Goal: Task Accomplishment & Management: Complete application form

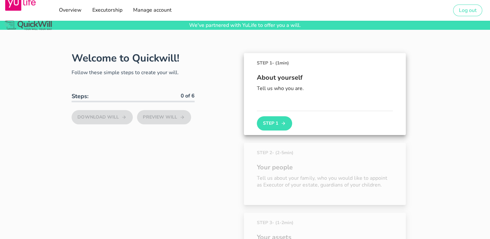
click at [272, 107] on div "About yourself Tell us who you are." at bounding box center [325, 88] width 136 height 44
click at [273, 122] on button "Step 1" at bounding box center [274, 123] width 35 height 14
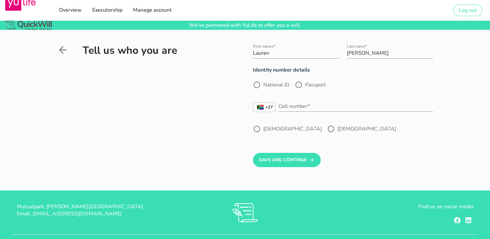
click at [268, 84] on label "National ID" at bounding box center [276, 85] width 26 height 6
radio input "true"
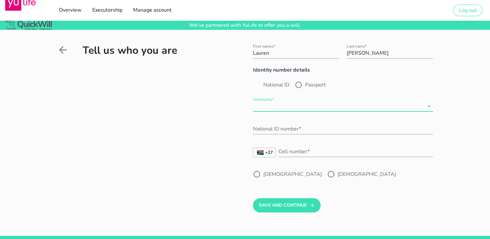
click at [263, 108] on input "Nationality*" at bounding box center [338, 106] width 171 height 10
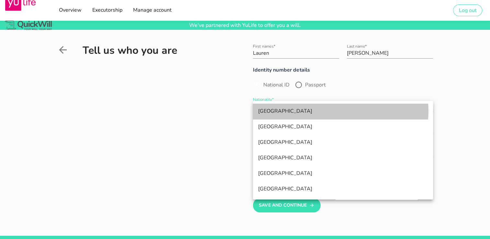
click at [263, 108] on div "[GEOGRAPHIC_DATA]" at bounding box center [343, 111] width 170 height 14
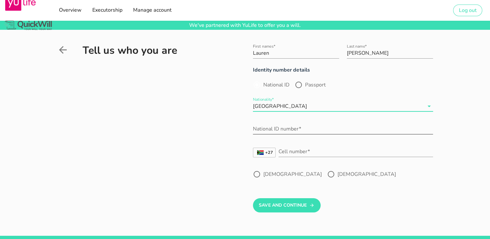
click at [266, 131] on input "National ID number*" at bounding box center [343, 129] width 180 height 10
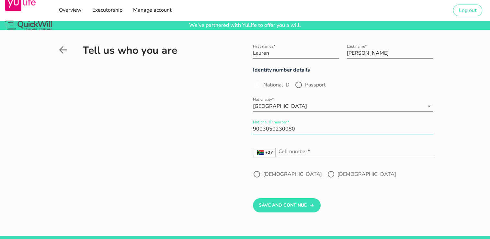
type input "9003050230080"
click at [288, 150] on div "Cell number*" at bounding box center [355, 151] width 154 height 10
type input "781051928"
click at [325, 174] on div at bounding box center [330, 174] width 11 height 11
radio input "true"
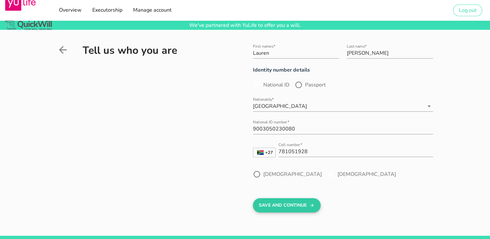
click at [277, 203] on button "Save And Continue" at bounding box center [287, 205] width 68 height 14
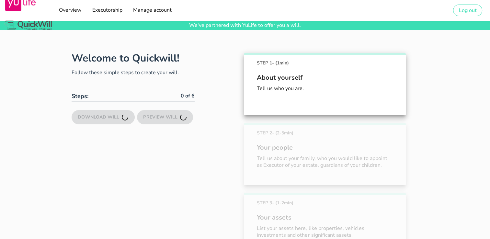
scroll to position [45, 0]
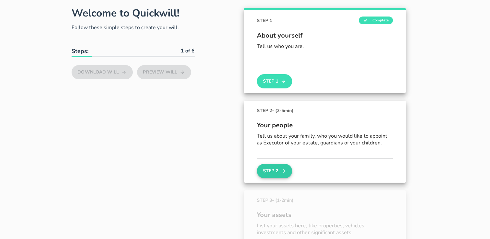
click at [275, 170] on button "Step 2" at bounding box center [274, 171] width 35 height 14
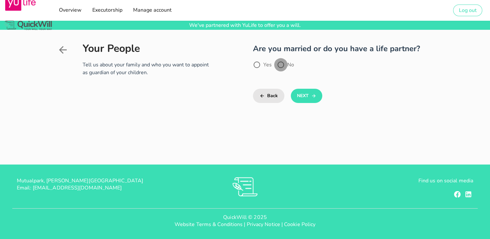
click at [281, 63] on div at bounding box center [280, 64] width 11 height 11
radio input "true"
click at [304, 98] on button "Next" at bounding box center [306, 96] width 31 height 14
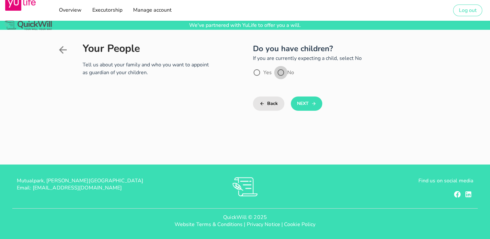
click at [281, 72] on div at bounding box center [280, 72] width 11 height 11
radio input "true"
click at [299, 100] on button "Next" at bounding box center [306, 103] width 31 height 14
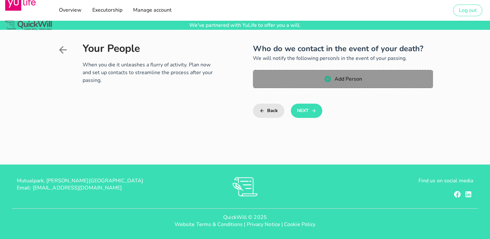
click at [329, 78] on icon "button" at bounding box center [327, 79] width 6 height 6
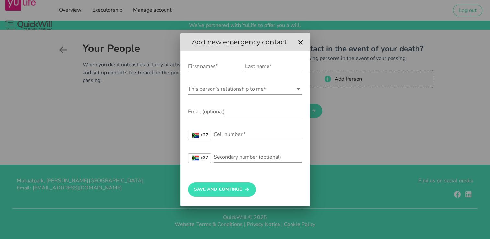
drag, startPoint x: 297, startPoint y: 51, endPoint x: 283, endPoint y: 49, distance: 13.5
click at [283, 49] on div "Add new emergency contact First names* Last name* This person's relationship to…" at bounding box center [244, 119] width 129 height 173
drag, startPoint x: 283, startPoint y: 49, endPoint x: 273, endPoint y: 44, distance: 11.3
click at [273, 44] on h2 "Add new emergency contact" at bounding box center [239, 42] width 109 height 10
click at [302, 40] on icon "button" at bounding box center [300, 43] width 8 height 8
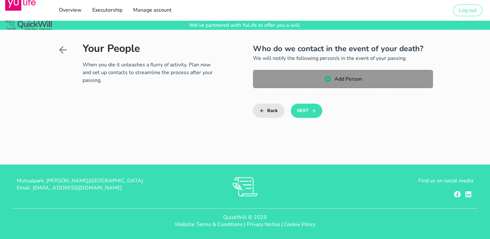
click at [338, 79] on span "Add Person" at bounding box center [348, 78] width 28 height 7
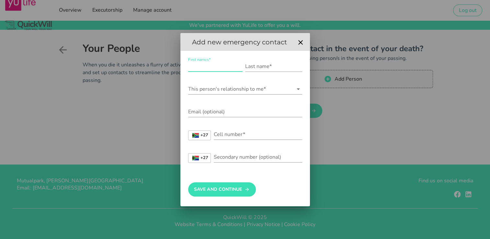
click at [213, 63] on input "First names*" at bounding box center [215, 66] width 54 height 10
type input "J"
type input "[PERSON_NAME]"
click at [263, 64] on input "Last name*" at bounding box center [273, 66] width 57 height 10
type input "Delport"
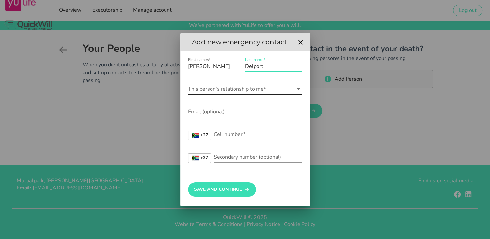
click at [298, 87] on icon at bounding box center [298, 89] width 8 height 8
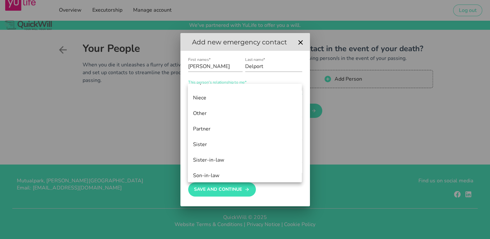
scroll to position [324, 0]
click at [208, 145] on div "Sister" at bounding box center [245, 143] width 104 height 6
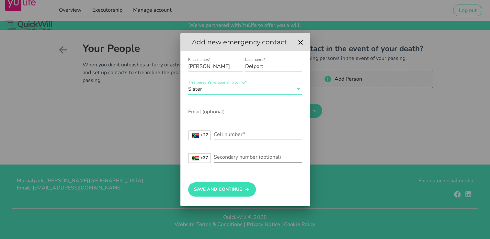
click at [221, 112] on input "Email (optional)" at bounding box center [245, 111] width 114 height 10
click at [213, 65] on input "[PERSON_NAME]" at bounding box center [215, 66] width 54 height 10
drag, startPoint x: 213, startPoint y: 65, endPoint x: 177, endPoint y: 61, distance: 35.9
click at [177, 61] on div "As an YuLife customer, you can draft your will for free We've partnered with Yu…" at bounding box center [245, 119] width 490 height 239
type input "[PERSON_NAME]"
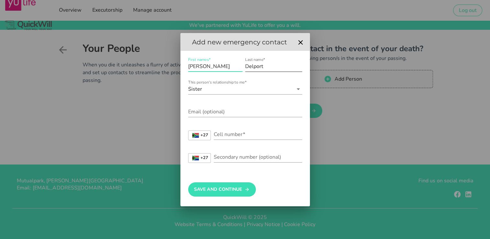
click at [263, 64] on input "Delport" at bounding box center [273, 66] width 57 height 10
type input "D"
type input "Schwim"
click at [298, 89] on icon at bounding box center [297, 89] width 3 height 2
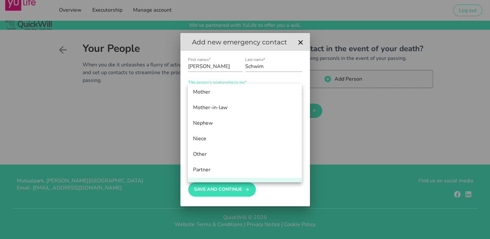
scroll to position [286, 0]
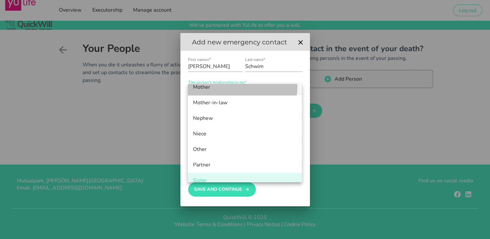
click at [224, 89] on div "Mother" at bounding box center [245, 87] width 104 height 6
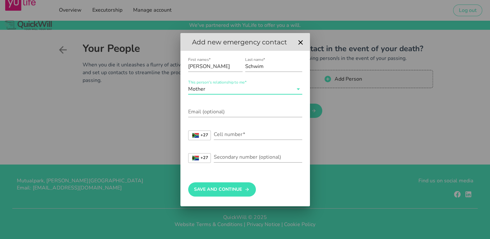
scroll to position [0, 0]
click at [213, 109] on div "Email (optional)" at bounding box center [245, 111] width 114 height 10
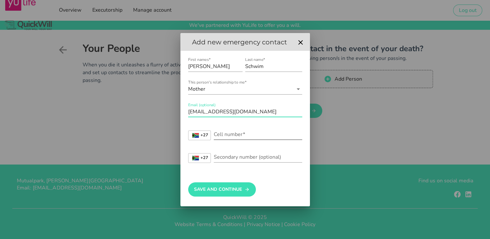
type input "[EMAIL_ADDRESS][DOMAIN_NAME]"
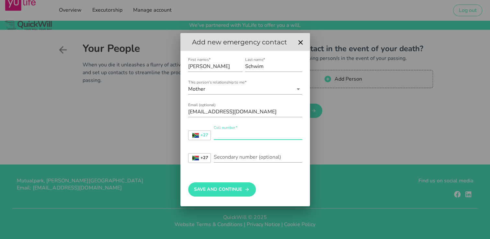
click at [223, 137] on input "Cell number*" at bounding box center [258, 134] width 88 height 10
type input "795020783"
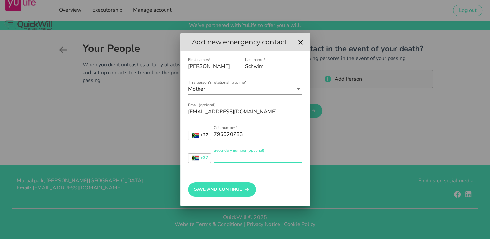
click at [224, 156] on input "Secondary number (optional)" at bounding box center [258, 157] width 88 height 10
type input "0"
type input "606557723"
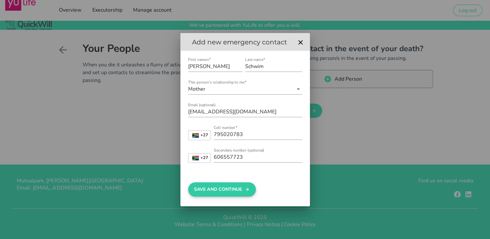
click at [234, 188] on button "Save And Continue" at bounding box center [222, 189] width 68 height 14
click at [234, 188] on button "Save And Continue" at bounding box center [222, 189] width 69 height 14
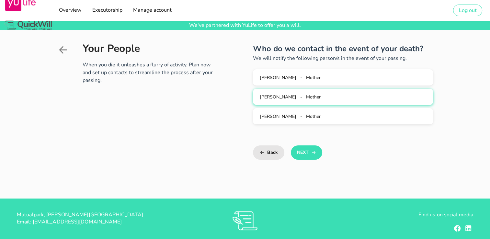
click at [287, 93] on button "[PERSON_NAME] - Mother" at bounding box center [343, 97] width 180 height 16
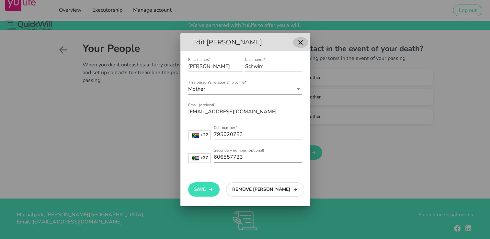
click at [300, 45] on icon "button" at bounding box center [300, 43] width 8 height 8
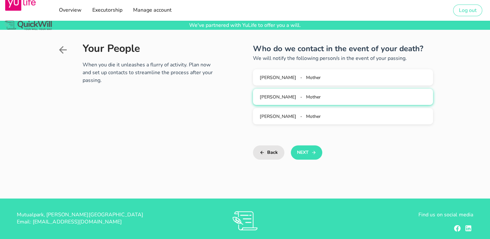
click at [282, 95] on span "[PERSON_NAME]" at bounding box center [278, 97] width 37 height 6
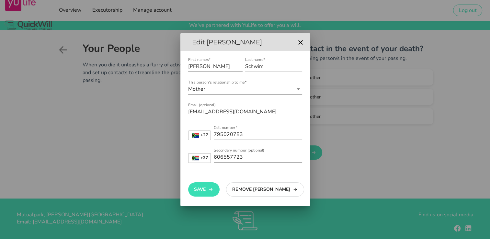
click at [205, 66] on input "[PERSON_NAME]" at bounding box center [215, 66] width 54 height 10
type input "C"
type input "j"
type input "[PERSON_NAME]"
click at [267, 68] on input "Schwim" at bounding box center [273, 66] width 57 height 10
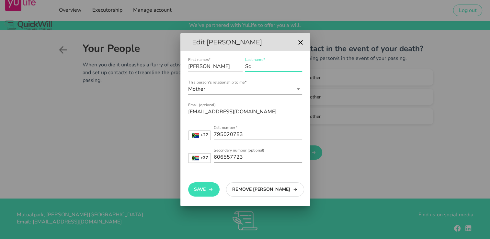
type input "S"
type input "[PERSON_NAME]"
click at [298, 89] on icon at bounding box center [297, 89] width 3 height 2
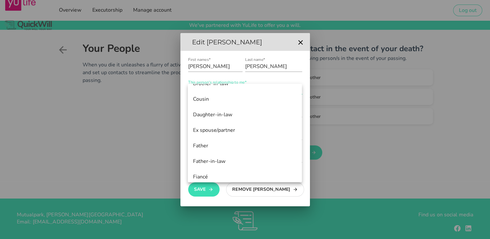
scroll to position [43, 0]
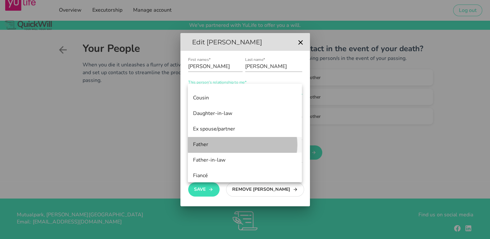
click at [214, 143] on div "Father" at bounding box center [245, 144] width 104 height 6
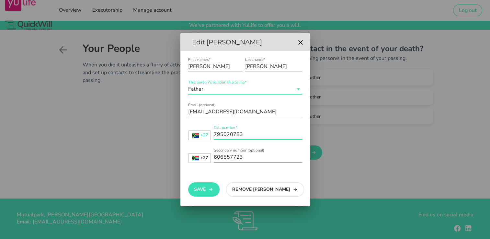
drag, startPoint x: 244, startPoint y: 132, endPoint x: 210, endPoint y: 124, distance: 34.4
click at [210, 124] on form "First names* [PERSON_NAME] Last name* [PERSON_NAME] This person's relationship …" at bounding box center [245, 112] width 114 height 113
type input "606557723"
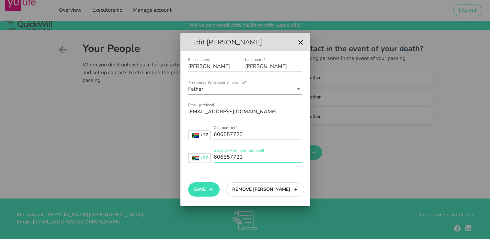
scroll to position [0, 0]
drag, startPoint x: 241, startPoint y: 160, endPoint x: 233, endPoint y: 160, distance: 7.8
click at [233, 160] on input "606557723" at bounding box center [258, 157] width 88 height 10
drag, startPoint x: 244, startPoint y: 157, endPoint x: 210, endPoint y: 151, distance: 34.4
click at [210, 151] on div "+27 [GEOGRAPHIC_DATA] +27 [GEOGRAPHIC_DATA] +44 [GEOGRAPHIC_DATA] (‫[GEOGRAPHIC…" at bounding box center [245, 158] width 114 height 21
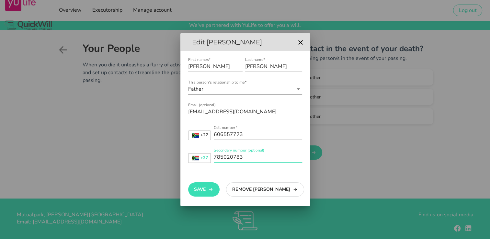
click at [219, 156] on input "785020783" at bounding box center [258, 157] width 88 height 10
type input "795020783"
click at [206, 188] on button "Save" at bounding box center [203, 189] width 31 height 14
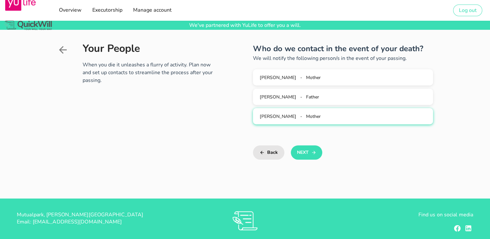
click at [281, 118] on span "[PERSON_NAME]" at bounding box center [278, 116] width 37 height 6
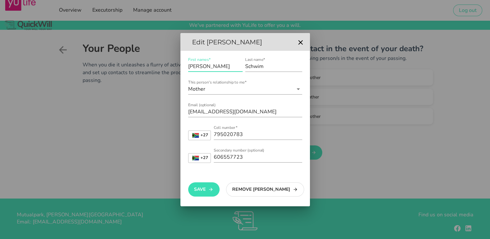
click at [213, 67] on input "[PERSON_NAME]" at bounding box center [215, 66] width 54 height 10
drag, startPoint x: 213, startPoint y: 67, endPoint x: 184, endPoint y: 66, distance: 28.5
click at [184, 66] on div "First names* [PERSON_NAME] Last name* Schwim This person's relationship to me* …" at bounding box center [244, 128] width 129 height 155
type input "j"
type input "[PERSON_NAME]"
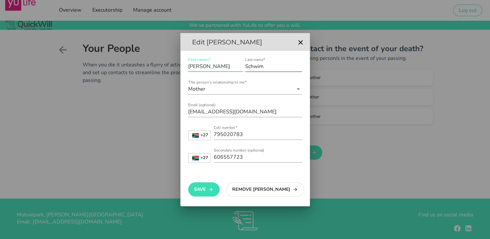
click at [273, 64] on input "Schwim" at bounding box center [273, 66] width 57 height 10
drag, startPoint x: 273, startPoint y: 64, endPoint x: 247, endPoint y: 54, distance: 27.9
click at [247, 54] on div "First names* [PERSON_NAME] Last name* Schwim This person's relationship to me* …" at bounding box center [244, 128] width 129 height 155
type input "Delport"
click at [219, 88] on input "This person's relationship to me*" at bounding box center [249, 89] width 86 height 10
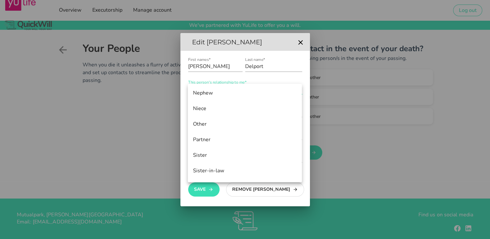
scroll to position [320, 0]
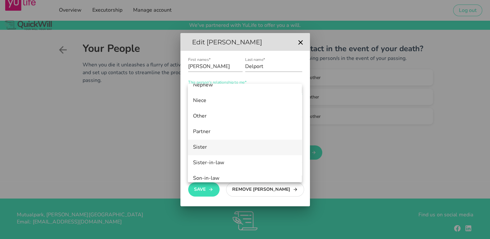
click at [214, 149] on div "Sister" at bounding box center [245, 147] width 104 height 6
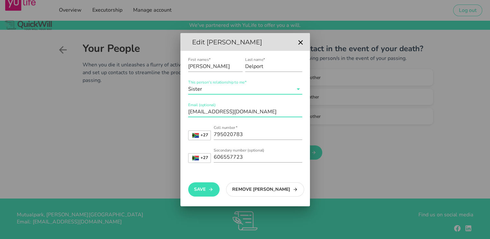
click at [254, 113] on input "[EMAIL_ADDRESS][DOMAIN_NAME]" at bounding box center [245, 111] width 114 height 10
drag, startPoint x: 254, startPoint y: 113, endPoint x: 185, endPoint y: 111, distance: 69.0
click at [185, 111] on div "First names* [PERSON_NAME] Last name* Delport This person's relationship to me*…" at bounding box center [244, 128] width 129 height 155
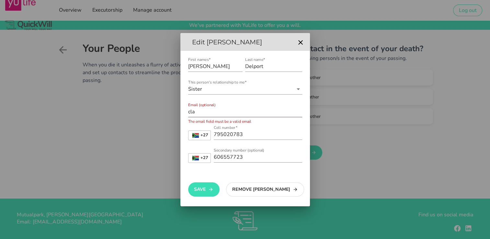
click at [186, 123] on div "First names* [PERSON_NAME] Last name* Delport This person's relationship to me*…" at bounding box center [244, 128] width 129 height 155
click at [197, 114] on input "cla" at bounding box center [245, 111] width 114 height 10
type input "[EMAIL_ADDRESS][DOMAIN_NAME]"
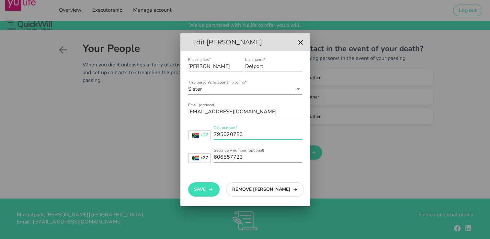
drag, startPoint x: 244, startPoint y: 133, endPoint x: 207, endPoint y: 126, distance: 38.0
click at [207, 126] on div "+27 [GEOGRAPHIC_DATA] +27 [GEOGRAPHIC_DATA] +44 [GEOGRAPHIC_DATA] (‫[GEOGRAPHIC…" at bounding box center [245, 135] width 114 height 21
type input "838221051"
drag, startPoint x: 242, startPoint y: 155, endPoint x: 208, endPoint y: 152, distance: 33.4
click at [208, 152] on div "+27 [GEOGRAPHIC_DATA] +27 [GEOGRAPHIC_DATA] +44 [GEOGRAPHIC_DATA] (‫[GEOGRAPHIC…" at bounding box center [245, 158] width 114 height 21
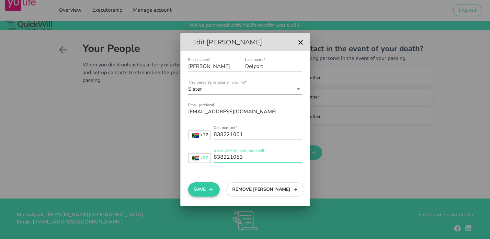
type input "838221053"
click at [205, 185] on button "Save" at bounding box center [203, 189] width 31 height 14
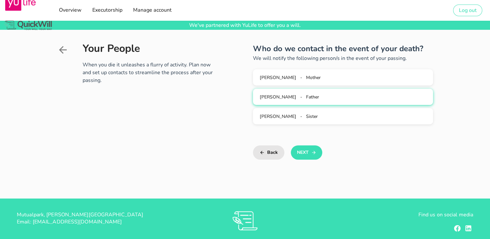
click at [282, 94] on div "[PERSON_NAME] - Father" at bounding box center [343, 97] width 170 height 6
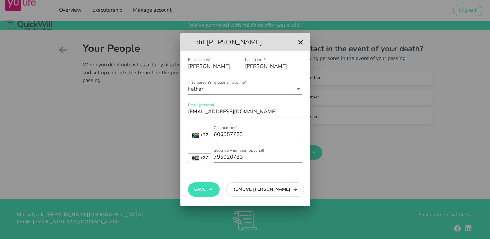
drag, startPoint x: 223, startPoint y: 111, endPoint x: 185, endPoint y: 109, distance: 37.9
click at [185, 109] on div "First names* [PERSON_NAME] Last name* [PERSON_NAME] This person's relationship …" at bounding box center [244, 128] width 129 height 155
type input "[EMAIL_ADDRESS][DOMAIN_NAME]"
click at [205, 188] on button "Save" at bounding box center [203, 189] width 31 height 14
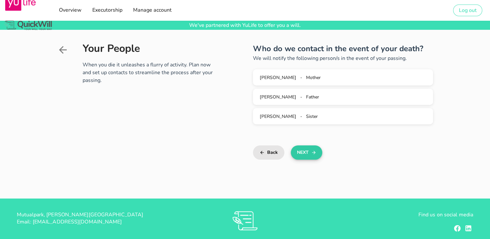
click at [298, 154] on button "Next" at bounding box center [306, 152] width 31 height 14
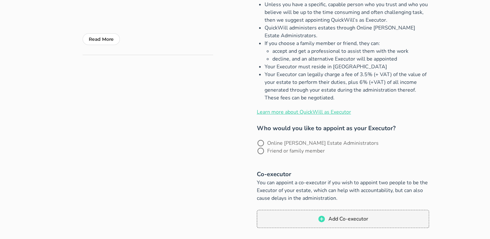
scroll to position [157, 0]
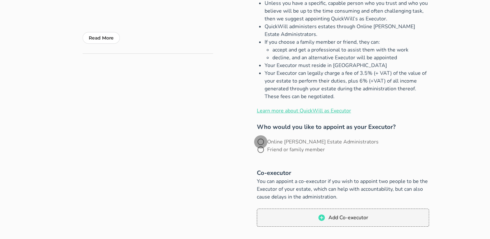
click at [259, 140] on div at bounding box center [260, 141] width 11 height 11
radio input "true"
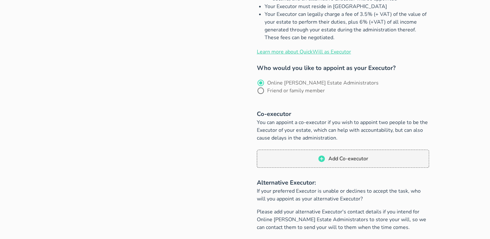
scroll to position [220, 0]
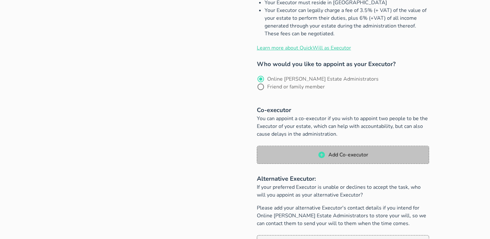
click at [359, 146] on button "Add Co-executor" at bounding box center [343, 155] width 172 height 18
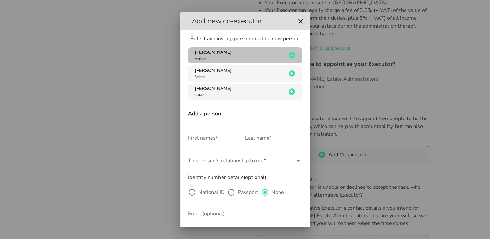
click at [226, 58] on div "[PERSON_NAME] Mother" at bounding box center [239, 55] width 93 height 12
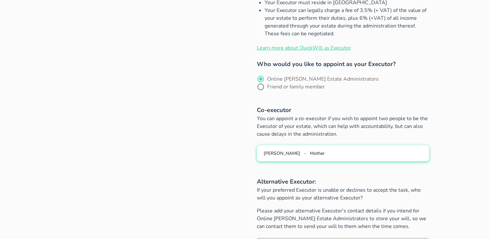
click at [278, 145] on button "[PERSON_NAME] - Mother" at bounding box center [343, 153] width 172 height 16
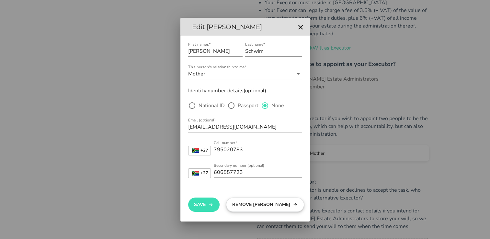
click at [237, 201] on button "Remove [PERSON_NAME]" at bounding box center [265, 204] width 78 height 14
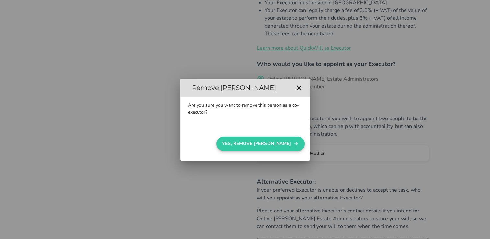
click at [269, 143] on button "Yes, Remove [PERSON_NAME]" at bounding box center [260, 144] width 88 height 14
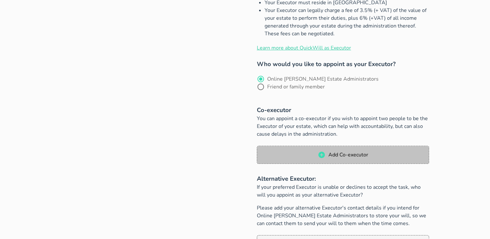
click at [357, 151] on span "Add Co-executor" at bounding box center [348, 154] width 40 height 7
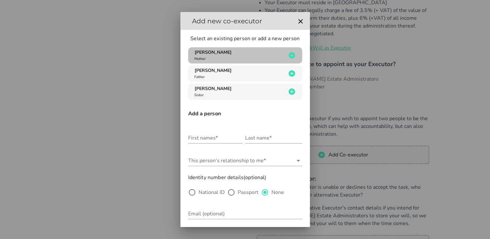
click at [241, 56] on div "[PERSON_NAME] Mother" at bounding box center [239, 55] width 93 height 12
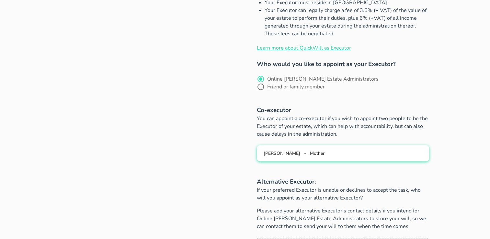
click at [366, 150] on div "[PERSON_NAME] - Mother" at bounding box center [343, 153] width 162 height 6
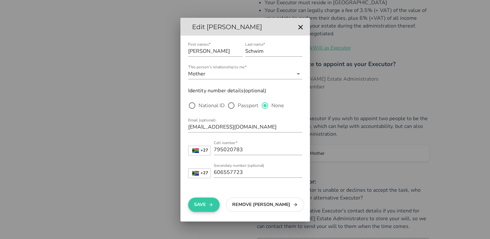
click at [196, 199] on button "Save" at bounding box center [203, 204] width 31 height 14
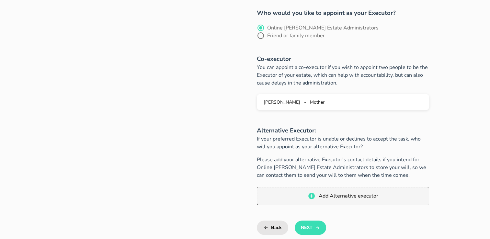
scroll to position [285, 0]
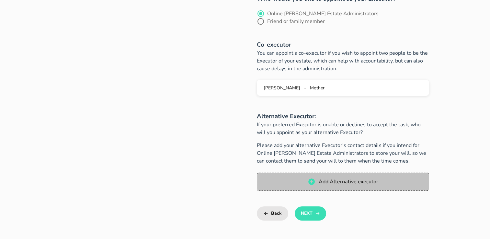
click at [334, 172] on button "Add Alternative executor" at bounding box center [343, 181] width 172 height 18
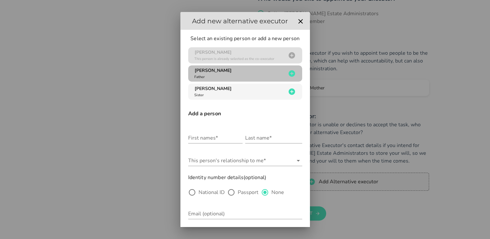
click at [228, 70] on div "[PERSON_NAME] Father" at bounding box center [239, 73] width 93 height 12
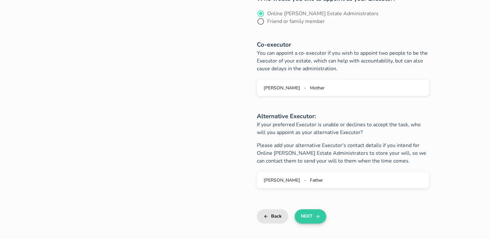
click at [306, 210] on button "Next" at bounding box center [309, 216] width 31 height 14
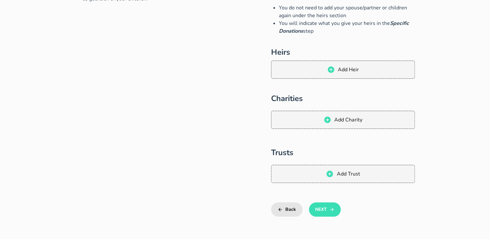
scroll to position [74, 0]
click at [322, 208] on button "Next" at bounding box center [324, 209] width 31 height 14
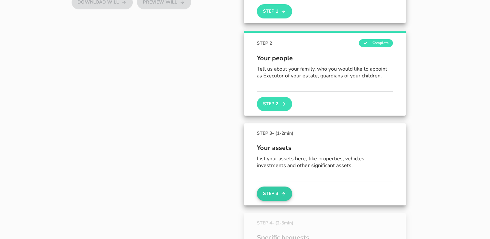
click at [274, 194] on button "Step 3" at bounding box center [274, 193] width 35 height 14
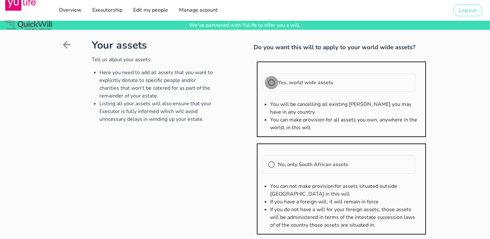
click at [269, 82] on div at bounding box center [271, 82] width 11 height 11
radio input "true"
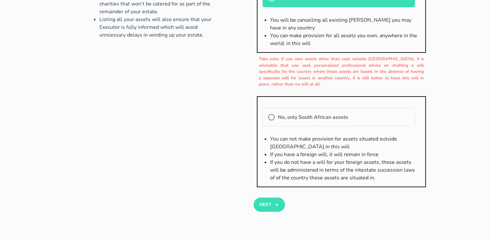
scroll to position [88, 0]
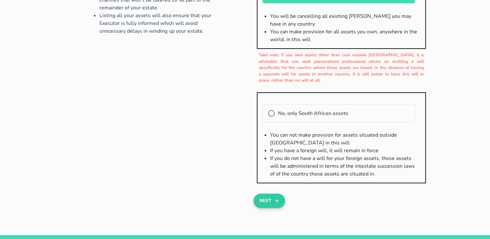
click at [268, 198] on button "Next" at bounding box center [268, 201] width 31 height 14
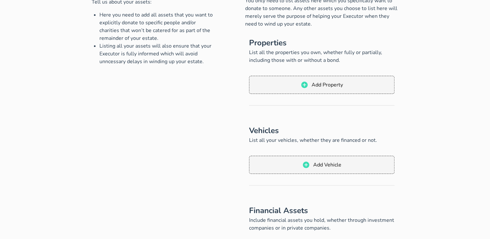
scroll to position [66, 0]
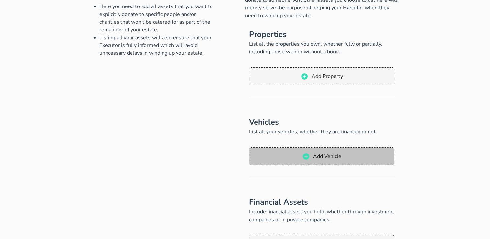
click at [322, 155] on span "Add Vehicle" at bounding box center [326, 156] width 28 height 7
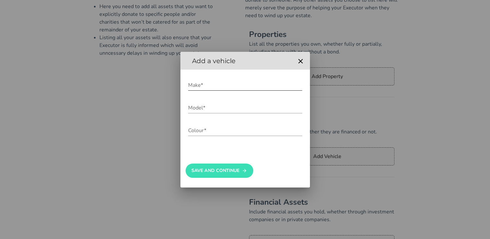
click at [209, 82] on input "Make*" at bounding box center [245, 85] width 114 height 10
type input "W"
type input "VW POLO T-CROSS"
click at [199, 109] on input "Model*" at bounding box center [245, 108] width 114 height 10
type input "2024 T-CROSS"
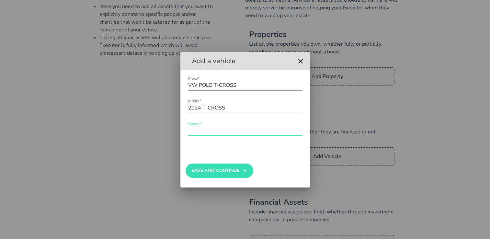
click at [196, 132] on input "Colour*" at bounding box center [245, 130] width 114 height 10
click at [217, 130] on input "ASCOT GRAY" at bounding box center [245, 130] width 114 height 10
type input "ASCOT GREY"
click at [201, 107] on input "2024 T-CROSS" at bounding box center [245, 108] width 114 height 10
click at [222, 105] on input "2023 T-CROS" at bounding box center [245, 108] width 114 height 10
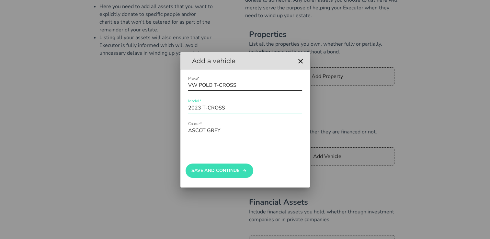
type input "2023 T-CROSS"
click at [196, 84] on input "VW POLO T-CROSS" at bounding box center [245, 85] width 114 height 10
click at [247, 83] on input "VW POLO T-CROSS" at bounding box center [245, 85] width 114 height 10
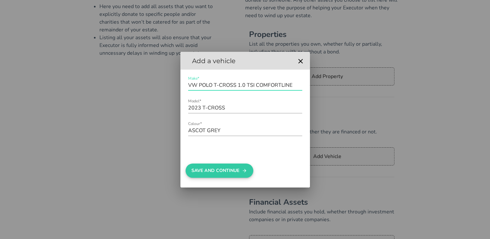
type input "VW POLO T-CROSS 1.0 TSI COMFORTLINE"
click at [227, 170] on button "Save And Continue" at bounding box center [219, 170] width 68 height 14
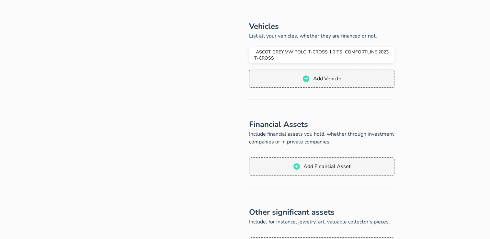
scroll to position [155, 0]
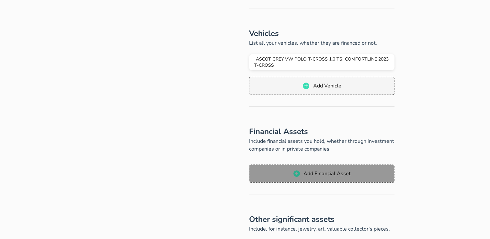
click at [366, 170] on span "Add Financial Asset" at bounding box center [321, 174] width 132 height 8
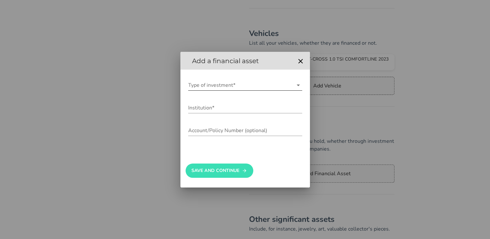
click at [256, 85] on input "Type of investment*" at bounding box center [240, 85] width 105 height 10
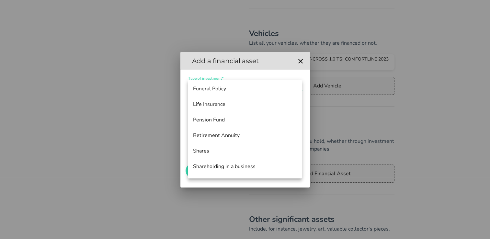
scroll to position [26, 0]
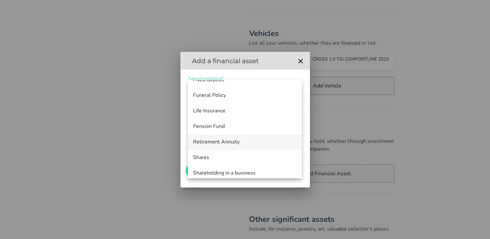
click at [219, 143] on div "Retirement Annuity" at bounding box center [245, 142] width 104 height 6
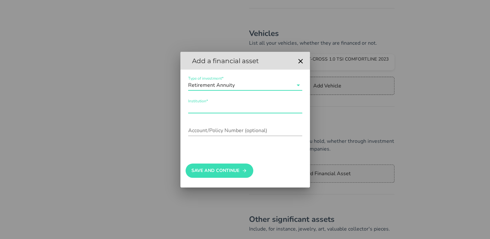
click at [205, 105] on div "Institution*" at bounding box center [245, 108] width 114 height 10
type input "[PERSON_NAME]"
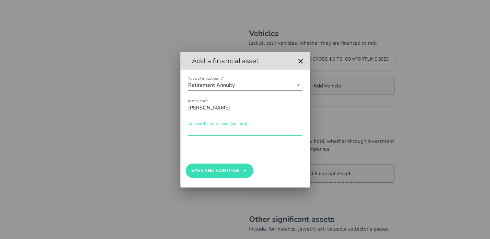
click at [204, 130] on input "Account/Policy Number (optional)" at bounding box center [245, 130] width 114 height 10
type input "AGRA83853"
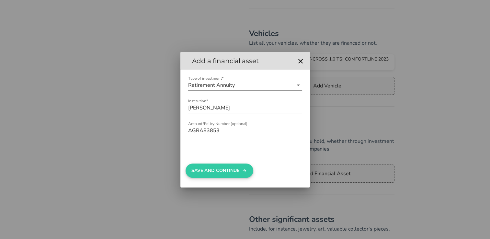
click at [210, 169] on button "Save And Continue" at bounding box center [219, 170] width 68 height 14
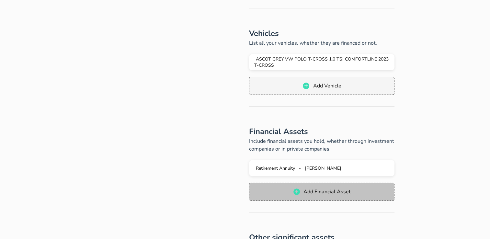
click at [296, 192] on icon "button" at bounding box center [296, 191] width 6 height 6
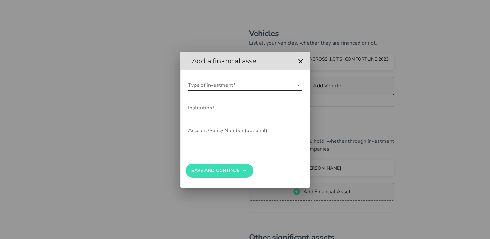
click at [209, 84] on input "Type of investment*" at bounding box center [240, 85] width 105 height 10
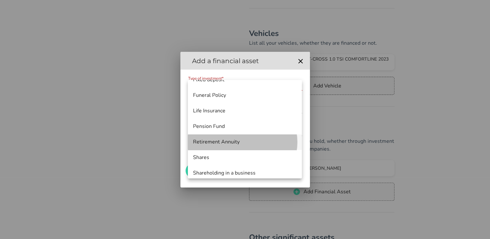
click at [237, 139] on div "Retirement Annuity" at bounding box center [245, 142] width 104 height 6
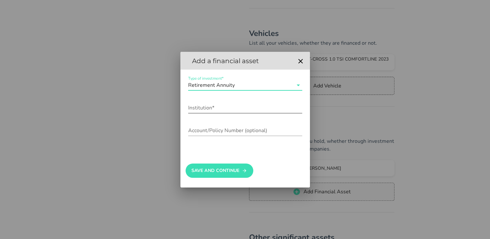
click at [202, 108] on input "Institution*" at bounding box center [245, 108] width 114 height 10
type input "Libery Life"
click at [209, 127] on div "Account/Policy Number (optional)" at bounding box center [245, 130] width 114 height 10
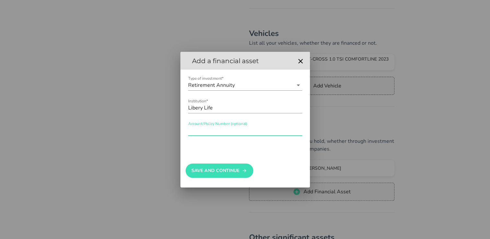
paste input "M455462C"
type input "M455462C"
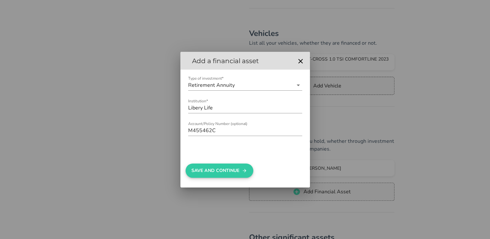
click at [220, 172] on button "Save And Continue" at bounding box center [219, 170] width 68 height 14
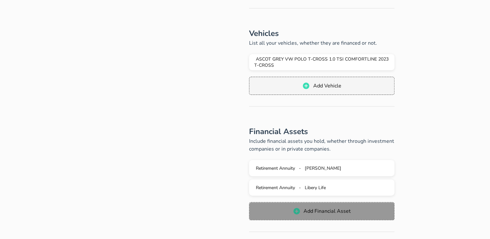
click at [301, 213] on span "Add Financial Asset" at bounding box center [321, 211] width 132 height 8
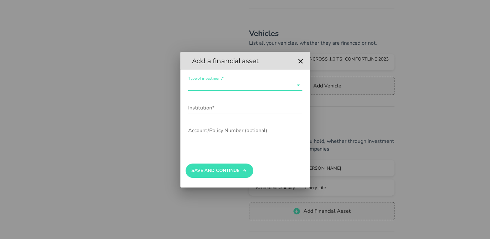
click at [226, 85] on input "Type of investment*" at bounding box center [240, 85] width 105 height 10
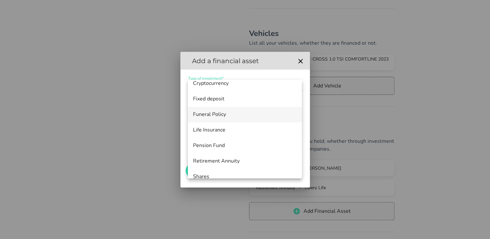
scroll to position [7, 0]
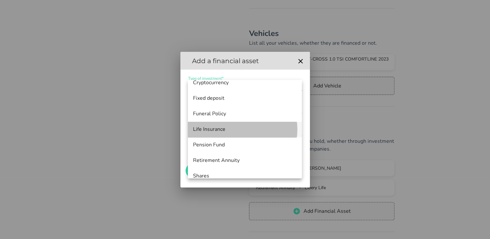
click at [220, 130] on div "Life Insurance" at bounding box center [245, 129] width 104 height 6
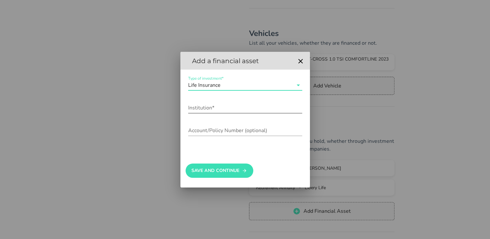
click at [204, 106] on div "Institution*" at bounding box center [245, 108] width 114 height 10
type input "YULIFE"
click at [202, 130] on input "Account/Policy Number (optional)" at bounding box center [245, 130] width 114 height 10
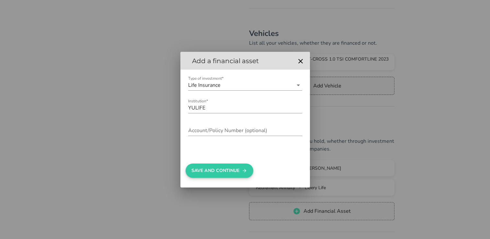
click at [215, 165] on button "Save And Continue" at bounding box center [219, 170] width 68 height 14
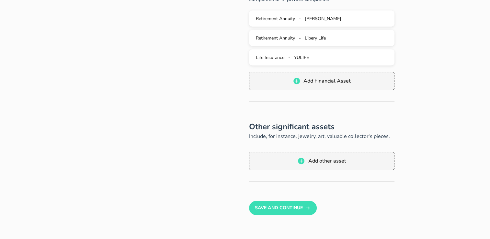
scroll to position [309, 0]
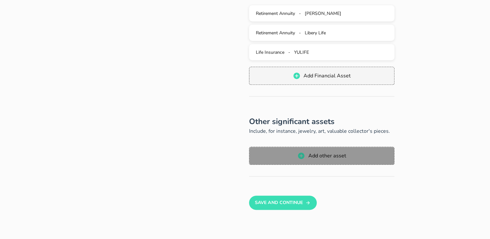
click at [335, 158] on span "Add other asset" at bounding box center [326, 155] width 38 height 7
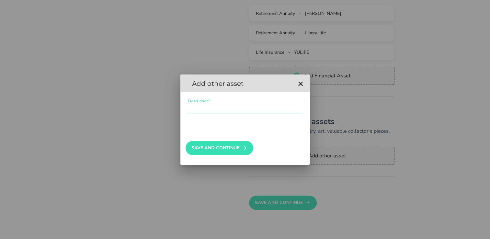
click at [196, 107] on input "Description*" at bounding box center [245, 108] width 114 height 10
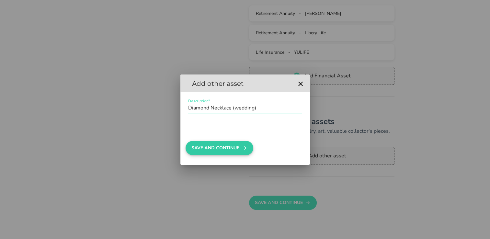
type input "Diamond Necklace (wedding)"
click at [210, 144] on button "Save And Continue" at bounding box center [219, 148] width 68 height 14
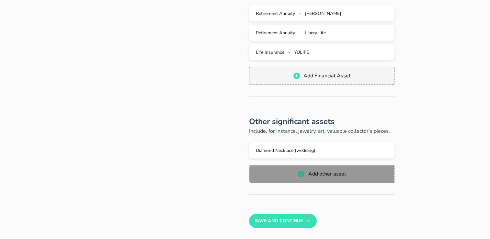
click at [265, 170] on span "Add other asset" at bounding box center [321, 174] width 132 height 8
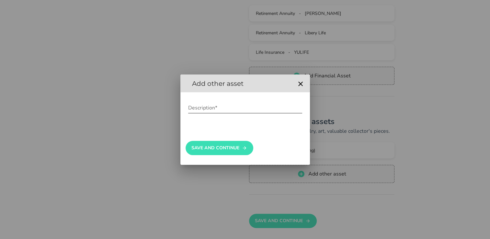
click at [206, 106] on input "Description*" at bounding box center [245, 108] width 114 height 10
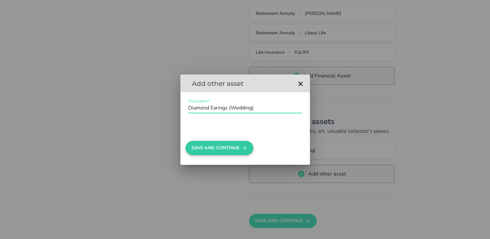
click at [210, 145] on button "Save And Continue" at bounding box center [219, 148] width 68 height 14
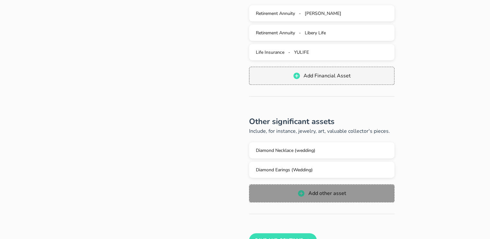
click at [268, 191] on span "Add other asset" at bounding box center [321, 193] width 132 height 8
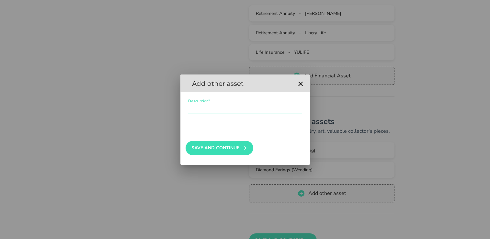
click at [200, 106] on div "Description*" at bounding box center [245, 108] width 114 height 10
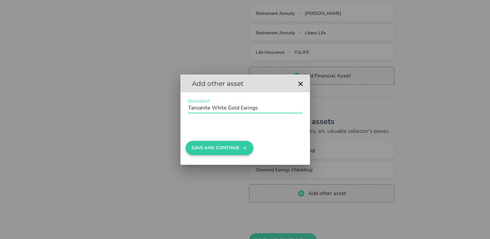
type input "Tanzanite White Gold Earings"
click at [202, 145] on button "Save And Continue" at bounding box center [219, 148] width 68 height 14
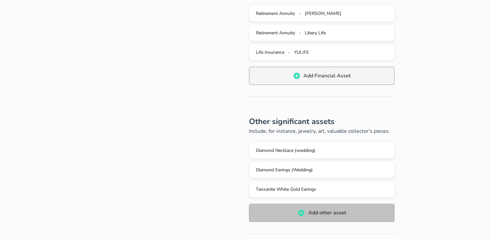
click at [268, 210] on span "Add other asset" at bounding box center [321, 213] width 132 height 8
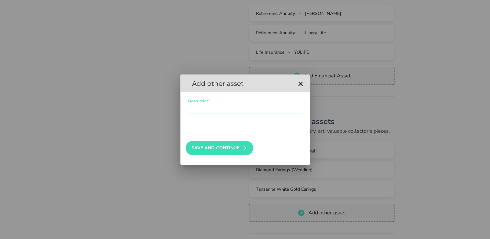
click at [216, 107] on input "Description*" at bounding box center [245, 108] width 114 height 10
type input "Pearl Necklace"
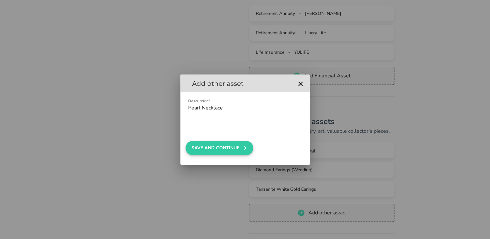
click at [209, 144] on button "Save And Continue" at bounding box center [219, 148] width 68 height 14
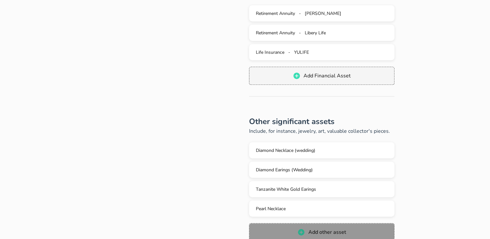
click at [266, 227] on button "Add other asset" at bounding box center [322, 232] width 146 height 18
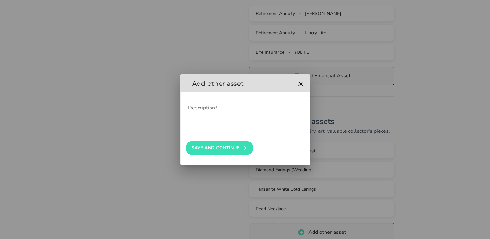
click at [199, 107] on input "Description*" at bounding box center [245, 108] width 114 height 10
click at [212, 106] on input "Description*" at bounding box center [245, 108] width 114 height 10
click at [238, 106] on input "Description*" at bounding box center [245, 108] width 114 height 10
click at [212, 147] on button "Save And Continue" at bounding box center [219, 148] width 68 height 14
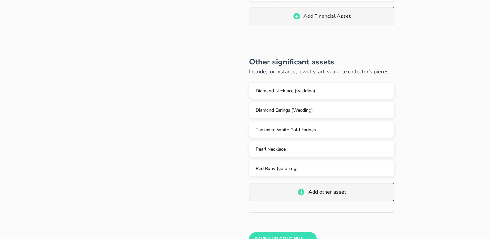
scroll to position [372, 0]
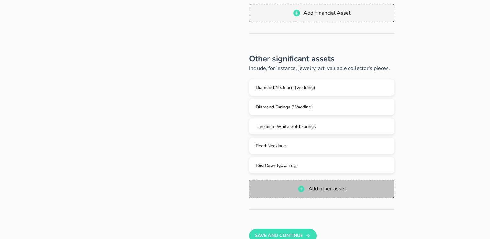
click at [334, 189] on span "Add other asset" at bounding box center [326, 188] width 38 height 7
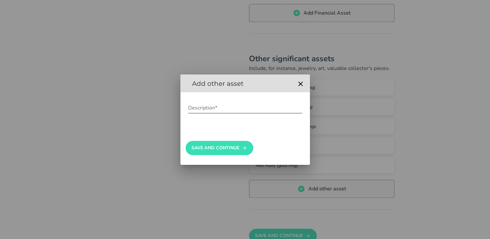
click at [205, 109] on input "Description*" at bounding box center [245, 108] width 114 height 10
click at [199, 149] on button "Save And Continue" at bounding box center [219, 148] width 68 height 14
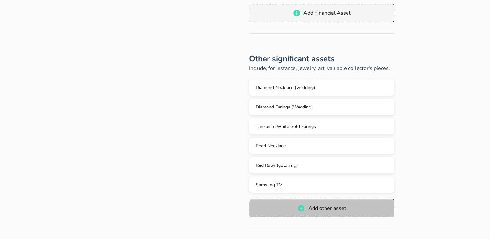
click at [290, 206] on span "Add other asset" at bounding box center [321, 208] width 132 height 8
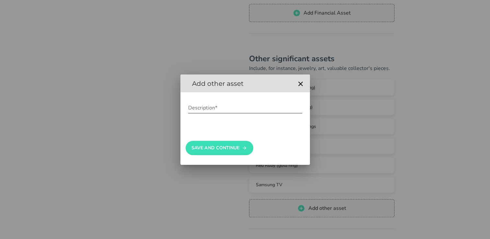
click at [207, 109] on input "Description*" at bounding box center [245, 108] width 114 height 10
type input "PYREX Dishes"
click at [200, 151] on button "Save And Continue" at bounding box center [219, 148] width 68 height 14
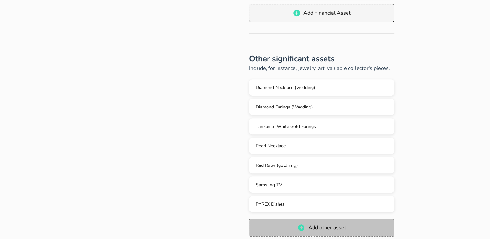
click at [269, 224] on span "Add other asset" at bounding box center [321, 228] width 132 height 8
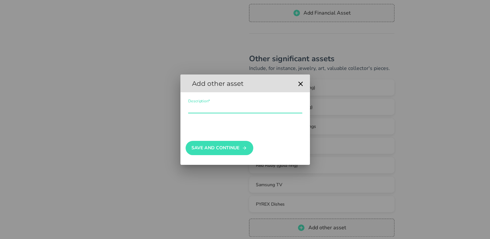
click at [204, 107] on input "Description*" at bounding box center [245, 108] width 114 height 10
type input "v"
click at [199, 147] on button "Save And Continue" at bounding box center [219, 148] width 68 height 14
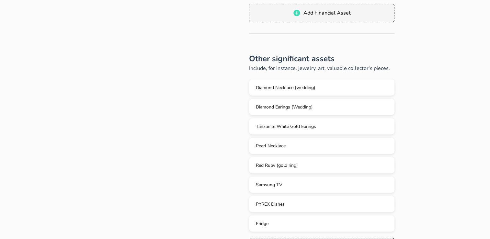
drag, startPoint x: 492, startPoint y: 151, endPoint x: 468, endPoint y: 202, distance: 55.7
drag, startPoint x: 468, startPoint y: 202, endPoint x: 434, endPoint y: 224, distance: 40.8
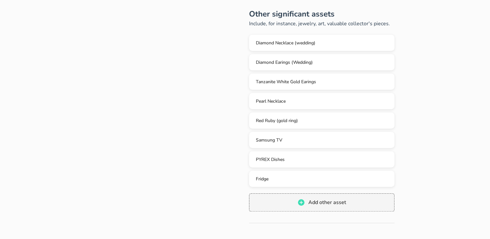
scroll to position [418, 0]
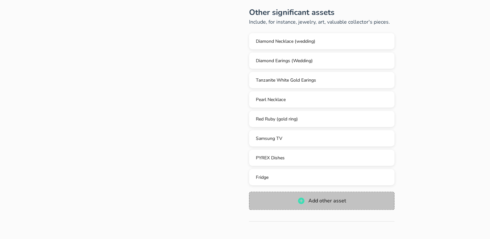
click at [345, 198] on span "Add other asset" at bounding box center [326, 200] width 38 height 7
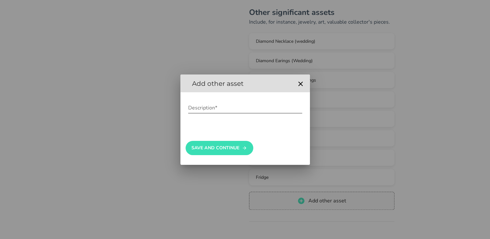
click at [227, 110] on input "Description*" at bounding box center [245, 108] width 114 height 10
type input "w"
type input "Washing Machine"
click at [205, 147] on button "Save And Continue" at bounding box center [219, 148] width 68 height 14
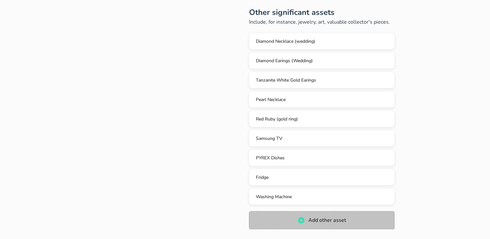
click at [269, 216] on span "Add other asset" at bounding box center [321, 220] width 132 height 8
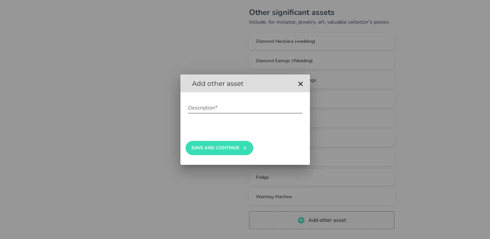
click at [195, 107] on input "Description*" at bounding box center [245, 108] width 114 height 10
type input "c"
type input "C"
click at [205, 144] on button "Save And Continue" at bounding box center [219, 148] width 68 height 14
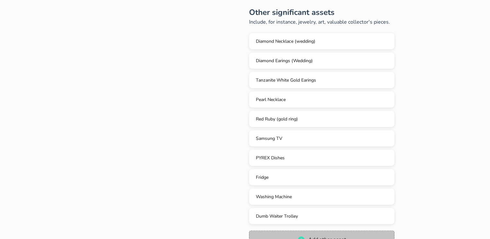
click at [267, 236] on span "Add other asset" at bounding box center [321, 240] width 132 height 8
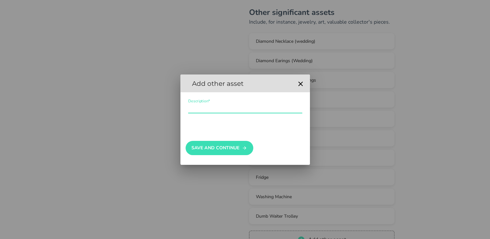
click at [201, 109] on input "Description*" at bounding box center [245, 108] width 114 height 10
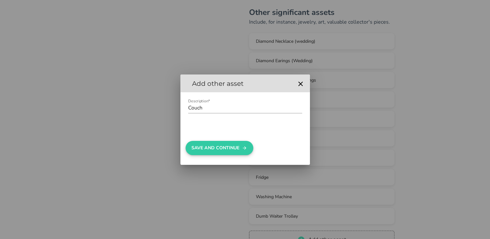
click at [206, 145] on button "Save And Continue" at bounding box center [219, 148] width 68 height 14
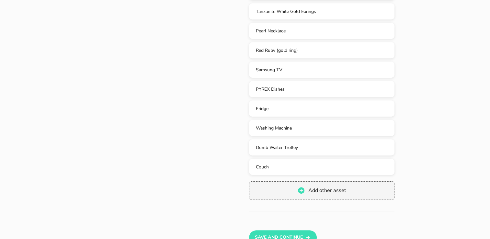
scroll to position [492, 0]
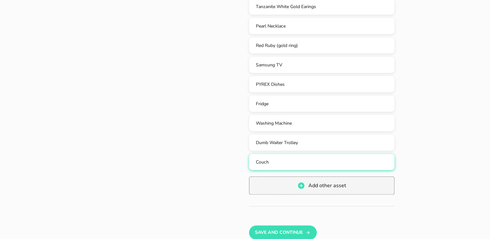
click at [287, 162] on div "Couch" at bounding box center [321, 162] width 135 height 6
type input "Couch"
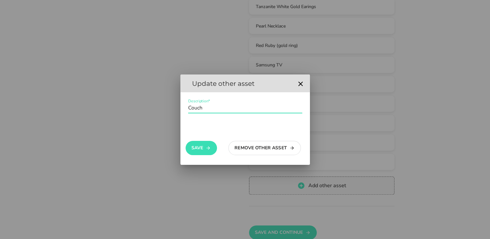
click at [215, 106] on input "Description*" at bounding box center [245, 108] width 114 height 10
click at [201, 149] on button "Save" at bounding box center [200, 148] width 31 height 14
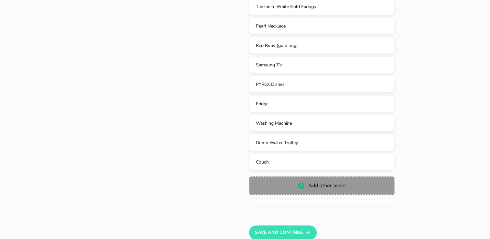
click at [286, 187] on span "Add other asset" at bounding box center [321, 186] width 132 height 8
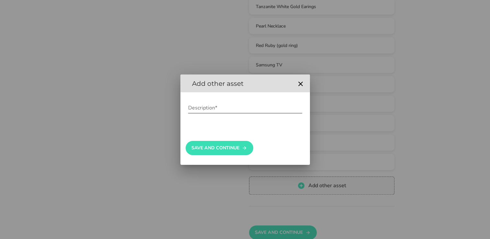
click at [218, 107] on input "Description*" at bounding box center [245, 108] width 114 height 10
type input "RIEMPIES BENCH"
click at [212, 145] on button "Save And Continue" at bounding box center [219, 148] width 68 height 14
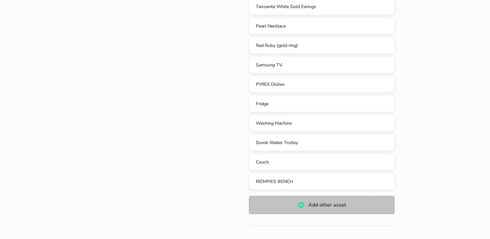
click at [269, 197] on button "Add other asset" at bounding box center [322, 205] width 146 height 18
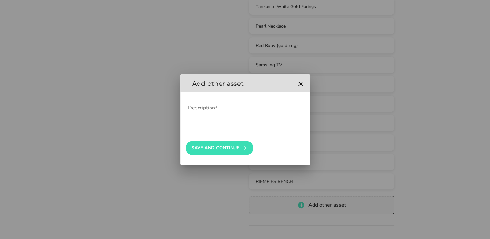
click at [203, 105] on div "Description*" at bounding box center [245, 108] width 114 height 10
type input "O"
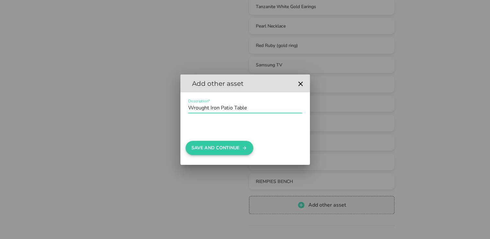
type input "Wrought Iron Patio Table"
click at [205, 143] on button "Save And Continue" at bounding box center [219, 148] width 68 height 14
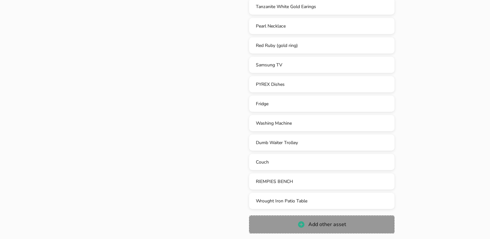
click at [264, 217] on button "Add other asset" at bounding box center [322, 224] width 146 height 18
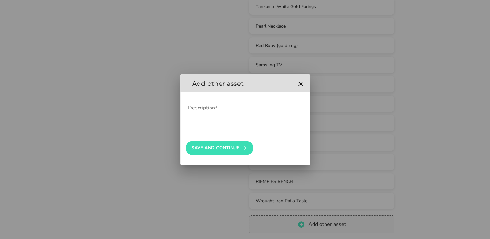
click at [205, 105] on div "Description*" at bounding box center [245, 108] width 114 height 10
type input "[PERSON_NAME] Braai"
click at [211, 144] on button "Save And Continue" at bounding box center [219, 148] width 68 height 14
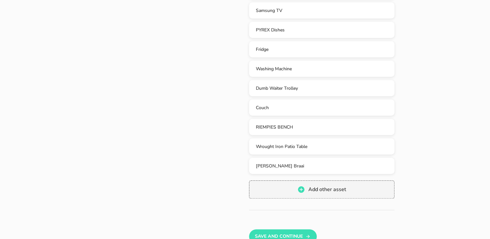
scroll to position [559, 0]
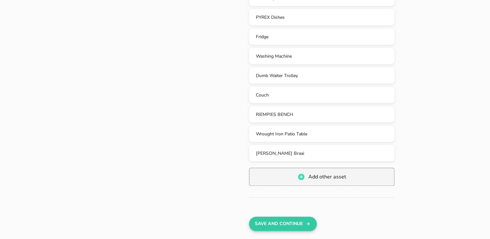
click at [296, 224] on button "Save And Continue" at bounding box center [283, 223] width 68 height 14
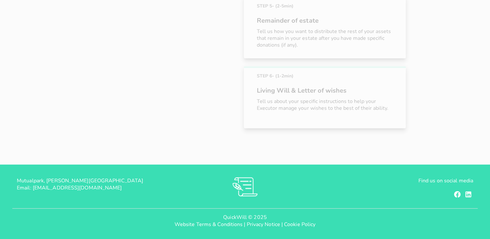
scroll to position [185, 0]
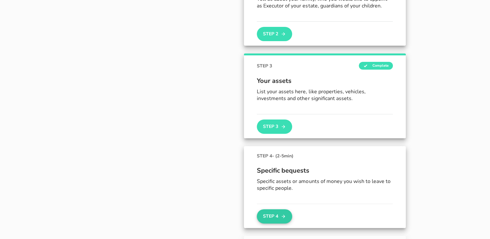
click at [272, 217] on button "Step 4" at bounding box center [274, 216] width 35 height 14
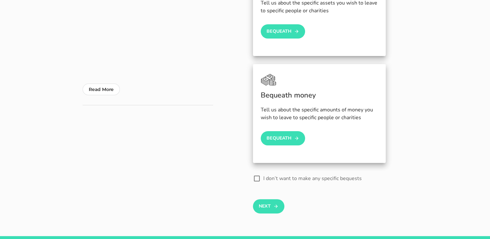
scroll to position [145, 0]
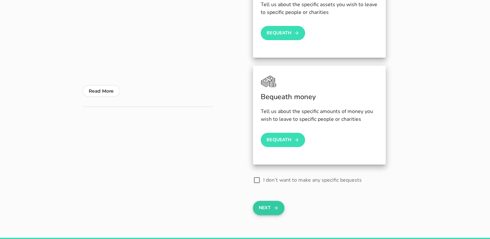
click at [260, 206] on button "Next" at bounding box center [268, 208] width 31 height 14
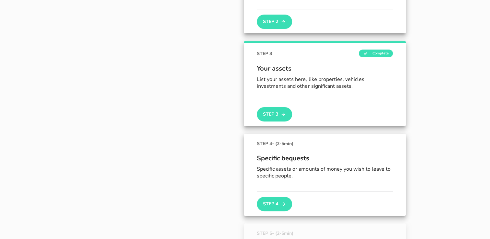
scroll to position [198, 0]
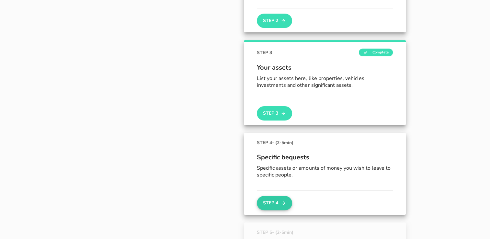
click at [273, 203] on button "Step 4" at bounding box center [274, 203] width 35 height 14
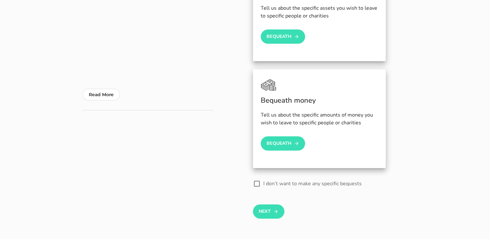
scroll to position [143, 0]
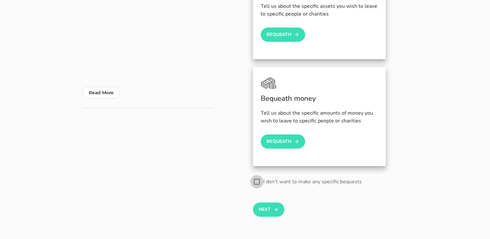
click at [258, 181] on div at bounding box center [256, 181] width 11 height 11
checkbox input "true"
click at [262, 208] on button "Next" at bounding box center [268, 209] width 31 height 14
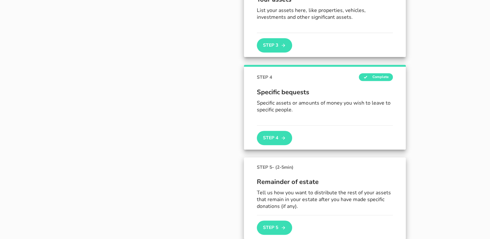
scroll to position [265, 0]
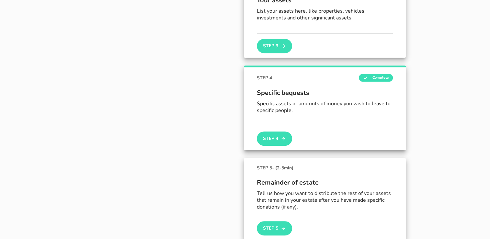
click at [335, 104] on p "Specific assets or amounts of money you wish to leave to specific people." at bounding box center [325, 107] width 136 height 14
click at [270, 137] on button "Step 4" at bounding box center [274, 138] width 35 height 14
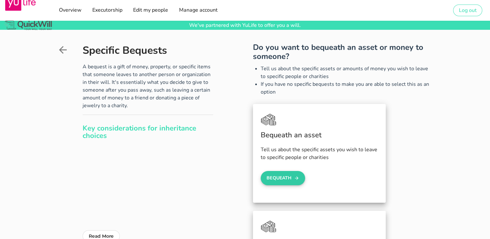
click at [288, 178] on button "Bequeath" at bounding box center [282, 178] width 45 height 14
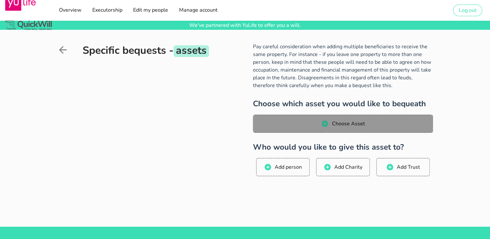
click at [309, 125] on span "Choose Asset" at bounding box center [342, 124] width 167 height 8
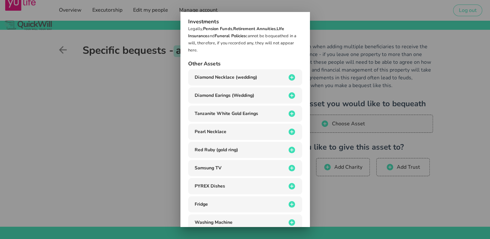
scroll to position [42, 0]
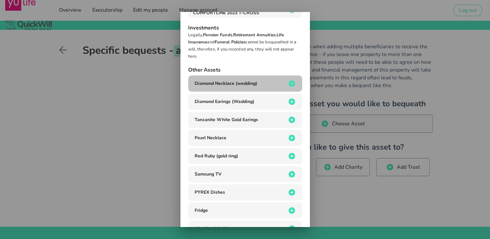
click at [288, 82] on icon "button" at bounding box center [291, 83] width 6 height 6
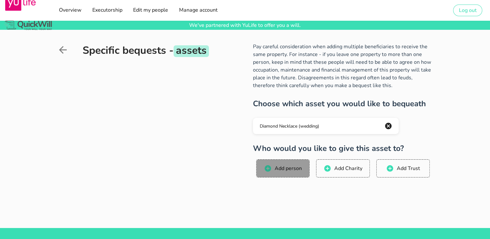
click at [275, 167] on span "Add person" at bounding box center [288, 168] width 28 height 7
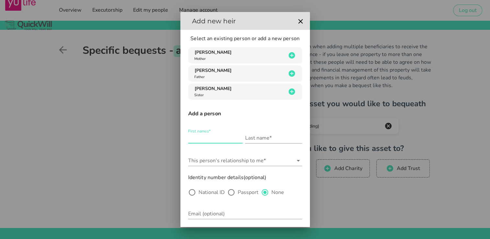
click at [198, 139] on input "First names*" at bounding box center [215, 138] width 54 height 10
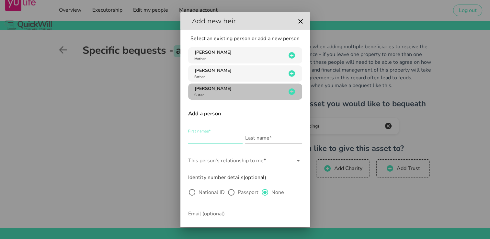
click at [286, 91] on div "button" at bounding box center [291, 92] width 11 height 8
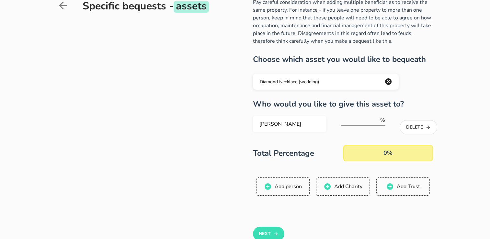
scroll to position [47, 0]
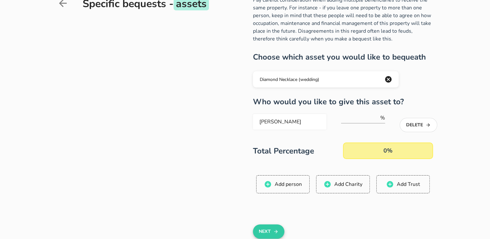
click at [273, 232] on icon "button" at bounding box center [275, 231] width 5 height 8
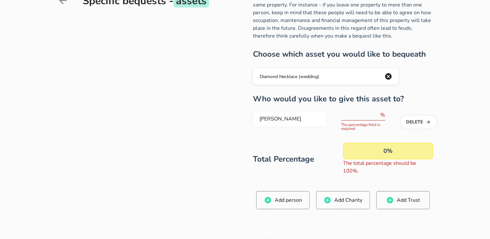
scroll to position [50, 0]
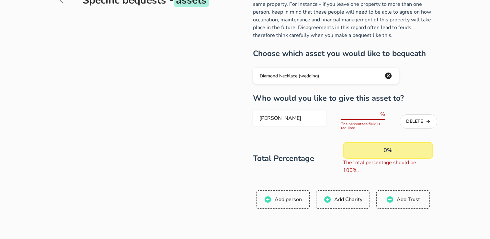
click at [365, 113] on input "number" at bounding box center [360, 114] width 38 height 10
drag, startPoint x: 376, startPoint y: 112, endPoint x: 366, endPoint y: 125, distance: 15.9
click at [366, 125] on div "The percentage field is required" at bounding box center [363, 126] width 44 height 8
click at [377, 114] on input "1" at bounding box center [360, 114] width 38 height 10
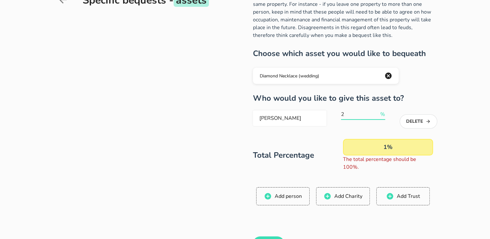
click at [377, 114] on input "2" at bounding box center [360, 114] width 38 height 10
click at [377, 114] on input "3" at bounding box center [360, 114] width 38 height 10
click at [377, 114] on input "4" at bounding box center [360, 114] width 38 height 10
click at [377, 114] on input "5" at bounding box center [360, 114] width 38 height 10
click at [377, 114] on input "6" at bounding box center [360, 114] width 38 height 10
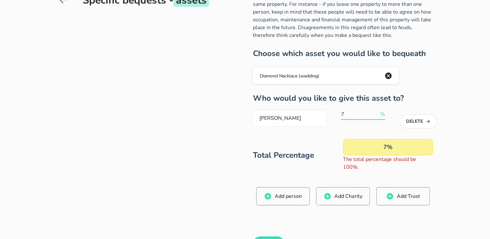
click at [377, 114] on input "7" at bounding box center [360, 114] width 38 height 10
click at [377, 114] on input "8" at bounding box center [360, 114] width 38 height 10
click at [377, 114] on input "113" at bounding box center [360, 114] width 38 height 10
click at [376, 116] on input "112" at bounding box center [360, 114] width 38 height 10
click at [376, 116] on input "111" at bounding box center [360, 114] width 38 height 10
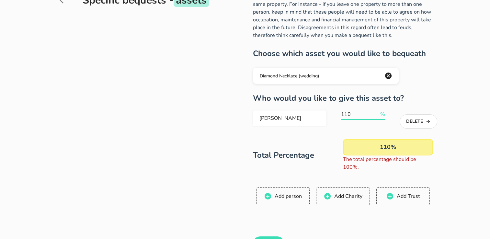
click at [376, 116] on input "110" at bounding box center [360, 114] width 38 height 10
click at [376, 116] on input "109" at bounding box center [360, 114] width 38 height 10
click at [376, 116] on input "108" at bounding box center [360, 114] width 38 height 10
click at [376, 116] on input "107" at bounding box center [360, 114] width 38 height 10
click at [376, 116] on input "106" at bounding box center [360, 114] width 38 height 10
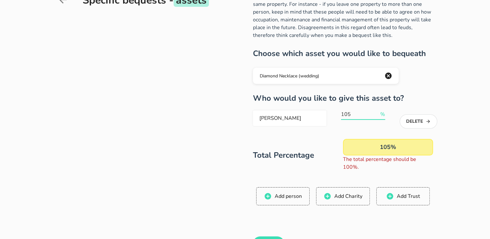
click at [376, 116] on input "105" at bounding box center [360, 114] width 38 height 10
click at [376, 116] on input "104" at bounding box center [360, 114] width 38 height 10
click at [376, 116] on input "103" at bounding box center [360, 114] width 38 height 10
click at [376, 116] on input "102" at bounding box center [360, 114] width 38 height 10
click at [376, 116] on input "101" at bounding box center [360, 114] width 38 height 10
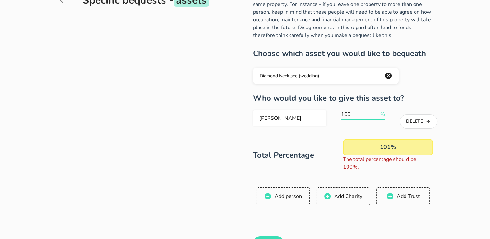
type input "100"
click at [376, 116] on input "100" at bounding box center [360, 114] width 38 height 10
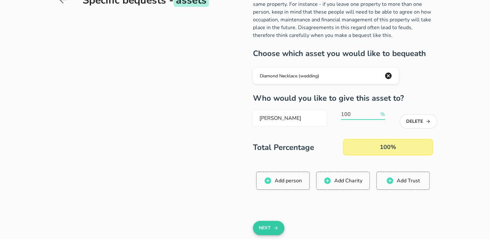
click at [261, 228] on button "Next" at bounding box center [268, 228] width 31 height 14
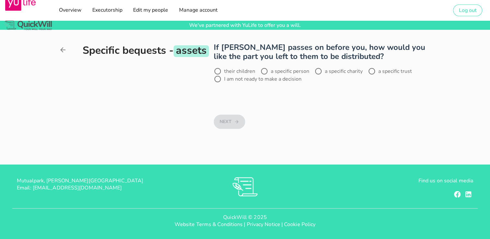
scroll to position [0, 0]
click at [218, 70] on div at bounding box center [217, 71] width 11 height 11
radio input "true"
click at [227, 121] on button "Next" at bounding box center [229, 122] width 31 height 14
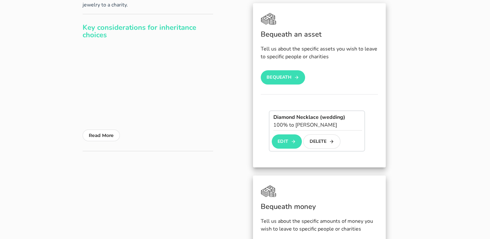
scroll to position [100, 0]
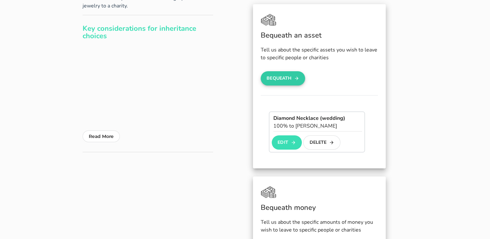
click at [284, 80] on button "Bequeath" at bounding box center [282, 78] width 45 height 14
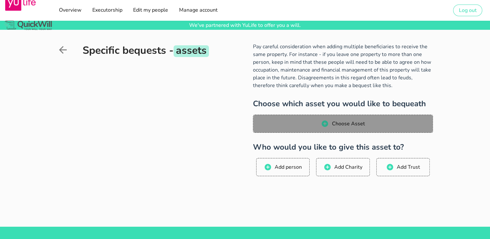
click at [305, 120] on span "Choose Asset" at bounding box center [342, 124] width 167 height 8
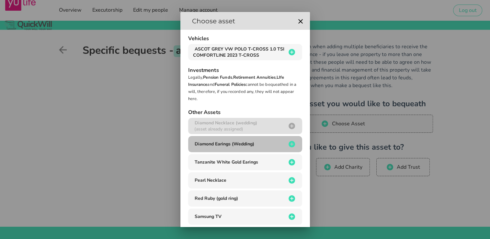
click at [288, 143] on icon "button" at bounding box center [291, 144] width 6 height 6
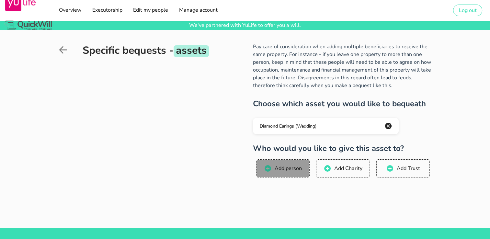
click at [287, 168] on span "Add person" at bounding box center [288, 168] width 28 height 7
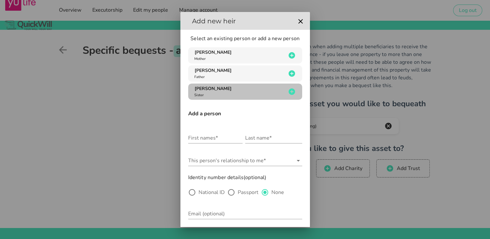
click at [288, 89] on icon "button" at bounding box center [291, 91] width 6 height 6
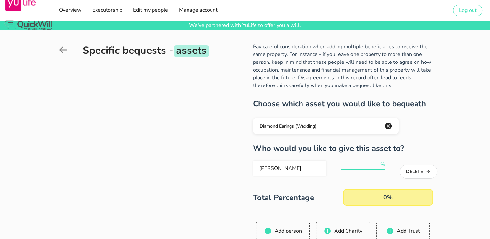
click at [355, 165] on input "number" at bounding box center [360, 164] width 38 height 10
click at [378, 196] on div "0%" at bounding box center [388, 197] width 90 height 17
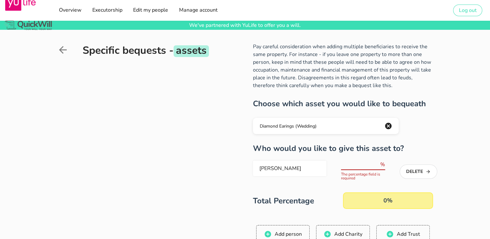
click at [366, 167] on input "number" at bounding box center [360, 164] width 38 height 10
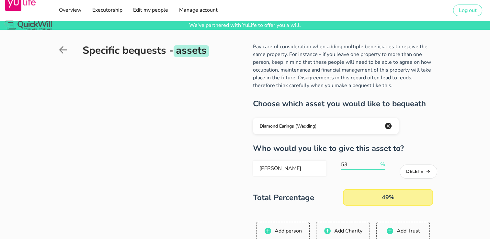
click at [376, 163] on input "53" at bounding box center [360, 164] width 38 height 10
click at [376, 163] on input "67" at bounding box center [360, 164] width 38 height 10
click at [376, 163] on input "77" at bounding box center [360, 164] width 38 height 10
click at [376, 163] on input "78" at bounding box center [360, 164] width 38 height 10
click at [376, 163] on input "79" at bounding box center [360, 164] width 38 height 10
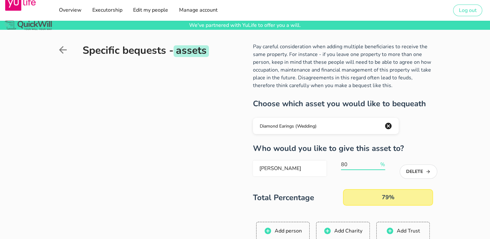
click at [376, 163] on input "80" at bounding box center [360, 164] width 38 height 10
click at [376, 163] on input "81" at bounding box center [360, 164] width 38 height 10
click at [376, 163] on input "82" at bounding box center [360, 164] width 38 height 10
click at [376, 163] on input "83" at bounding box center [360, 164] width 38 height 10
click at [376, 163] on input "84" at bounding box center [360, 164] width 38 height 10
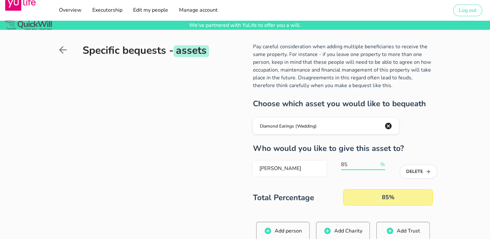
click at [376, 163] on input "85" at bounding box center [360, 164] width 38 height 10
click at [376, 163] on input "86" at bounding box center [360, 164] width 38 height 10
click at [376, 163] on input "87" at bounding box center [360, 164] width 38 height 10
click at [376, 163] on input "88" at bounding box center [360, 164] width 38 height 10
click at [376, 163] on input "89" at bounding box center [360, 164] width 38 height 10
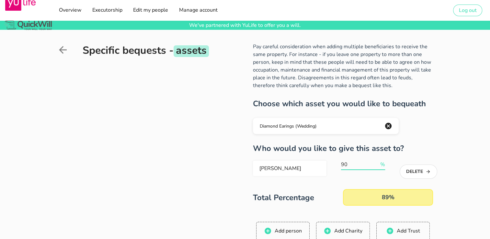
click at [376, 163] on input "90" at bounding box center [360, 164] width 38 height 10
click at [376, 163] on input "91" at bounding box center [360, 164] width 38 height 10
click at [376, 163] on input "92" at bounding box center [360, 164] width 38 height 10
click at [376, 163] on input "93" at bounding box center [360, 164] width 38 height 10
click at [376, 163] on input "94" at bounding box center [360, 164] width 38 height 10
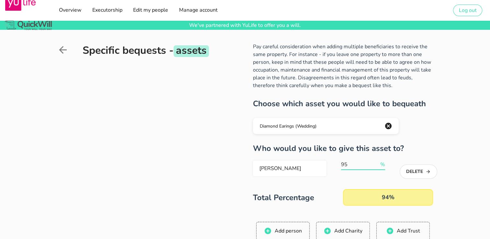
click at [376, 163] on input "95" at bounding box center [360, 164] width 38 height 10
click at [376, 163] on input "96" at bounding box center [360, 164] width 38 height 10
click at [376, 163] on input "97" at bounding box center [360, 164] width 38 height 10
click at [376, 163] on input "98" at bounding box center [360, 164] width 38 height 10
click at [376, 163] on input "99" at bounding box center [360, 164] width 38 height 10
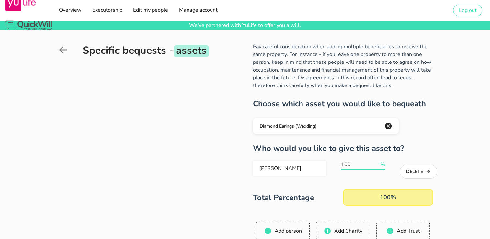
type input "100"
click at [376, 163] on input "100" at bounding box center [360, 164] width 38 height 10
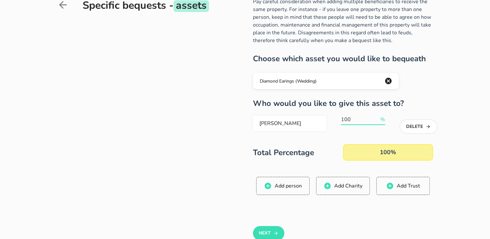
scroll to position [54, 0]
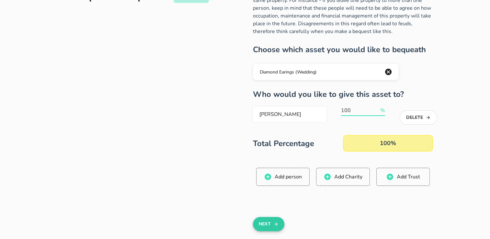
click at [267, 222] on button "Next" at bounding box center [268, 224] width 31 height 14
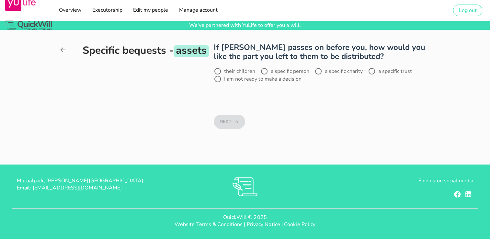
scroll to position [0, 0]
click at [228, 72] on label "their children" at bounding box center [239, 71] width 31 height 6
radio input "true"
click at [230, 118] on button "Next" at bounding box center [229, 122] width 31 height 14
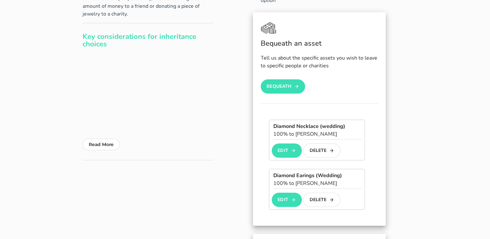
scroll to position [94, 0]
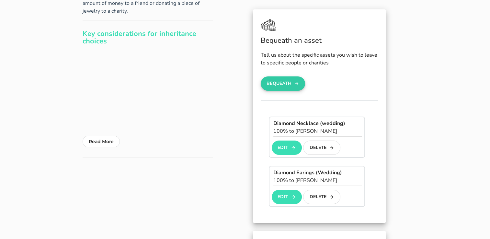
click at [292, 82] on button "Bequeath" at bounding box center [282, 83] width 45 height 14
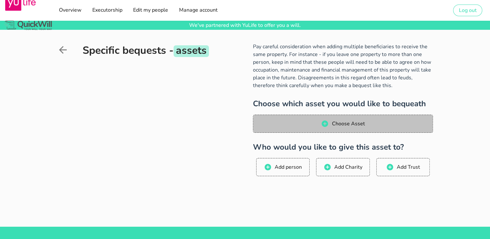
click at [333, 123] on span "Choose Asset" at bounding box center [347, 123] width 33 height 7
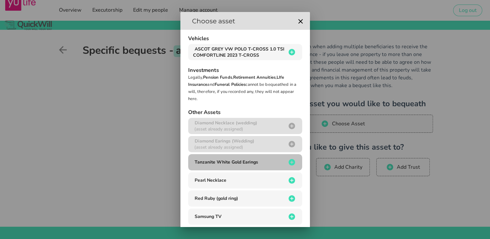
click at [250, 161] on span "Tanzanite White Gold Earings" at bounding box center [225, 162] width 63 height 6
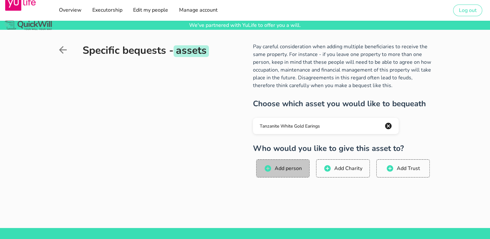
click at [277, 169] on span "Add person" at bounding box center [288, 168] width 28 height 7
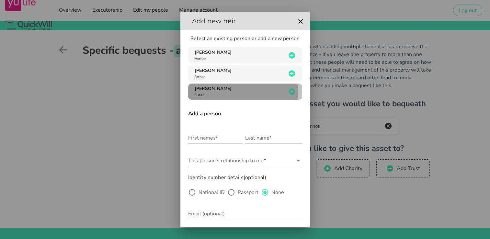
click at [289, 89] on icon "button" at bounding box center [291, 91] width 6 height 6
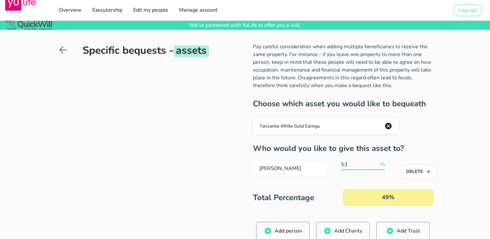
click at [376, 162] on input "53" at bounding box center [360, 164] width 38 height 10
click at [376, 162] on input "65" at bounding box center [360, 164] width 38 height 10
click at [376, 162] on input "76" at bounding box center [360, 164] width 38 height 10
click at [376, 162] on input "78" at bounding box center [360, 164] width 38 height 10
click at [376, 162] on input "79" at bounding box center [360, 164] width 38 height 10
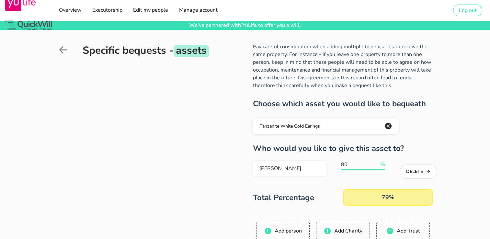
click at [376, 162] on input "80" at bounding box center [360, 164] width 38 height 10
click at [376, 162] on input "81" at bounding box center [360, 164] width 38 height 10
click at [376, 162] on input "82" at bounding box center [360, 164] width 38 height 10
click at [376, 162] on input "83" at bounding box center [360, 164] width 38 height 10
click at [376, 162] on input "84" at bounding box center [360, 164] width 38 height 10
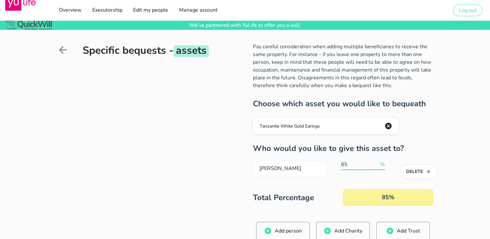
click at [376, 162] on input "85" at bounding box center [360, 164] width 38 height 10
click at [376, 162] on input "86" at bounding box center [360, 164] width 38 height 10
click at [376, 162] on input "94" at bounding box center [360, 164] width 38 height 10
click at [376, 162] on input "95" at bounding box center [360, 164] width 38 height 10
click at [376, 162] on input "96" at bounding box center [360, 164] width 38 height 10
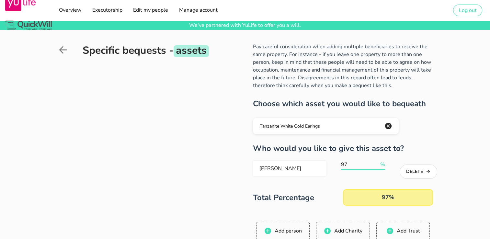
click at [376, 162] on input "97" at bounding box center [360, 164] width 38 height 10
click at [376, 162] on input "98" at bounding box center [360, 164] width 38 height 10
click at [376, 162] on input "99" at bounding box center [360, 164] width 38 height 10
type input "100"
click at [376, 162] on input "100" at bounding box center [360, 164] width 38 height 10
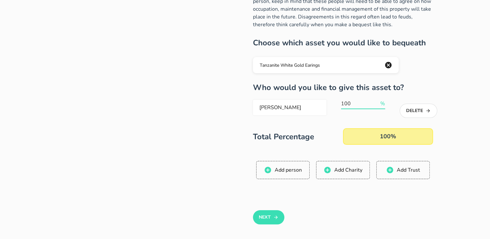
scroll to position [66, 0]
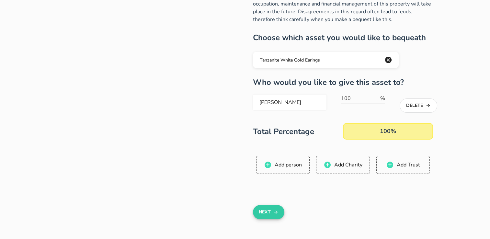
click at [267, 211] on button "Next" at bounding box center [268, 212] width 31 height 14
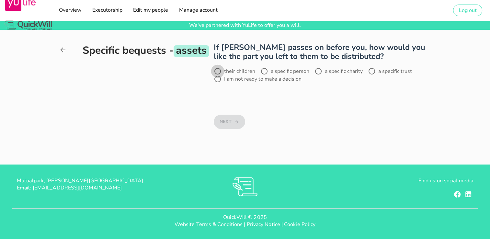
click at [217, 70] on div at bounding box center [217, 71] width 11 height 11
radio input "true"
click at [227, 124] on button "Next" at bounding box center [229, 122] width 31 height 14
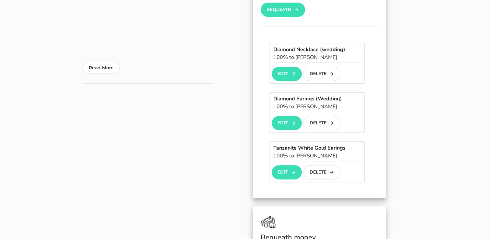
scroll to position [147, 0]
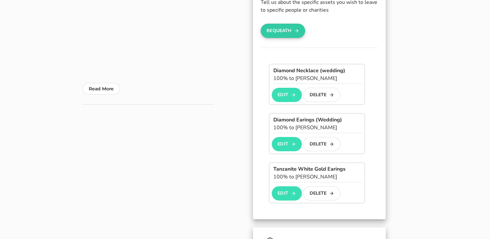
click at [281, 29] on button "Bequeath" at bounding box center [282, 31] width 45 height 14
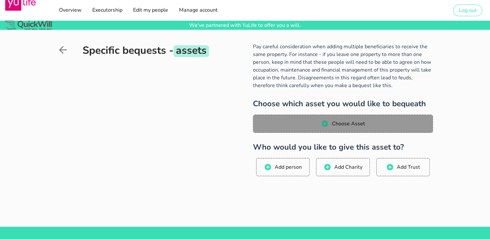
click at [311, 120] on span "Choose Asset" at bounding box center [342, 124] width 167 height 8
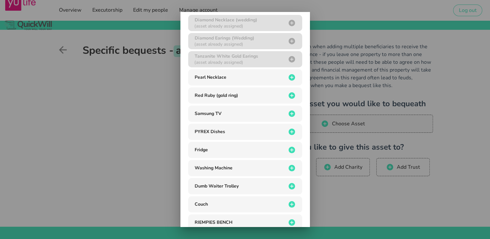
scroll to position [118, 0]
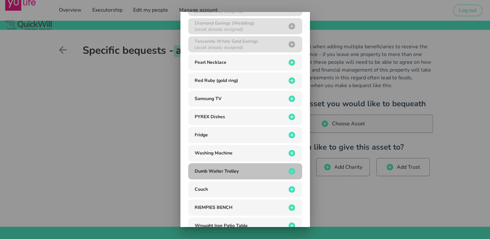
click at [288, 169] on icon "button" at bounding box center [291, 171] width 6 height 6
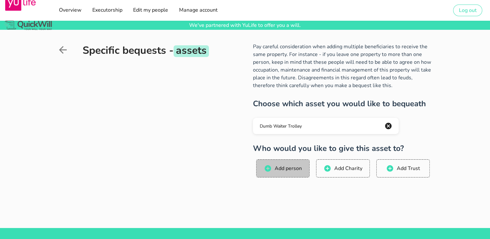
click at [286, 169] on span "Add person" at bounding box center [288, 168] width 28 height 7
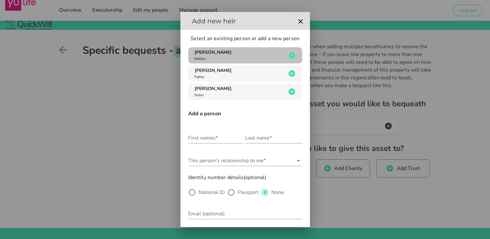
click at [229, 59] on div "[PERSON_NAME] Mother" at bounding box center [239, 55] width 93 height 12
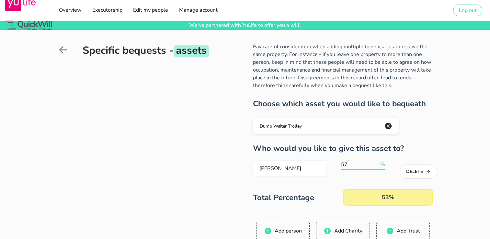
click at [377, 162] on input "57" at bounding box center [360, 164] width 38 height 10
click at [377, 162] on input "77" at bounding box center [360, 164] width 38 height 10
click at [377, 162] on input "78" at bounding box center [360, 164] width 38 height 10
click at [377, 162] on input "79" at bounding box center [360, 164] width 38 height 10
click at [377, 162] on input "80" at bounding box center [360, 164] width 38 height 10
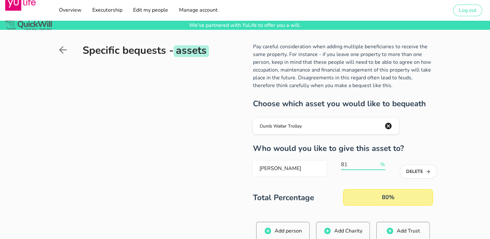
click at [377, 162] on input "81" at bounding box center [360, 164] width 38 height 10
click at [377, 162] on input "82" at bounding box center [360, 164] width 38 height 10
click at [377, 162] on input "83" at bounding box center [360, 164] width 38 height 10
click at [377, 162] on input "84" at bounding box center [360, 164] width 38 height 10
click at [377, 162] on input "85" at bounding box center [360, 164] width 38 height 10
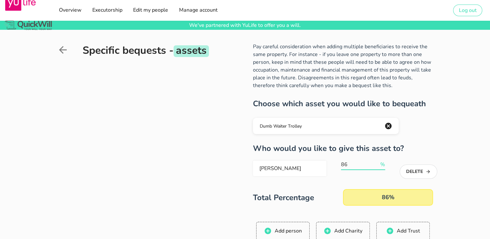
click at [377, 162] on input "86" at bounding box center [360, 164] width 38 height 10
click at [377, 162] on input "88" at bounding box center [360, 164] width 38 height 10
click at [377, 162] on input "89" at bounding box center [360, 164] width 38 height 10
click at [377, 162] on input "90" at bounding box center [360, 164] width 38 height 10
click at [377, 162] on input "91" at bounding box center [360, 164] width 38 height 10
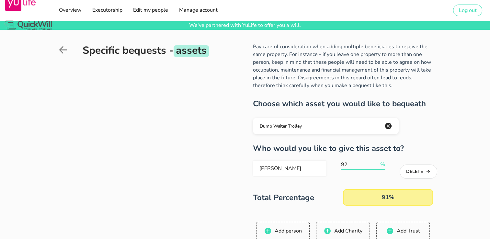
click at [377, 162] on input "92" at bounding box center [360, 164] width 38 height 10
click at [377, 162] on input "93" at bounding box center [360, 164] width 38 height 10
click at [377, 162] on input "94" at bounding box center [360, 164] width 38 height 10
click at [377, 162] on input "95" at bounding box center [360, 164] width 38 height 10
click at [377, 162] on input "96" at bounding box center [360, 164] width 38 height 10
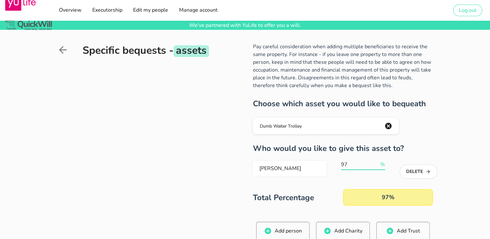
click at [377, 162] on input "97" at bounding box center [360, 164] width 38 height 10
click at [377, 162] on input "98" at bounding box center [360, 164] width 38 height 10
click at [377, 162] on input "99" at bounding box center [360, 164] width 38 height 10
type input "100"
click at [377, 162] on input "100" at bounding box center [360, 164] width 38 height 10
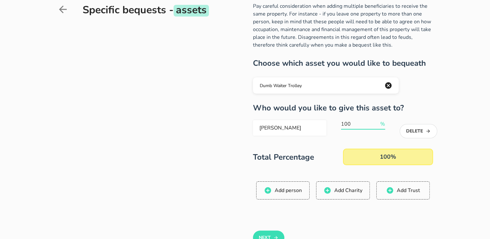
scroll to position [75, 0]
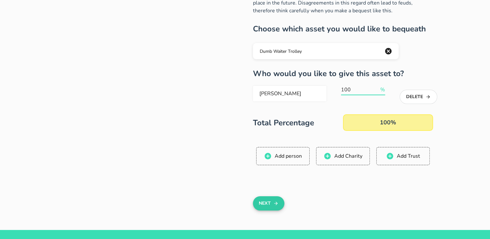
click at [260, 206] on button "Next" at bounding box center [268, 203] width 31 height 14
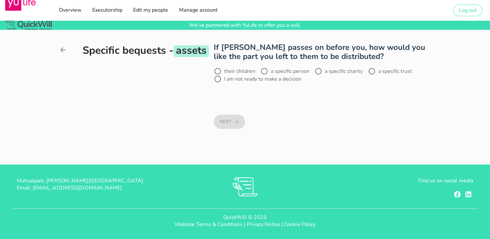
scroll to position [0, 0]
click at [218, 72] on div at bounding box center [217, 71] width 11 height 11
radio input "true"
click at [228, 119] on button "Next" at bounding box center [229, 122] width 31 height 14
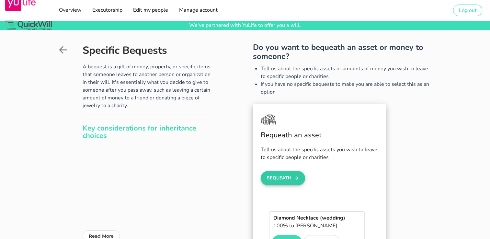
click at [283, 174] on button "Bequeath" at bounding box center [282, 178] width 45 height 14
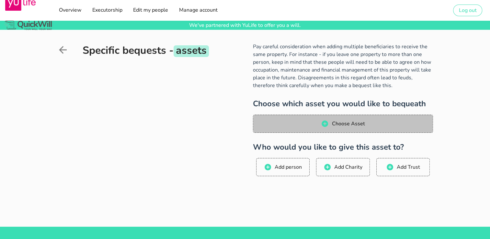
click at [297, 122] on span "Choose Asset" at bounding box center [342, 124] width 167 height 8
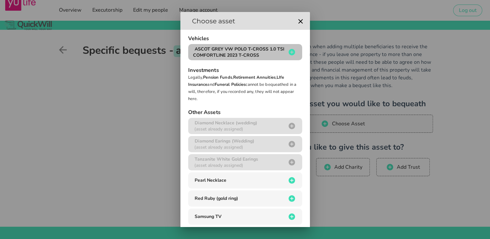
click at [246, 53] on span "ASCOT GREY VW POLO T-CROSS 1.0 TSI COMFORTLINE 2023 T-CROSS" at bounding box center [238, 52] width 91 height 12
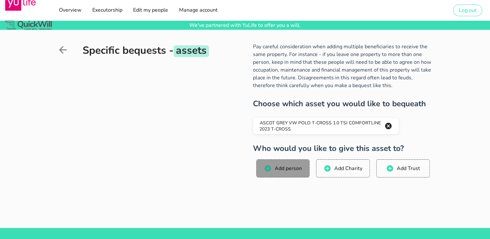
click at [278, 168] on span "Add person" at bounding box center [288, 168] width 28 height 7
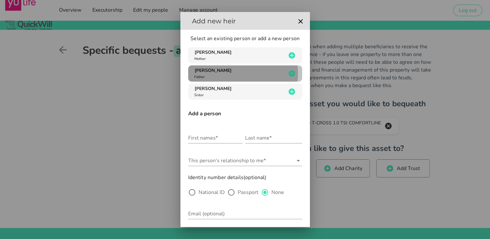
click at [219, 75] on div "[PERSON_NAME] Father" at bounding box center [239, 73] width 93 height 12
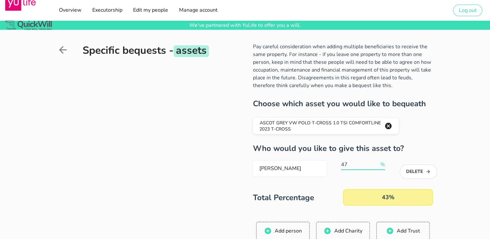
click at [377, 163] on input "47" at bounding box center [360, 164] width 38 height 10
click at [377, 163] on input "48" at bounding box center [360, 164] width 38 height 10
click at [377, 163] on input "49" at bounding box center [360, 164] width 38 height 10
click at [377, 163] on input "50" at bounding box center [360, 164] width 38 height 10
click at [377, 163] on input "60" at bounding box center [360, 164] width 38 height 10
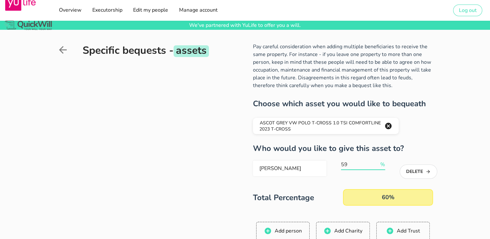
click at [375, 166] on input "59" at bounding box center [360, 164] width 38 height 10
click at [375, 166] on input "58" at bounding box center [360, 164] width 38 height 10
click at [375, 166] on input "57" at bounding box center [360, 164] width 38 height 10
click at [375, 166] on input "56" at bounding box center [360, 164] width 38 height 10
click at [375, 166] on input "55" at bounding box center [360, 164] width 38 height 10
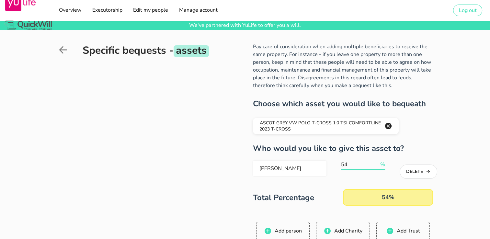
click at [375, 166] on input "54" at bounding box center [360, 164] width 38 height 10
click at [375, 166] on input "53" at bounding box center [360, 164] width 38 height 10
click at [375, 165] on input "52" at bounding box center [360, 164] width 38 height 10
click at [375, 165] on input "51" at bounding box center [360, 164] width 38 height 10
type input "50"
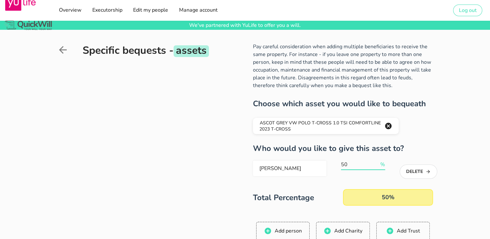
click at [375, 165] on input "50" at bounding box center [360, 164] width 38 height 10
click at [285, 233] on span "Add person" at bounding box center [288, 230] width 28 height 7
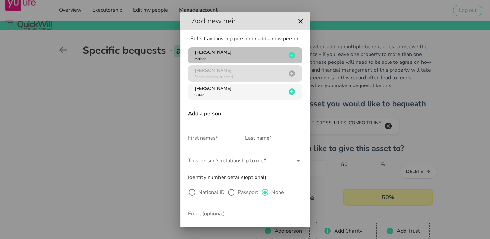
click at [220, 58] on div "[PERSON_NAME] Mother" at bounding box center [239, 55] width 93 height 12
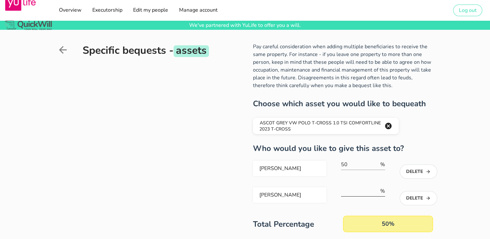
click at [370, 190] on input "number" at bounding box center [360, 191] width 38 height 10
click at [376, 189] on input "27" at bounding box center [360, 191] width 38 height 10
click at [376, 189] on input "36" at bounding box center [360, 191] width 38 height 10
click at [376, 189] on input "37" at bounding box center [360, 191] width 38 height 10
click at [376, 189] on input "38" at bounding box center [360, 191] width 38 height 10
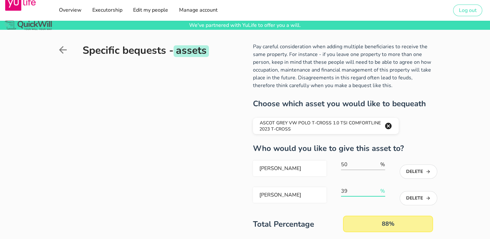
click at [376, 189] on input "39" at bounding box center [360, 191] width 38 height 10
click at [376, 189] on input "41" at bounding box center [360, 191] width 38 height 10
click at [376, 189] on input "42" at bounding box center [360, 191] width 38 height 10
click at [376, 189] on input "43" at bounding box center [360, 191] width 38 height 10
click at [376, 189] on input "44" at bounding box center [360, 191] width 38 height 10
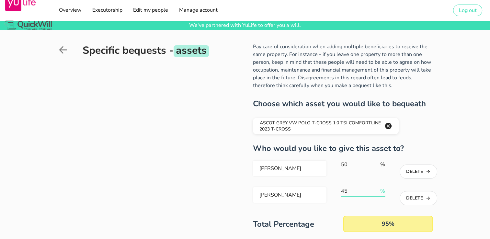
click at [376, 189] on input "45" at bounding box center [360, 191] width 38 height 10
click at [376, 189] on input "46" at bounding box center [360, 191] width 38 height 10
click at [376, 189] on input "47" at bounding box center [360, 191] width 38 height 10
click at [376, 189] on input "48" at bounding box center [360, 191] width 38 height 10
click at [376, 189] on input "49" at bounding box center [360, 191] width 38 height 10
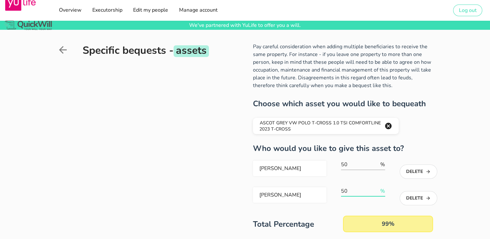
click at [376, 189] on input "50" at bounding box center [360, 191] width 38 height 10
click at [376, 190] on input "102" at bounding box center [360, 191] width 38 height 10
click at [375, 193] on input "101" at bounding box center [360, 191] width 38 height 10
type input "100"
click at [375, 193] on input "100" at bounding box center [360, 191] width 38 height 10
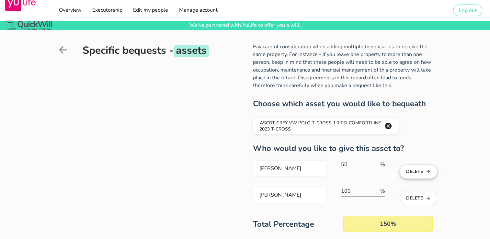
click at [407, 171] on button "Delete" at bounding box center [417, 171] width 37 height 14
type input "100"
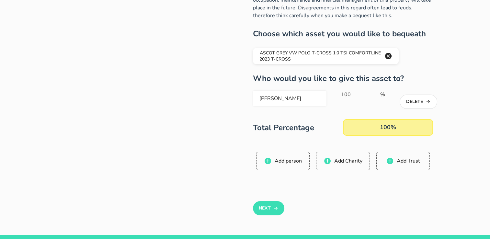
scroll to position [82, 0]
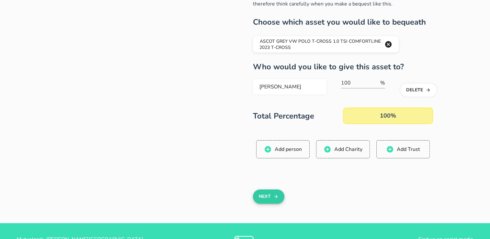
click at [269, 195] on button "Next" at bounding box center [268, 196] width 31 height 14
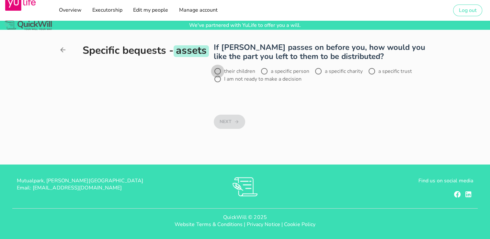
click at [217, 72] on div at bounding box center [217, 71] width 11 height 11
radio input "true"
click at [227, 121] on button "Next" at bounding box center [229, 122] width 31 height 14
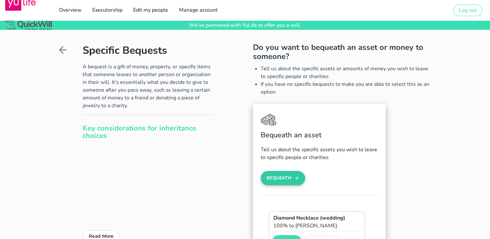
click at [283, 177] on button "Bequeath" at bounding box center [282, 178] width 45 height 14
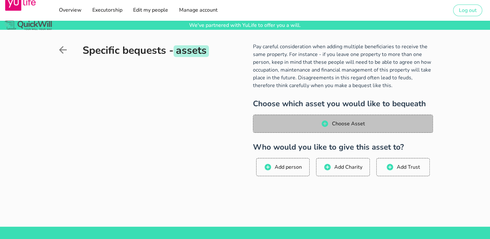
click at [308, 126] on span "Choose Asset" at bounding box center [342, 124] width 167 height 8
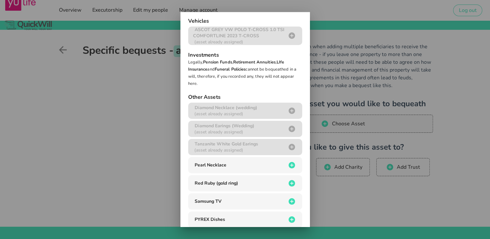
scroll to position [31, 0]
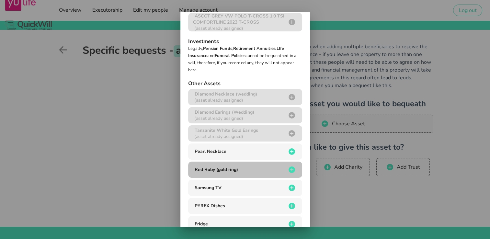
click at [288, 171] on icon "button" at bounding box center [292, 170] width 8 height 8
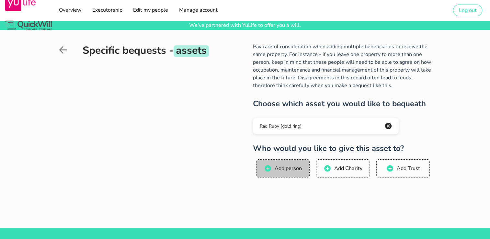
click at [288, 168] on span "Add person" at bounding box center [288, 168] width 28 height 7
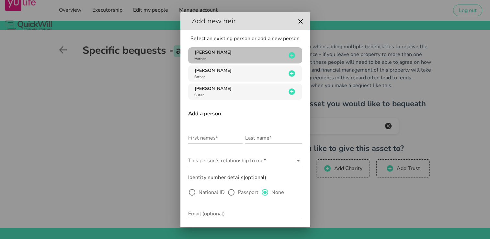
click at [228, 53] on div "[PERSON_NAME] Mother" at bounding box center [239, 55] width 93 height 12
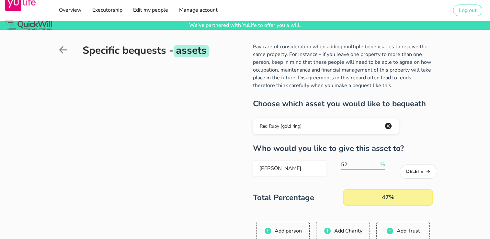
click at [377, 162] on input "52" at bounding box center [360, 164] width 38 height 10
click at [377, 162] on input "53" at bounding box center [360, 164] width 38 height 10
click at [377, 162] on input "54" at bounding box center [360, 164] width 38 height 10
click at [377, 162] on input "55" at bounding box center [360, 164] width 38 height 10
click at [377, 162] on input "56" at bounding box center [360, 164] width 38 height 10
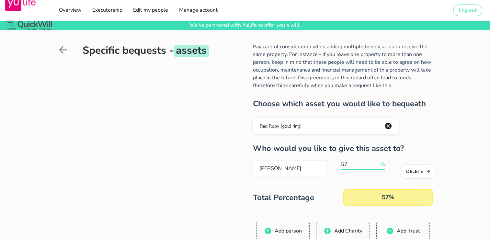
click at [377, 162] on input "57" at bounding box center [360, 164] width 38 height 10
click at [377, 162] on input "58" at bounding box center [360, 164] width 38 height 10
click at [377, 162] on input "59" at bounding box center [360, 164] width 38 height 10
click at [377, 162] on input "60" at bounding box center [360, 164] width 38 height 10
click at [377, 162] on input "61" at bounding box center [360, 164] width 38 height 10
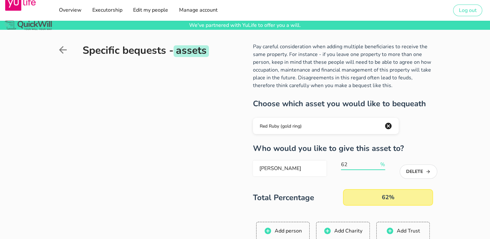
click at [377, 162] on input "62" at bounding box center [360, 164] width 38 height 10
click at [377, 162] on input "63" at bounding box center [360, 164] width 38 height 10
click at [377, 162] on input "64" at bounding box center [360, 164] width 38 height 10
click at [377, 162] on input "65" at bounding box center [360, 164] width 38 height 10
click at [377, 162] on input "66" at bounding box center [360, 164] width 38 height 10
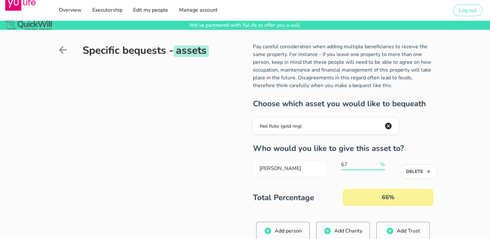
click at [377, 162] on input "67" at bounding box center [360, 164] width 38 height 10
click at [377, 162] on input "68" at bounding box center [360, 164] width 38 height 10
click at [377, 162] on input "69" at bounding box center [360, 164] width 38 height 10
click at [377, 162] on input "70" at bounding box center [360, 164] width 38 height 10
click at [377, 162] on input "71" at bounding box center [360, 164] width 38 height 10
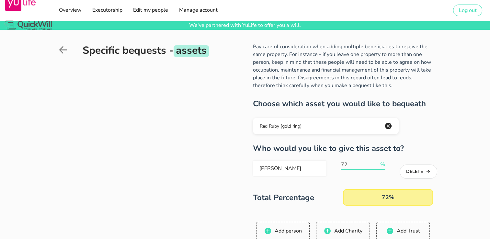
click at [377, 162] on input "72" at bounding box center [360, 164] width 38 height 10
click at [377, 162] on input "73" at bounding box center [360, 164] width 38 height 10
click at [377, 162] on input "74" at bounding box center [360, 164] width 38 height 10
click at [377, 162] on input "75" at bounding box center [360, 164] width 38 height 10
click at [377, 162] on input "76" at bounding box center [360, 164] width 38 height 10
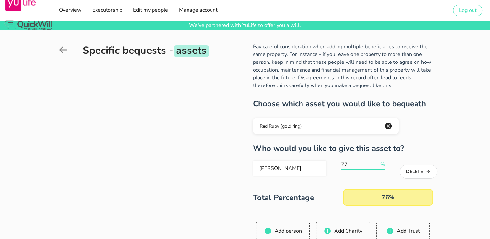
click at [377, 162] on input "77" at bounding box center [360, 164] width 38 height 10
click at [377, 162] on input "78" at bounding box center [360, 164] width 38 height 10
click at [377, 162] on input "79" at bounding box center [360, 164] width 38 height 10
click at [377, 162] on input "80" at bounding box center [360, 164] width 38 height 10
click at [377, 162] on input "81" at bounding box center [360, 164] width 38 height 10
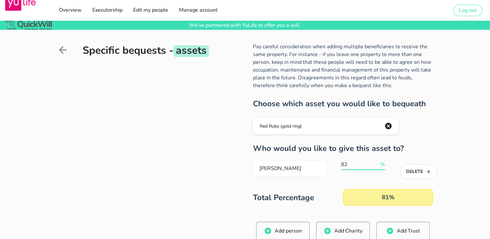
click at [377, 162] on input "82" at bounding box center [360, 164] width 38 height 10
click at [377, 162] on input "83" at bounding box center [360, 164] width 38 height 10
click at [377, 162] on input "84" at bounding box center [360, 164] width 38 height 10
click at [377, 162] on input "85" at bounding box center [360, 164] width 38 height 10
click at [377, 162] on input "86" at bounding box center [360, 164] width 38 height 10
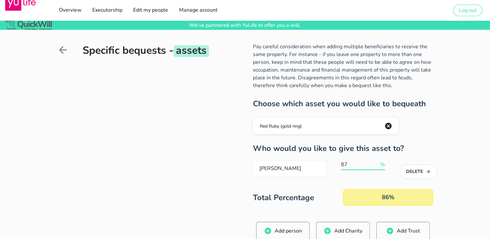
click at [377, 162] on input "87" at bounding box center [360, 164] width 38 height 10
click at [377, 162] on input "88" at bounding box center [360, 164] width 38 height 10
click at [377, 162] on input "89" at bounding box center [360, 164] width 38 height 10
click at [377, 162] on input "90" at bounding box center [360, 164] width 38 height 10
click at [377, 162] on input "91" at bounding box center [360, 164] width 38 height 10
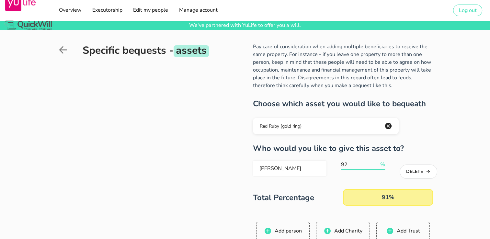
click at [377, 162] on input "92" at bounding box center [360, 164] width 38 height 10
click at [377, 162] on input "93" at bounding box center [360, 164] width 38 height 10
click at [377, 162] on input "94" at bounding box center [360, 164] width 38 height 10
click at [377, 162] on input "95" at bounding box center [360, 164] width 38 height 10
click at [377, 162] on input "96" at bounding box center [360, 164] width 38 height 10
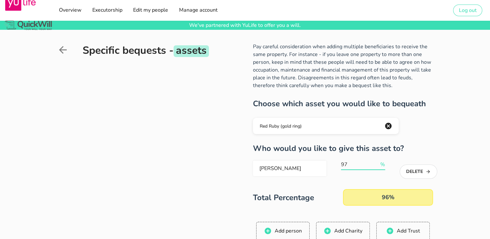
click at [377, 162] on input "97" at bounding box center [360, 164] width 38 height 10
click at [377, 162] on input "98" at bounding box center [360, 164] width 38 height 10
click at [377, 162] on input "99" at bounding box center [360, 164] width 38 height 10
type input "100"
click at [377, 162] on input "100" at bounding box center [360, 164] width 38 height 10
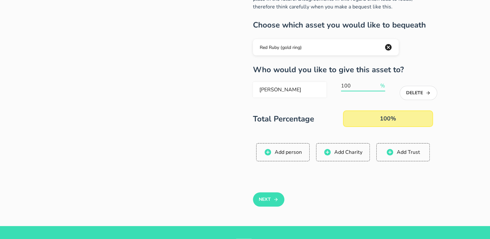
scroll to position [79, 0]
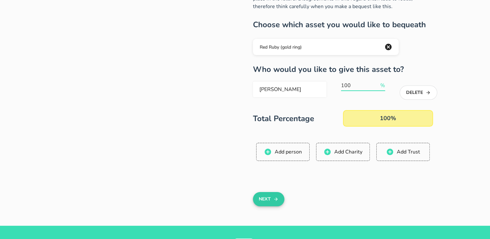
click at [272, 198] on button "Next" at bounding box center [268, 199] width 31 height 14
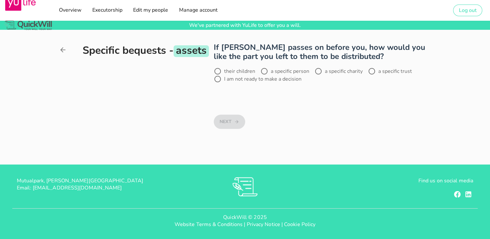
scroll to position [0, 0]
click at [220, 71] on div at bounding box center [217, 71] width 11 height 11
radio input "true"
click at [231, 124] on button "Next" at bounding box center [229, 122] width 31 height 14
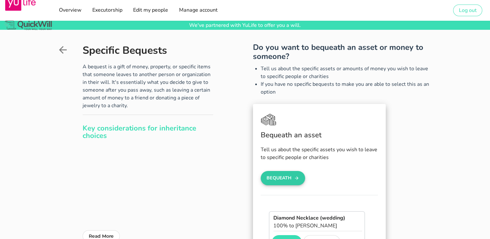
click at [283, 178] on button "Bequeath" at bounding box center [282, 178] width 45 height 14
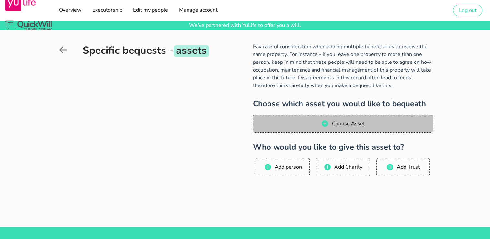
click at [326, 123] on icon "button" at bounding box center [324, 123] width 6 height 6
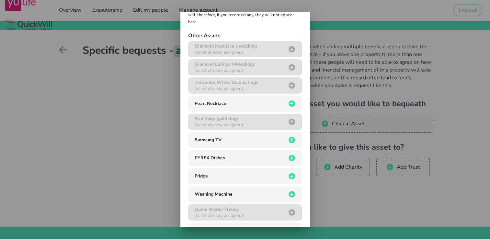
scroll to position [80, 0]
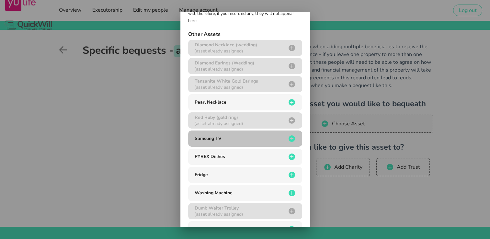
click at [270, 139] on div "Samsung TV" at bounding box center [239, 138] width 93 height 6
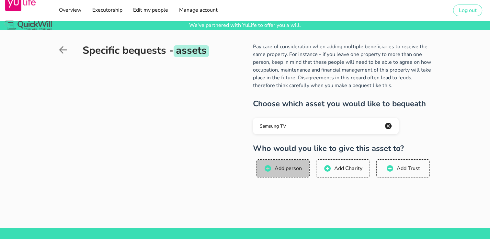
click at [276, 163] on button "Add person" at bounding box center [282, 168] width 53 height 18
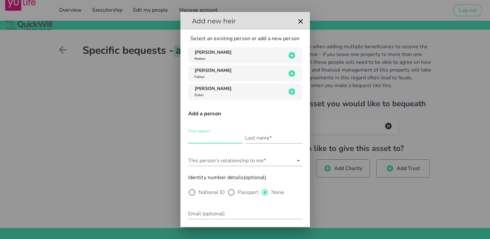
click at [205, 135] on div "First names*" at bounding box center [215, 138] width 54 height 10
type input "[PERSON_NAME]"
click at [255, 140] on input "Last name*" at bounding box center [273, 138] width 57 height 10
type input "[PERSON_NAME]"
click at [237, 159] on input "This person's relationship to me*" at bounding box center [240, 160] width 105 height 10
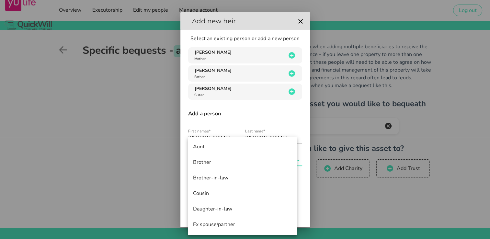
click at [237, 159] on div "Brother" at bounding box center [242, 162] width 99 height 14
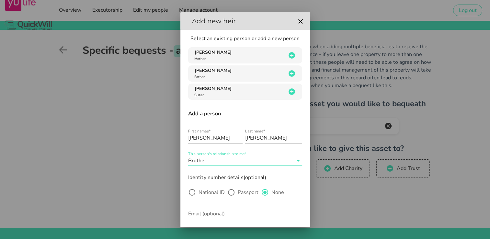
click at [199, 192] on label "National ID" at bounding box center [211, 192] width 26 height 6
radio input "true"
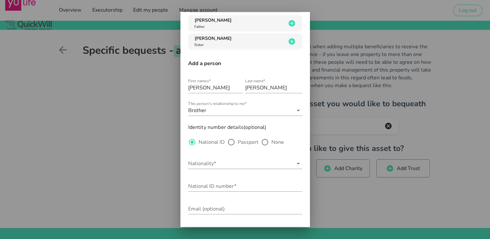
scroll to position [55, 0]
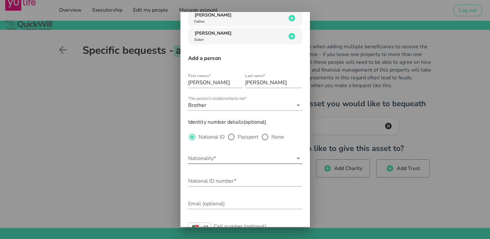
click at [243, 160] on input "Nationality*" at bounding box center [240, 158] width 105 height 10
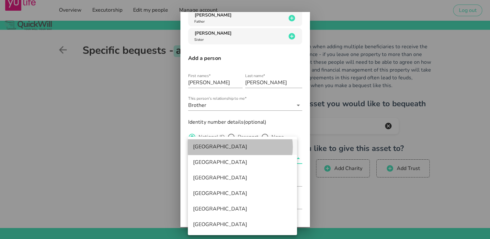
click at [219, 146] on div "[GEOGRAPHIC_DATA]" at bounding box center [242, 147] width 99 height 6
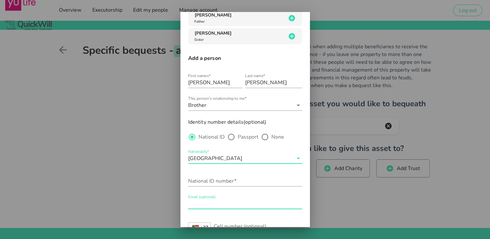
click at [216, 203] on input "Email (optional)" at bounding box center [245, 203] width 114 height 10
type input "[EMAIL_ADDRESS][DOMAIN_NAME]"
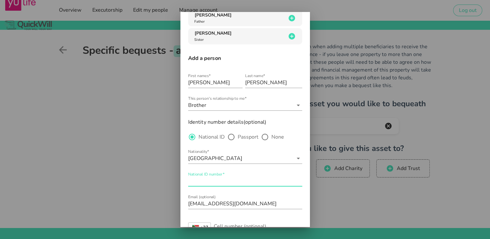
click at [238, 177] on input "National ID number*" at bounding box center [245, 181] width 114 height 10
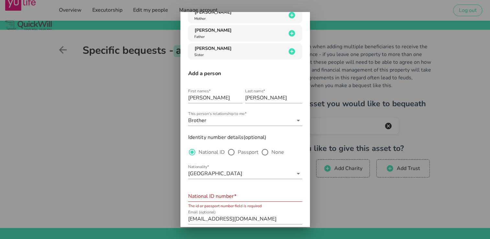
scroll to position [43, 0]
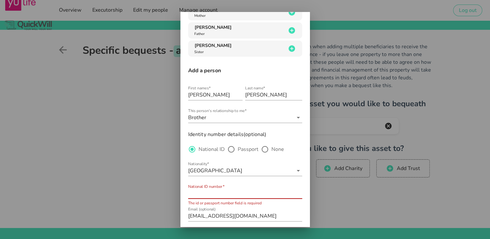
click at [238, 194] on input "National ID number*" at bounding box center [245, 193] width 114 height 10
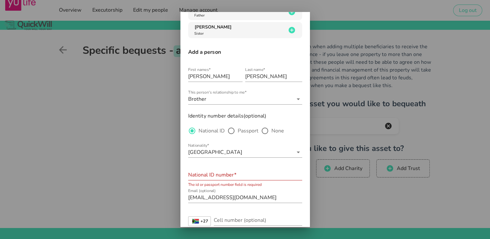
scroll to position [65, 0]
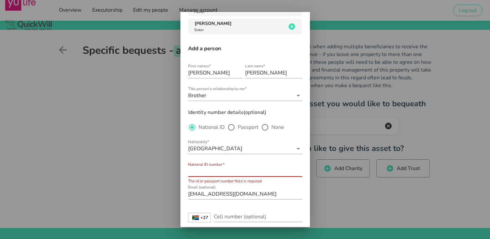
click at [203, 171] on div "National ID number*" at bounding box center [245, 171] width 114 height 10
type input "9109095066080"
click at [250, 214] on div "Cell number (optional)" at bounding box center [258, 216] width 88 height 10
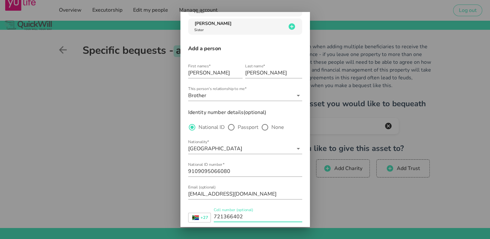
type input "721366402"
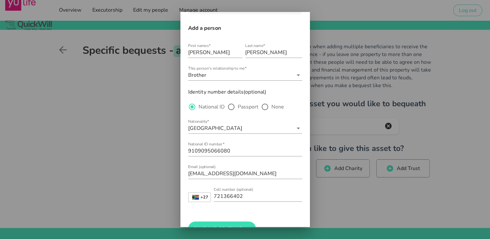
scroll to position [104, 0]
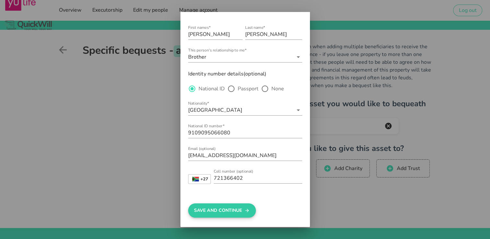
click at [238, 209] on button "Save And Continue" at bounding box center [222, 210] width 68 height 14
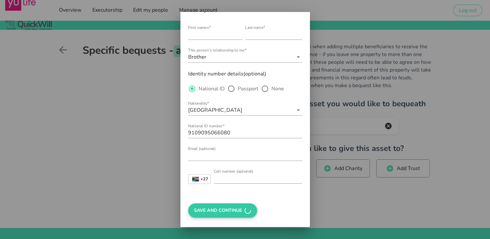
scroll to position [0, 0]
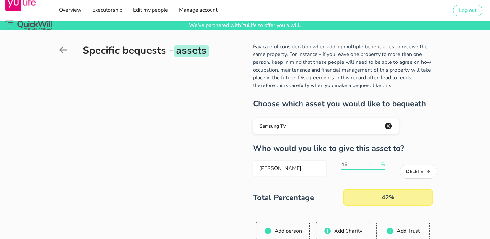
click at [376, 162] on input "45" at bounding box center [360, 164] width 38 height 10
click at [376, 162] on input "54" at bounding box center [360, 164] width 38 height 10
click at [376, 162] on input "55" at bounding box center [360, 164] width 38 height 10
click at [376, 162] on input "56" at bounding box center [360, 164] width 38 height 10
click at [376, 162] on input "57" at bounding box center [360, 164] width 38 height 10
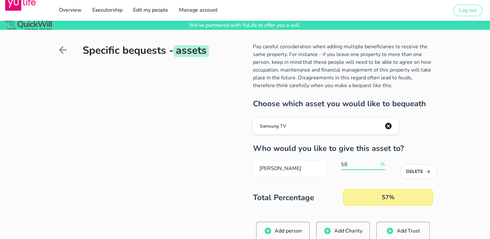
click at [376, 162] on input "58" at bounding box center [360, 164] width 38 height 10
click at [376, 162] on input "59" at bounding box center [360, 164] width 38 height 10
click at [376, 162] on input "60" at bounding box center [360, 164] width 38 height 10
click at [376, 162] on input "61" at bounding box center [360, 164] width 38 height 10
click at [376, 162] on input "62" at bounding box center [360, 164] width 38 height 10
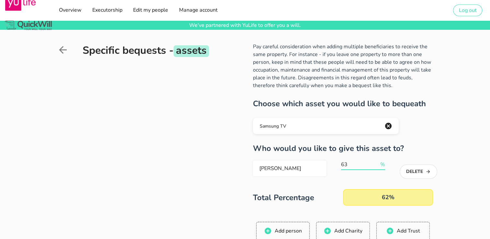
click at [376, 162] on input "63" at bounding box center [360, 164] width 38 height 10
click at [376, 162] on input "64" at bounding box center [360, 164] width 38 height 10
click at [376, 162] on input "65" at bounding box center [360, 164] width 38 height 10
click at [376, 162] on input "66" at bounding box center [360, 164] width 38 height 10
click at [376, 162] on input "67" at bounding box center [360, 164] width 38 height 10
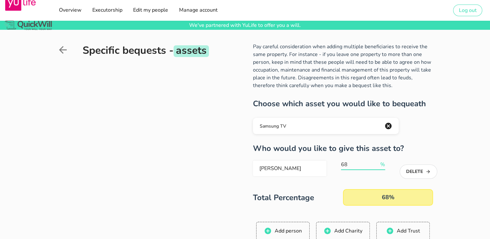
click at [376, 162] on input "68" at bounding box center [360, 164] width 38 height 10
click at [376, 162] on input "69" at bounding box center [360, 164] width 38 height 10
click at [376, 162] on input "70" at bounding box center [360, 164] width 38 height 10
click at [376, 162] on input "71" at bounding box center [360, 164] width 38 height 10
click at [376, 162] on input "72" at bounding box center [360, 164] width 38 height 10
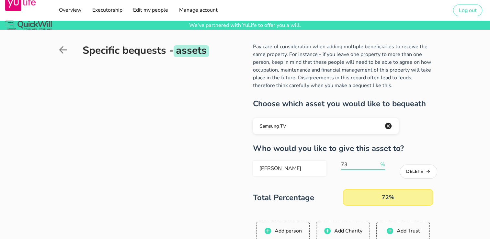
click at [376, 162] on input "73" at bounding box center [360, 164] width 38 height 10
click at [376, 162] on input "74" at bounding box center [360, 164] width 38 height 10
click at [376, 162] on input "75" at bounding box center [360, 164] width 38 height 10
click at [376, 162] on input "76" at bounding box center [360, 164] width 38 height 10
click at [376, 162] on input "77" at bounding box center [360, 164] width 38 height 10
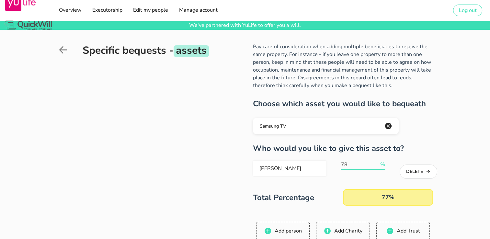
click at [376, 162] on input "78" at bounding box center [360, 164] width 38 height 10
click at [376, 162] on input "79" at bounding box center [360, 164] width 38 height 10
click at [376, 162] on input "80" at bounding box center [360, 164] width 38 height 10
click at [376, 162] on input "81" at bounding box center [360, 164] width 38 height 10
click at [376, 162] on input "82" at bounding box center [360, 164] width 38 height 10
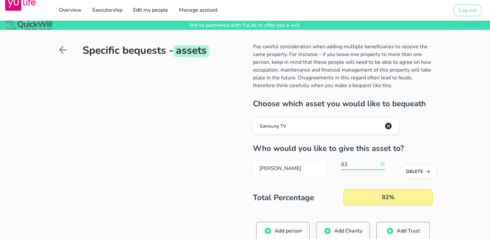
click at [376, 162] on input "83" at bounding box center [360, 164] width 38 height 10
click at [376, 162] on input "84" at bounding box center [360, 164] width 38 height 10
click at [376, 162] on input "85" at bounding box center [360, 164] width 38 height 10
click at [376, 162] on input "86" at bounding box center [360, 164] width 38 height 10
click at [376, 162] on input "87" at bounding box center [360, 164] width 38 height 10
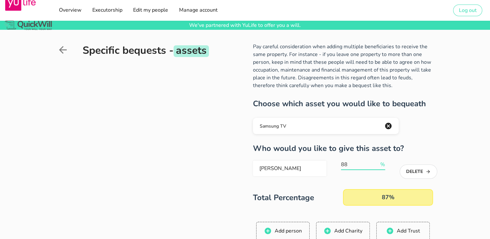
click at [376, 162] on input "88" at bounding box center [360, 164] width 38 height 10
click at [376, 162] on input "89" at bounding box center [360, 164] width 38 height 10
click at [376, 162] on input "90" at bounding box center [360, 164] width 38 height 10
click at [376, 162] on input "91" at bounding box center [360, 164] width 38 height 10
click at [376, 162] on input "92" at bounding box center [360, 164] width 38 height 10
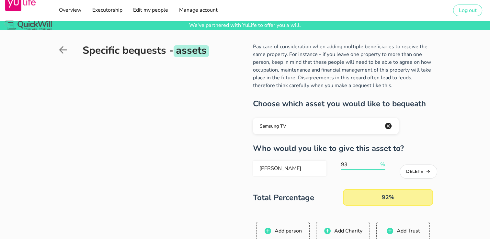
click at [376, 162] on input "93" at bounding box center [360, 164] width 38 height 10
click at [376, 162] on input "94" at bounding box center [360, 164] width 38 height 10
click at [376, 162] on input "95" at bounding box center [360, 164] width 38 height 10
click at [376, 162] on input "96" at bounding box center [360, 164] width 38 height 10
click at [376, 162] on input "97" at bounding box center [360, 164] width 38 height 10
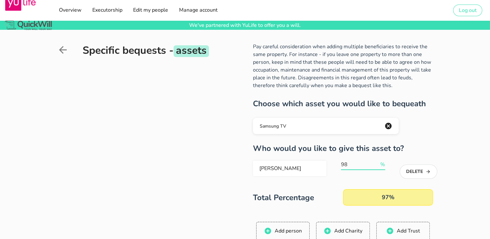
click at [376, 162] on input "98" at bounding box center [360, 164] width 38 height 10
click at [376, 162] on input "99" at bounding box center [360, 164] width 38 height 10
type input "100"
click at [376, 162] on input "100" at bounding box center [360, 164] width 38 height 10
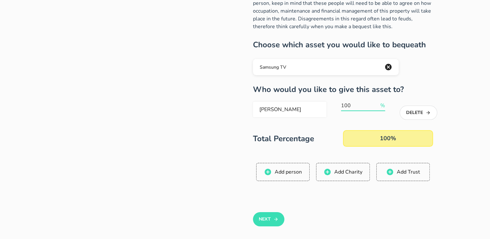
scroll to position [59, 0]
click at [270, 214] on button "Next" at bounding box center [268, 219] width 31 height 14
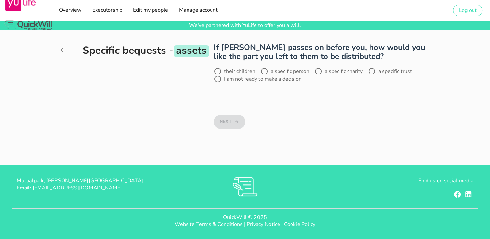
scroll to position [0, 0]
click at [262, 71] on div at bounding box center [264, 71] width 11 height 11
radio input "true"
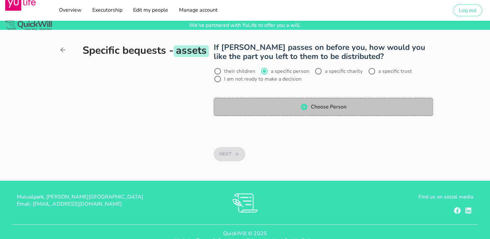
click at [269, 100] on button "Choose Person" at bounding box center [323, 107] width 219 height 18
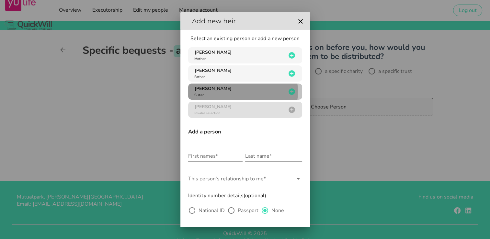
click at [235, 92] on div "[PERSON_NAME] Sister" at bounding box center [239, 91] width 93 height 12
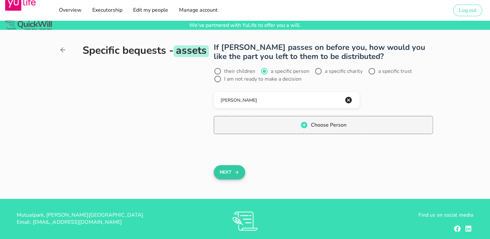
click at [220, 170] on button "Next" at bounding box center [229, 172] width 31 height 14
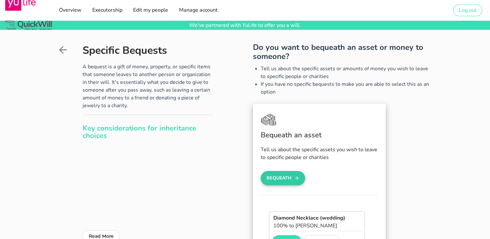
click at [277, 177] on button "Bequeath" at bounding box center [282, 178] width 45 height 14
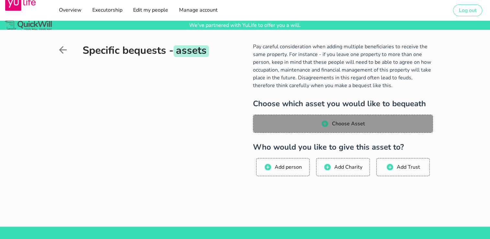
click at [304, 123] on span "Choose Asset" at bounding box center [342, 124] width 167 height 8
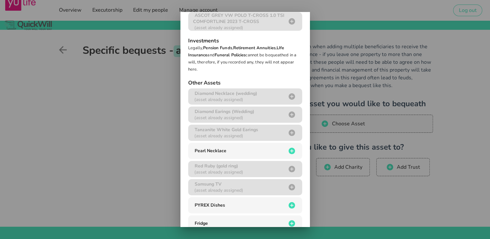
scroll to position [34, 0]
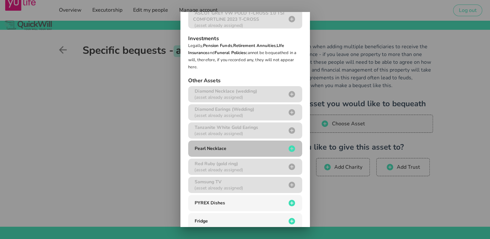
click at [263, 151] on div "Pearl Necklace" at bounding box center [239, 148] width 93 height 6
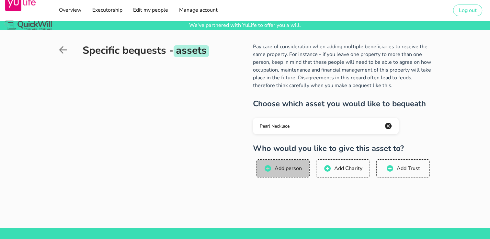
click at [280, 165] on span "Add person" at bounding box center [288, 168] width 28 height 7
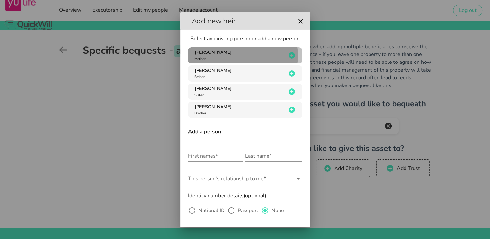
click at [208, 53] on span "[PERSON_NAME]" at bounding box center [212, 52] width 37 height 6
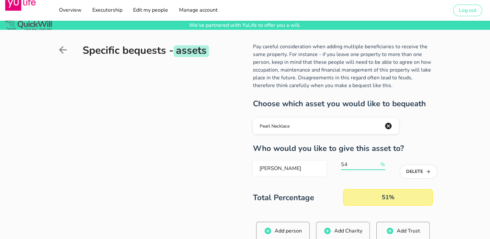
click at [376, 163] on input "54" at bounding box center [360, 164] width 38 height 10
click at [376, 163] on input "65" at bounding box center [360, 164] width 38 height 10
click at [376, 163] on input "78" at bounding box center [360, 164] width 38 height 10
click at [376, 163] on input "79" at bounding box center [360, 164] width 38 height 10
click at [376, 163] on input "80" at bounding box center [360, 164] width 38 height 10
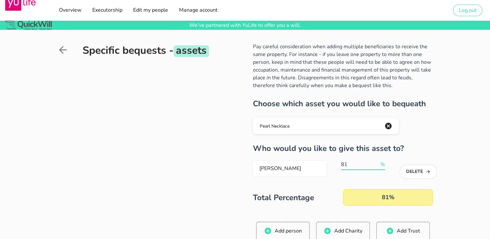
click at [376, 163] on input "81" at bounding box center [360, 164] width 38 height 10
click at [376, 163] on input "82" at bounding box center [360, 164] width 38 height 10
click at [376, 163] on input "83" at bounding box center [360, 164] width 38 height 10
click at [376, 163] on input "84" at bounding box center [360, 164] width 38 height 10
click at [376, 163] on input "85" at bounding box center [360, 164] width 38 height 10
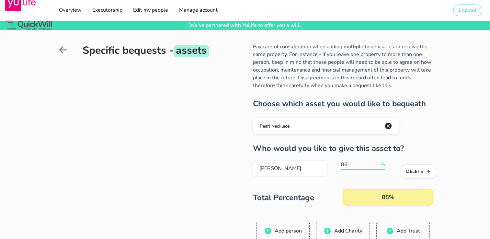
click at [376, 163] on input "86" at bounding box center [360, 164] width 38 height 10
click at [376, 163] on input "87" at bounding box center [360, 164] width 38 height 10
click at [376, 163] on input "88" at bounding box center [360, 164] width 38 height 10
click at [376, 163] on input "89" at bounding box center [360, 164] width 38 height 10
click at [376, 163] on input "90" at bounding box center [360, 164] width 38 height 10
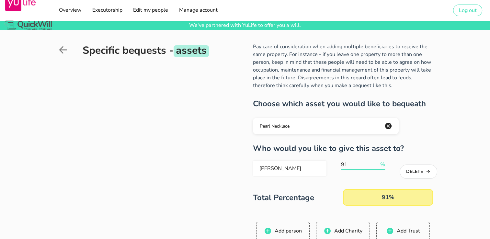
click at [376, 163] on input "91" at bounding box center [360, 164] width 38 height 10
click at [376, 163] on input "92" at bounding box center [360, 164] width 38 height 10
click at [376, 163] on input "93" at bounding box center [360, 164] width 38 height 10
click at [376, 163] on input "94" at bounding box center [360, 164] width 38 height 10
click at [376, 163] on input "95" at bounding box center [360, 164] width 38 height 10
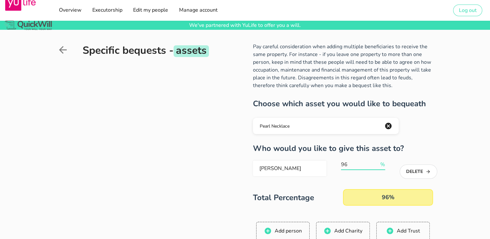
click at [376, 163] on input "96" at bounding box center [360, 164] width 38 height 10
click at [376, 163] on input "97" at bounding box center [360, 164] width 38 height 10
click at [376, 163] on input "98" at bounding box center [360, 164] width 38 height 10
click at [376, 163] on input "99" at bounding box center [360, 164] width 38 height 10
type input "100"
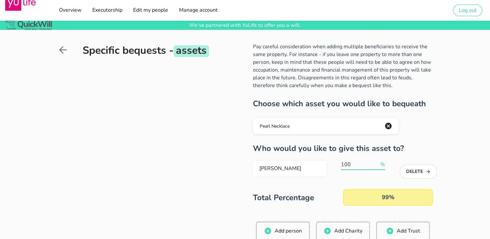
click at [376, 163] on input "100" at bounding box center [360, 164] width 38 height 10
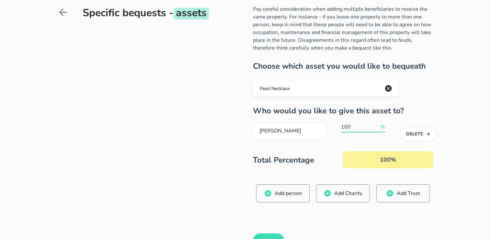
scroll to position [40, 0]
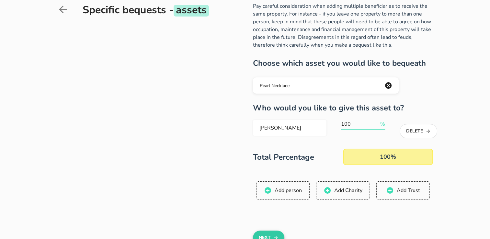
click at [262, 231] on button "Next" at bounding box center [268, 237] width 31 height 14
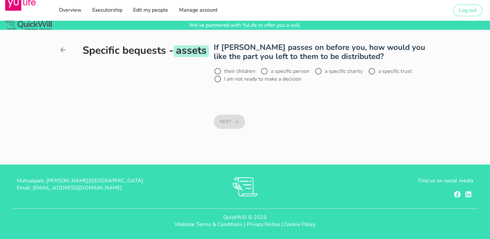
scroll to position [0, 0]
click at [216, 70] on div at bounding box center [217, 71] width 11 height 11
radio input "true"
click at [223, 125] on button "Next" at bounding box center [229, 122] width 31 height 14
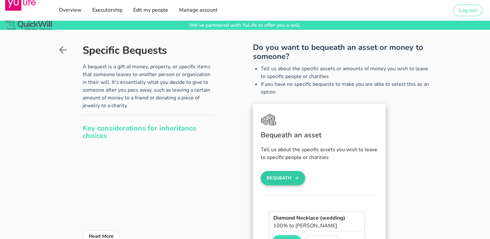
click at [278, 177] on button "Bequeath" at bounding box center [282, 178] width 45 height 14
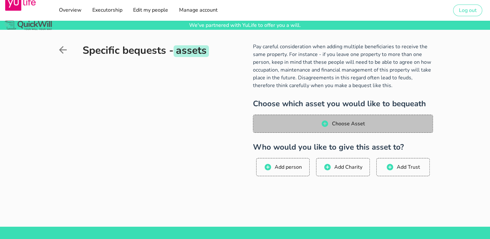
click at [345, 124] on span "Choose Asset" at bounding box center [347, 123] width 33 height 7
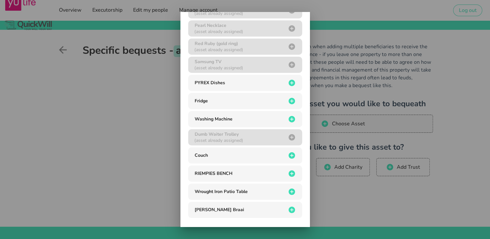
scroll to position [157, 0]
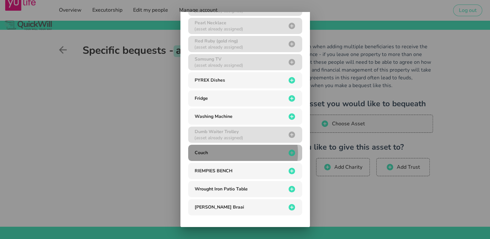
click at [288, 151] on icon "button" at bounding box center [291, 152] width 6 height 6
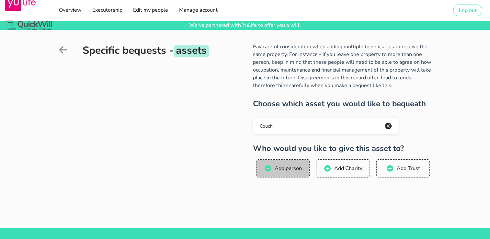
click at [281, 168] on span "Add person" at bounding box center [288, 168] width 28 height 7
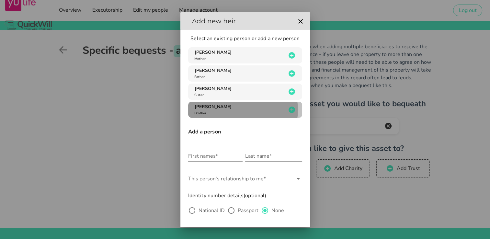
click at [208, 105] on span "[PERSON_NAME]" at bounding box center [212, 107] width 37 height 6
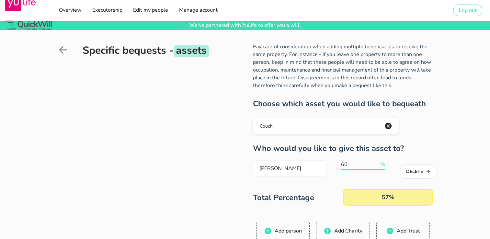
click at [375, 164] on input "60" at bounding box center [360, 164] width 38 height 10
click at [375, 164] on input "61" at bounding box center [360, 164] width 38 height 10
click at [375, 164] on input "62" at bounding box center [360, 164] width 38 height 10
click at [375, 164] on input "63" at bounding box center [360, 164] width 38 height 10
click at [375, 164] on input "64" at bounding box center [360, 164] width 38 height 10
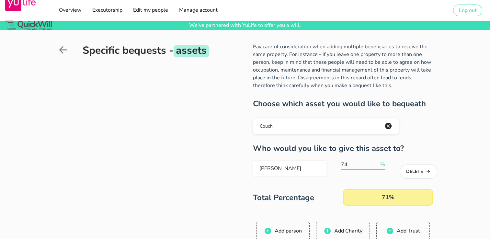
click at [375, 164] on input "74" at bounding box center [360, 164] width 38 height 10
click at [375, 164] on input "75" at bounding box center [360, 164] width 38 height 10
click at [375, 164] on input "76" at bounding box center [360, 164] width 38 height 10
click at [375, 164] on input "83" at bounding box center [360, 164] width 38 height 10
click at [375, 164] on input "84" at bounding box center [360, 164] width 38 height 10
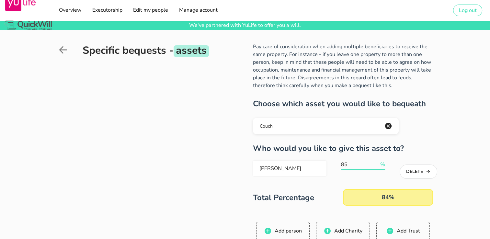
click at [375, 164] on input "85" at bounding box center [360, 164] width 38 height 10
click at [375, 164] on input "86" at bounding box center [360, 164] width 38 height 10
click at [375, 164] on input "87" at bounding box center [360, 164] width 38 height 10
click at [375, 164] on input "88" at bounding box center [360, 164] width 38 height 10
click at [375, 164] on input "89" at bounding box center [360, 164] width 38 height 10
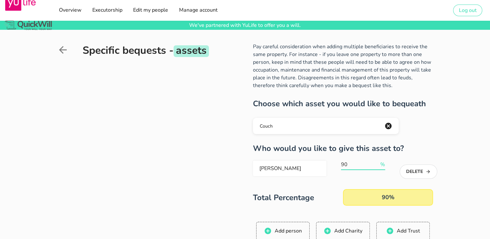
click at [375, 164] on input "90" at bounding box center [360, 164] width 38 height 10
click at [375, 164] on input "91" at bounding box center [360, 164] width 38 height 10
click at [375, 164] on input "92" at bounding box center [360, 164] width 38 height 10
click at [375, 164] on input "93" at bounding box center [360, 164] width 38 height 10
click at [375, 164] on input "94" at bounding box center [360, 164] width 38 height 10
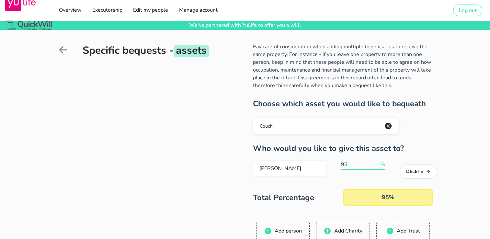
click at [375, 164] on input "95" at bounding box center [360, 164] width 38 height 10
click at [375, 164] on input "96" at bounding box center [360, 164] width 38 height 10
click at [375, 164] on input "97" at bounding box center [360, 164] width 38 height 10
click at [375, 164] on input "98" at bounding box center [360, 164] width 38 height 10
click at [375, 164] on input "99" at bounding box center [360, 164] width 38 height 10
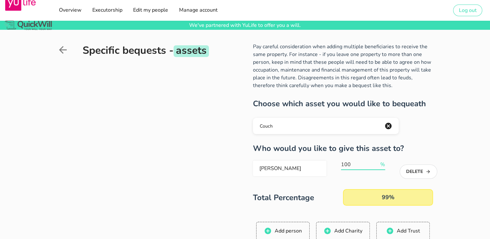
type input "100"
click at [375, 164] on input "100" at bounding box center [360, 164] width 38 height 10
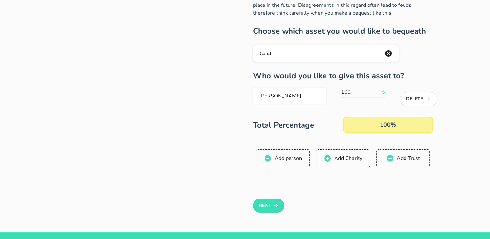
scroll to position [76, 0]
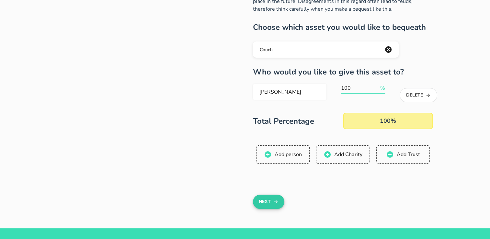
click at [272, 202] on button "Next" at bounding box center [268, 201] width 31 height 14
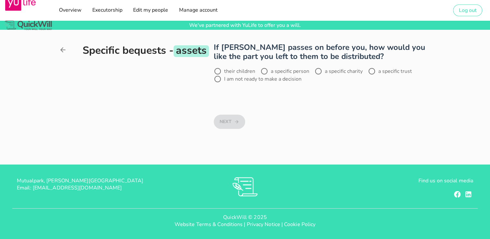
scroll to position [0, 0]
click at [262, 69] on div at bounding box center [264, 71] width 11 height 11
radio input "true"
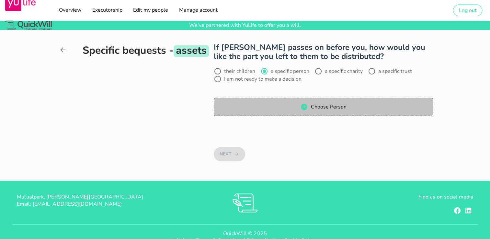
click at [263, 102] on button "Choose Person" at bounding box center [323, 107] width 219 height 18
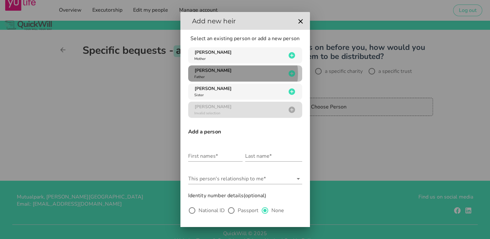
click at [217, 72] on div "[PERSON_NAME] Father" at bounding box center [239, 73] width 93 height 12
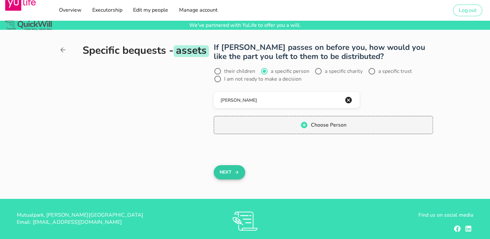
click at [227, 168] on button "Next" at bounding box center [229, 172] width 31 height 14
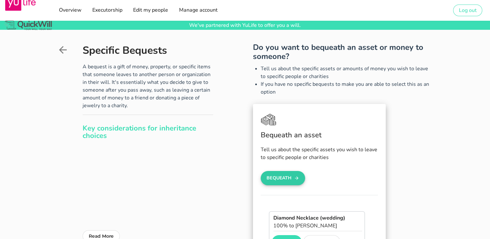
click at [284, 176] on button "Bequeath" at bounding box center [282, 178] width 45 height 14
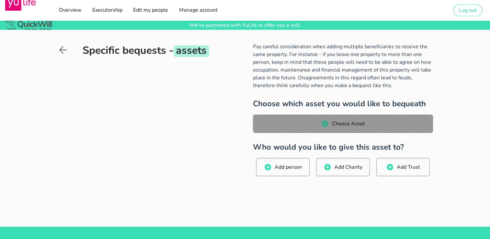
click at [332, 121] on span "Choose Asset" at bounding box center [347, 123] width 33 height 7
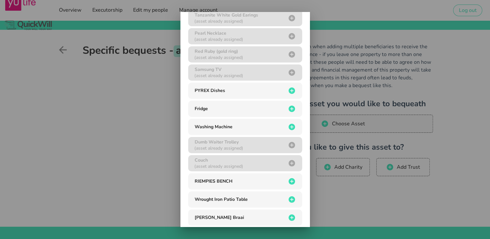
scroll to position [149, 0]
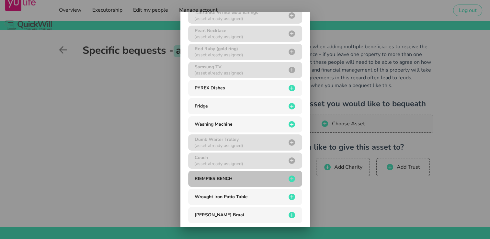
click at [245, 183] on button "RIEMPIES BENCH" at bounding box center [245, 179] width 114 height 16
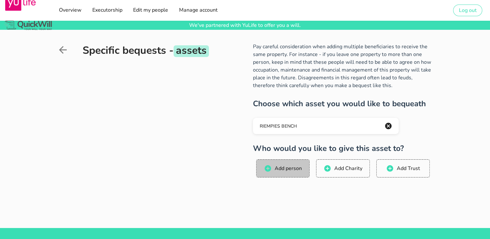
click at [275, 170] on span "Add person" at bounding box center [288, 168] width 28 height 7
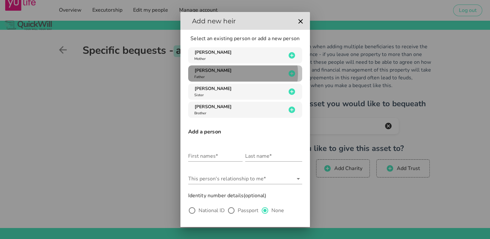
click at [228, 73] on div "[PERSON_NAME] Father" at bounding box center [239, 73] width 93 height 12
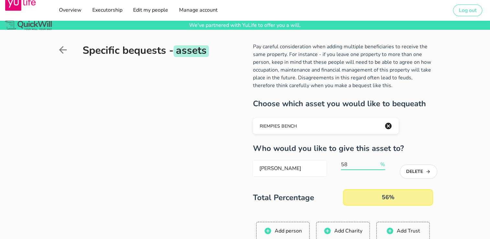
click at [376, 163] on input "58" at bounding box center [360, 164] width 38 height 10
click at [376, 163] on input "59" at bounding box center [360, 164] width 38 height 10
click at [376, 163] on input "61" at bounding box center [360, 164] width 38 height 10
click at [376, 163] on input "62" at bounding box center [360, 164] width 38 height 10
click at [376, 163] on input "63" at bounding box center [360, 164] width 38 height 10
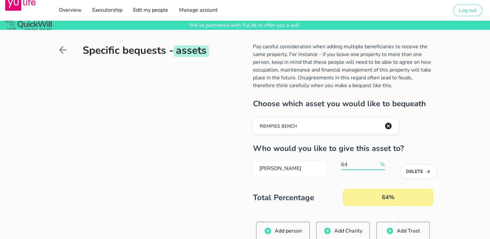
click at [376, 163] on input "64" at bounding box center [360, 164] width 38 height 10
click at [376, 163] on input "65" at bounding box center [360, 164] width 38 height 10
click at [376, 163] on input "66" at bounding box center [360, 164] width 38 height 10
click at [376, 163] on input "67" at bounding box center [360, 164] width 38 height 10
click at [376, 163] on input "68" at bounding box center [360, 164] width 38 height 10
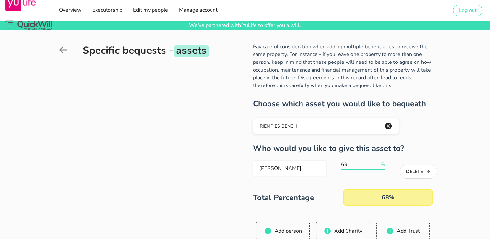
click at [376, 163] on input "69" at bounding box center [360, 164] width 38 height 10
click at [376, 163] on input "70" at bounding box center [360, 164] width 38 height 10
click at [376, 163] on input "71" at bounding box center [360, 164] width 38 height 10
click at [376, 163] on input "72" at bounding box center [360, 164] width 38 height 10
click at [376, 163] on input "73" at bounding box center [360, 164] width 38 height 10
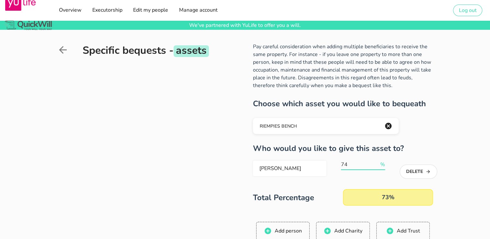
click at [376, 163] on input "74" at bounding box center [360, 164] width 38 height 10
click at [376, 163] on input "75" at bounding box center [360, 164] width 38 height 10
click at [376, 163] on input "76" at bounding box center [360, 164] width 38 height 10
click at [376, 163] on input "77" at bounding box center [360, 164] width 38 height 10
click at [376, 163] on input "78" at bounding box center [360, 164] width 38 height 10
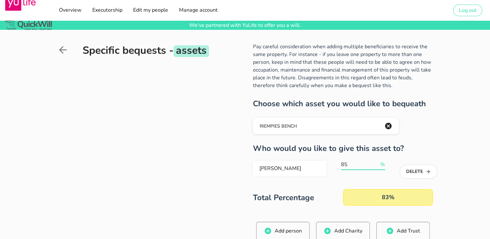
click at [376, 163] on input "85" at bounding box center [360, 164] width 38 height 10
click at [376, 163] on input "86" at bounding box center [360, 164] width 38 height 10
click at [376, 163] on input "87" at bounding box center [360, 164] width 38 height 10
click at [376, 163] on input "88" at bounding box center [360, 164] width 38 height 10
click at [376, 163] on input "89" at bounding box center [360, 164] width 38 height 10
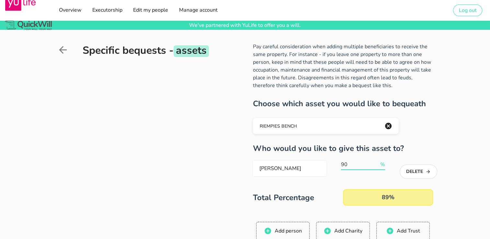
click at [376, 163] on input "90" at bounding box center [360, 164] width 38 height 10
click at [376, 163] on input "91" at bounding box center [360, 164] width 38 height 10
click at [376, 163] on input "92" at bounding box center [360, 164] width 38 height 10
click at [376, 163] on input "93" at bounding box center [360, 164] width 38 height 10
click at [376, 163] on input "94" at bounding box center [360, 164] width 38 height 10
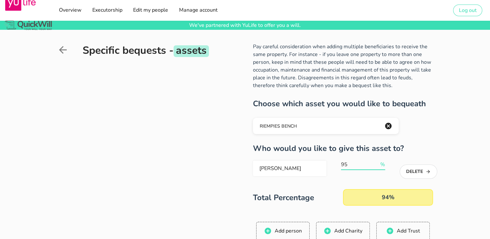
click at [376, 163] on input "95" at bounding box center [360, 164] width 38 height 10
click at [376, 163] on input "97" at bounding box center [360, 164] width 38 height 10
click at [376, 163] on input "98" at bounding box center [360, 164] width 38 height 10
click at [376, 163] on input "99" at bounding box center [360, 164] width 38 height 10
type input "100"
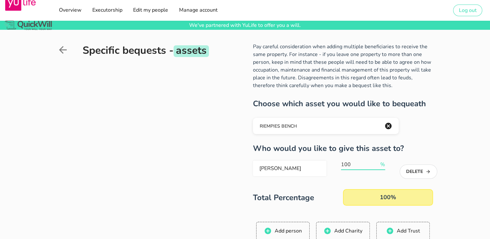
click at [376, 163] on input "100" at bounding box center [360, 164] width 38 height 10
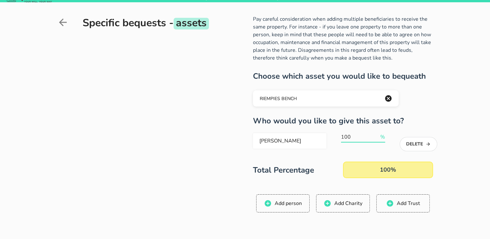
scroll to position [33, 0]
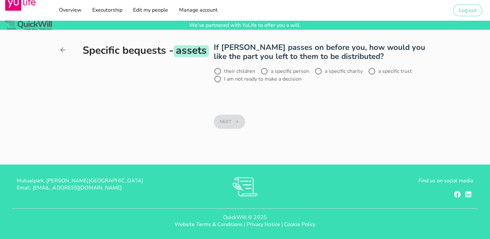
scroll to position [0, 0]
click at [216, 71] on div at bounding box center [217, 71] width 11 height 11
radio input "true"
click at [222, 119] on button "Next" at bounding box center [229, 122] width 31 height 14
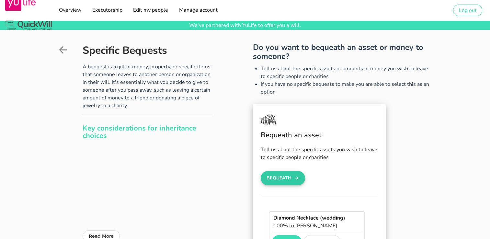
click at [275, 179] on button "Bequeath" at bounding box center [282, 178] width 45 height 14
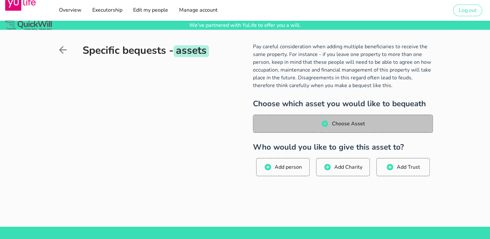
click at [300, 125] on span "Choose Asset" at bounding box center [342, 124] width 167 height 8
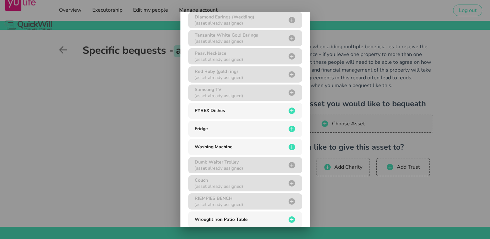
scroll to position [157, 0]
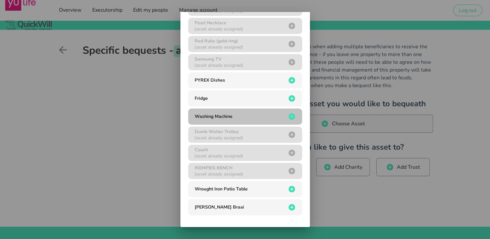
click at [265, 117] on div "Washing Machine" at bounding box center [239, 116] width 93 height 6
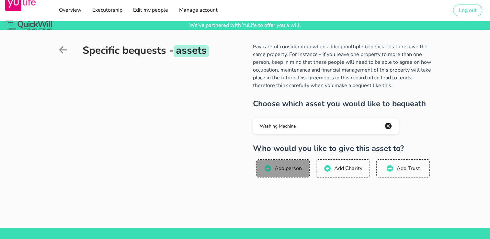
click at [276, 169] on span "Add person" at bounding box center [288, 168] width 28 height 7
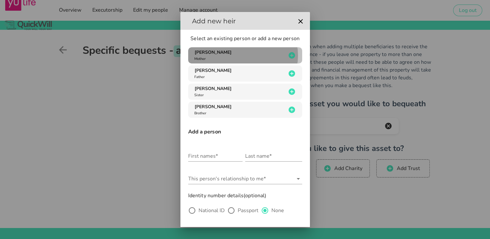
click at [217, 51] on span "[PERSON_NAME]" at bounding box center [212, 52] width 37 height 6
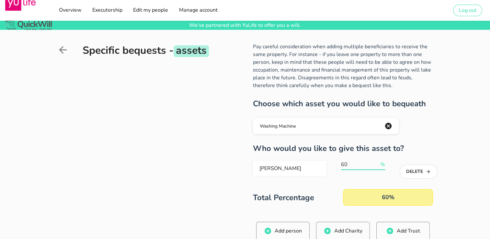
click at [375, 162] on input "60" at bounding box center [360, 164] width 38 height 10
click at [375, 162] on input "69" at bounding box center [360, 164] width 38 height 10
click at [375, 162] on input "77" at bounding box center [360, 164] width 38 height 10
click at [375, 162] on input "80" at bounding box center [360, 164] width 38 height 10
click at [375, 162] on input "81" at bounding box center [360, 164] width 38 height 10
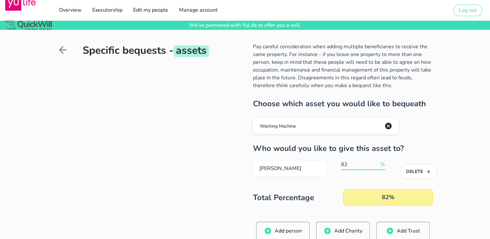
click at [375, 162] on input "82" at bounding box center [360, 164] width 38 height 10
click at [375, 162] on input "83" at bounding box center [360, 164] width 38 height 10
click at [375, 162] on input "84" at bounding box center [360, 164] width 38 height 10
click at [375, 162] on input "90" at bounding box center [360, 164] width 38 height 10
click at [375, 162] on input "91" at bounding box center [360, 164] width 38 height 10
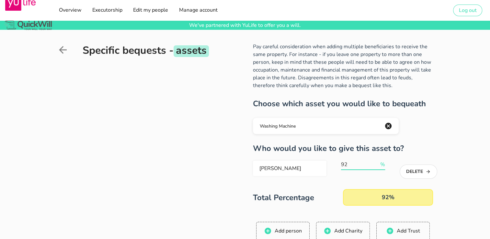
click at [375, 162] on input "92" at bounding box center [360, 164] width 38 height 10
click at [375, 162] on input "93" at bounding box center [360, 164] width 38 height 10
click at [375, 162] on input "94" at bounding box center [360, 164] width 38 height 10
click at [375, 162] on input "95" at bounding box center [360, 164] width 38 height 10
click at [375, 162] on input "96" at bounding box center [360, 164] width 38 height 10
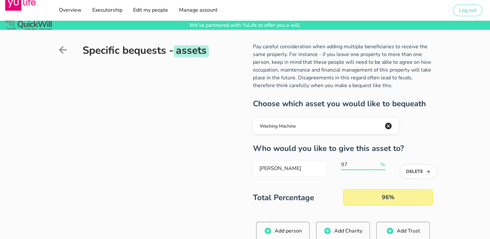
click at [375, 162] on input "97" at bounding box center [360, 164] width 38 height 10
click at [375, 162] on input "98" at bounding box center [360, 164] width 38 height 10
click at [375, 162] on input "99" at bounding box center [360, 164] width 38 height 10
type input "100"
click at [375, 162] on input "100" at bounding box center [360, 164] width 38 height 10
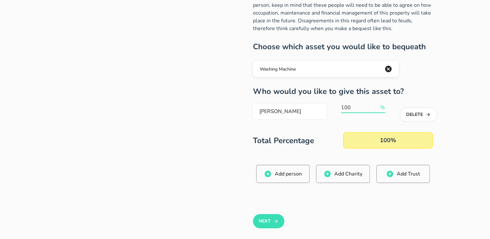
scroll to position [60, 0]
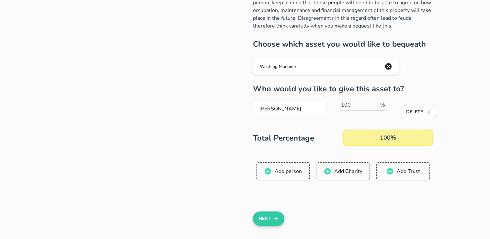
click at [264, 217] on button "Next" at bounding box center [268, 218] width 31 height 14
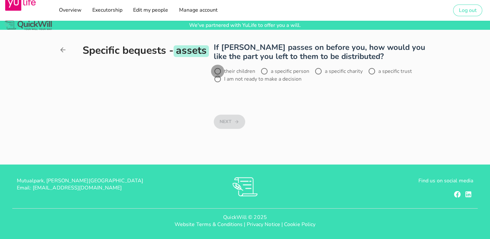
click at [219, 70] on div at bounding box center [217, 71] width 11 height 11
radio input "true"
click at [226, 122] on button "Next" at bounding box center [229, 122] width 31 height 14
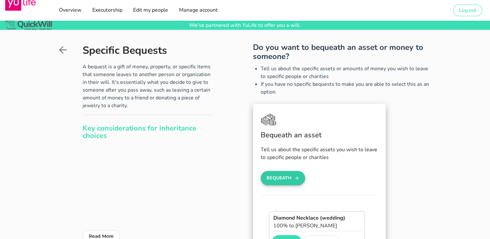
click at [276, 176] on button "Bequeath" at bounding box center [282, 178] width 45 height 14
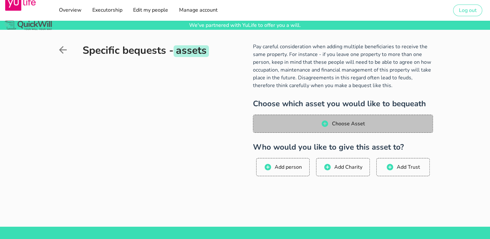
click at [295, 118] on button "Choose Asset" at bounding box center [343, 124] width 180 height 18
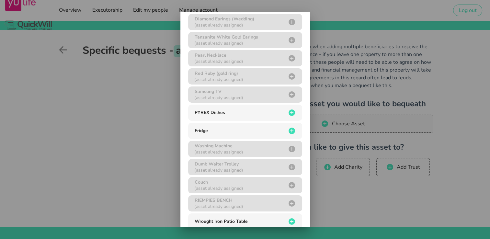
scroll to position [157, 0]
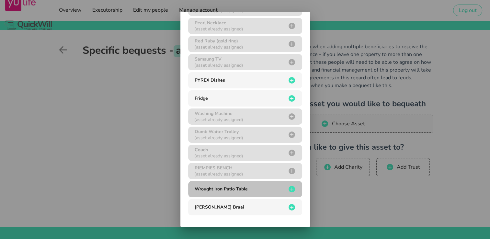
click at [267, 189] on div "Wrought Iron Patio Table" at bounding box center [239, 189] width 93 height 6
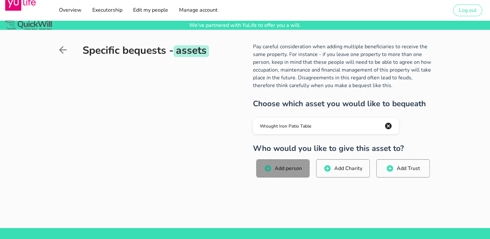
click at [281, 171] on span "Add person" at bounding box center [288, 168] width 28 height 7
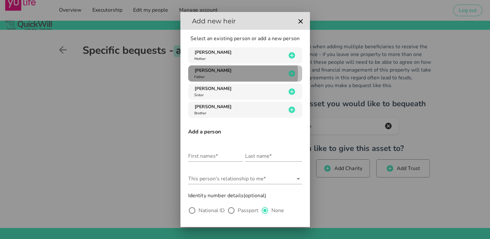
click at [229, 75] on div "[PERSON_NAME] Father" at bounding box center [239, 73] width 93 height 12
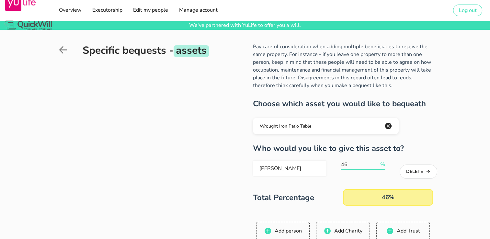
click at [375, 163] on input "47" at bounding box center [360, 164] width 38 height 10
click at [375, 163] on input "58" at bounding box center [360, 164] width 38 height 10
click at [375, 163] on input "59" at bounding box center [360, 164] width 38 height 10
click at [375, 163] on input "60" at bounding box center [360, 164] width 38 height 10
click at [375, 163] on input "61" at bounding box center [360, 164] width 38 height 10
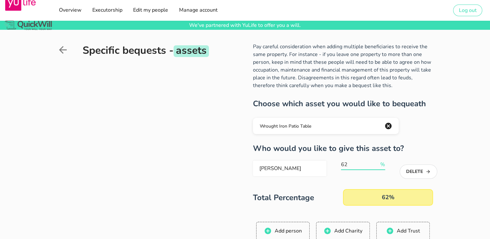
click at [375, 163] on input "62" at bounding box center [360, 164] width 38 height 10
click at [375, 163] on input "63" at bounding box center [360, 164] width 38 height 10
click at [375, 163] on input "64" at bounding box center [360, 164] width 38 height 10
click at [375, 163] on input "72" at bounding box center [360, 164] width 38 height 10
click at [375, 163] on input "73" at bounding box center [360, 164] width 38 height 10
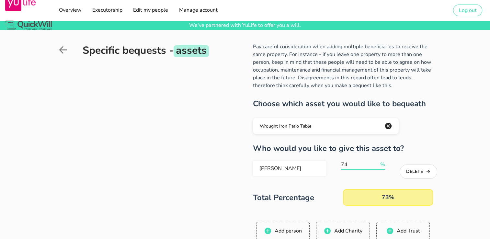
click at [375, 163] on input "74" at bounding box center [360, 164] width 38 height 10
click at [375, 163] on input "82" at bounding box center [360, 164] width 38 height 10
click at [375, 163] on input "83" at bounding box center [360, 164] width 38 height 10
click at [375, 163] on input "84" at bounding box center [360, 164] width 38 height 10
click at [375, 163] on input "91" at bounding box center [360, 164] width 38 height 10
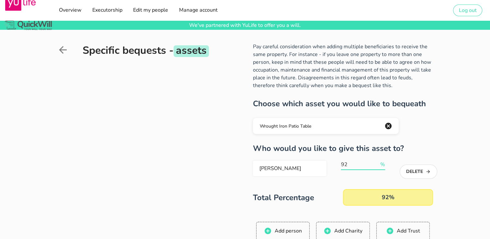
click at [375, 163] on input "92" at bounding box center [360, 164] width 38 height 10
click at [375, 163] on input "93" at bounding box center [360, 164] width 38 height 10
click at [375, 163] on input "94" at bounding box center [360, 164] width 38 height 10
click at [375, 163] on input "95" at bounding box center [360, 164] width 38 height 10
click at [375, 163] on input "96" at bounding box center [360, 164] width 38 height 10
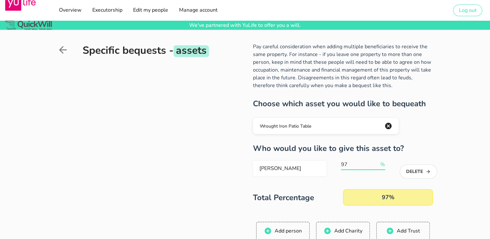
click at [375, 163] on input "97" at bounding box center [360, 164] width 38 height 10
click at [375, 163] on input "98" at bounding box center [360, 164] width 38 height 10
click at [375, 163] on input "99" at bounding box center [360, 164] width 38 height 10
type input "100"
click at [375, 163] on input "100" at bounding box center [360, 164] width 38 height 10
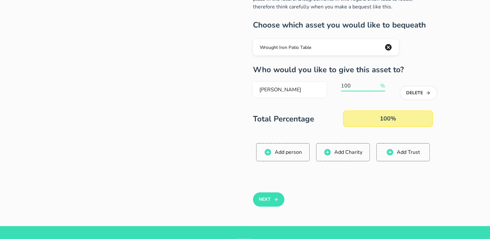
scroll to position [80, 0]
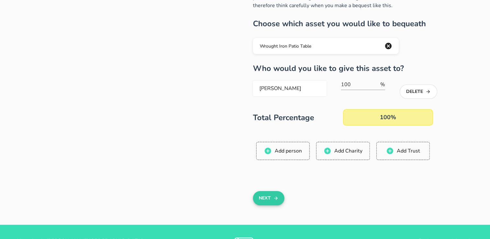
click at [269, 194] on button "Next" at bounding box center [268, 198] width 31 height 14
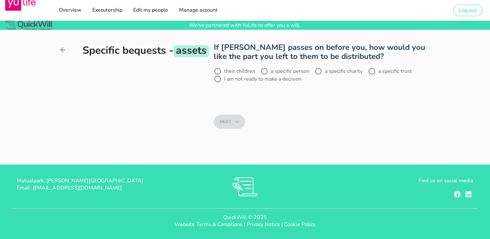
click at [225, 72] on label "their children" at bounding box center [239, 71] width 31 height 6
radio input "true"
click at [225, 121] on button "Next" at bounding box center [229, 122] width 31 height 14
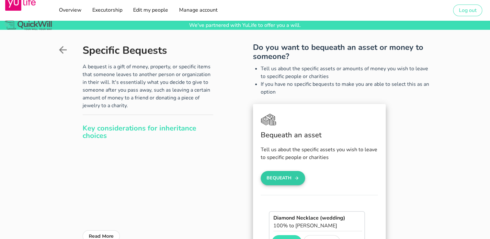
click at [281, 177] on button "Bequeath" at bounding box center [282, 178] width 45 height 14
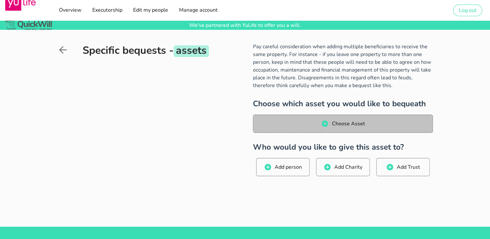
click at [351, 121] on span "Choose Asset" at bounding box center [347, 123] width 33 height 7
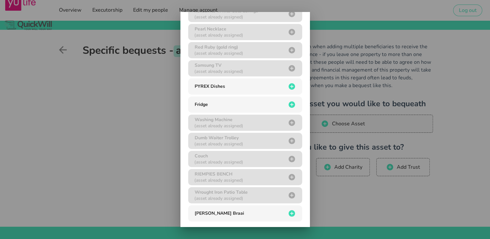
scroll to position [157, 0]
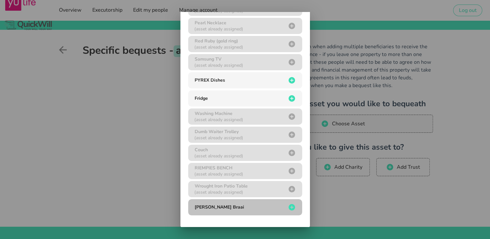
click at [264, 206] on div "[PERSON_NAME] Braai" at bounding box center [239, 207] width 93 height 6
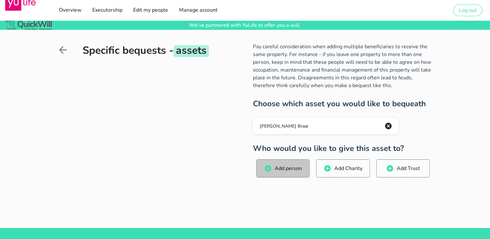
click at [283, 167] on span "Add person" at bounding box center [288, 168] width 28 height 7
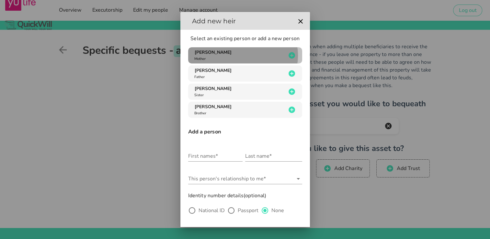
click at [215, 55] on div "[PERSON_NAME] Mother" at bounding box center [239, 55] width 93 height 12
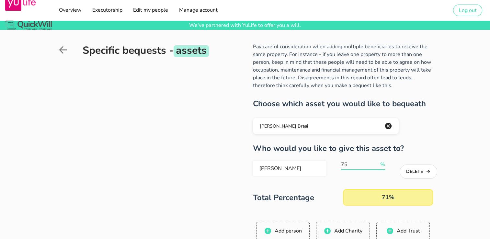
click at [376, 162] on input "75" at bounding box center [360, 164] width 38 height 10
click at [376, 162] on input "92" at bounding box center [360, 164] width 38 height 10
click at [376, 162] on input "93" at bounding box center [360, 164] width 38 height 10
click at [376, 162] on input "94" at bounding box center [360, 164] width 38 height 10
click at [376, 162] on input "95" at bounding box center [360, 164] width 38 height 10
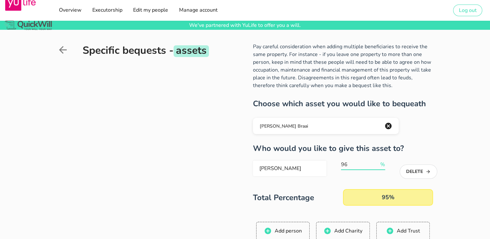
click at [376, 162] on input "96" at bounding box center [360, 164] width 38 height 10
click at [376, 162] on input "97" at bounding box center [360, 164] width 38 height 10
click at [376, 162] on input "98" at bounding box center [360, 164] width 38 height 10
click at [376, 162] on input "99" at bounding box center [360, 164] width 38 height 10
type input "100"
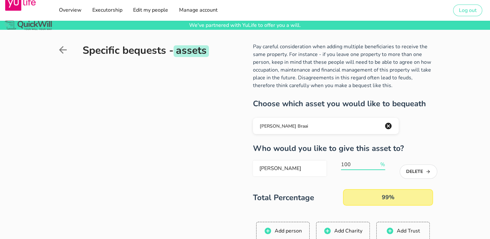
click at [376, 162] on input "100" at bounding box center [360, 164] width 38 height 10
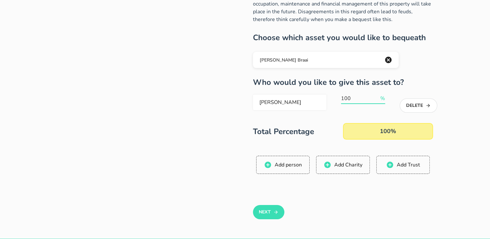
scroll to position [73, 0]
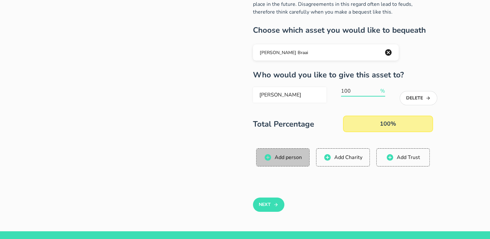
click at [277, 155] on span "Add person" at bounding box center [288, 157] width 28 height 7
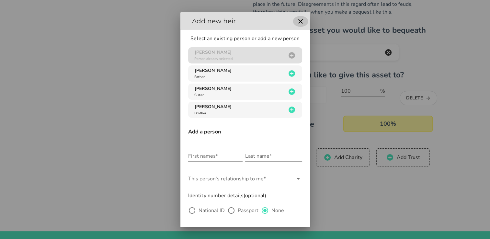
click at [296, 21] on icon "button" at bounding box center [300, 21] width 8 height 8
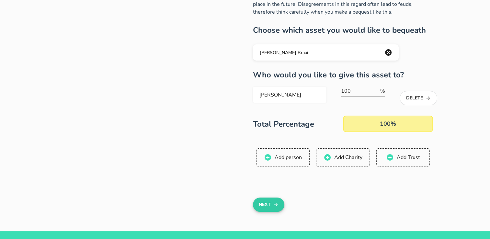
click at [260, 202] on button "Next" at bounding box center [268, 204] width 31 height 14
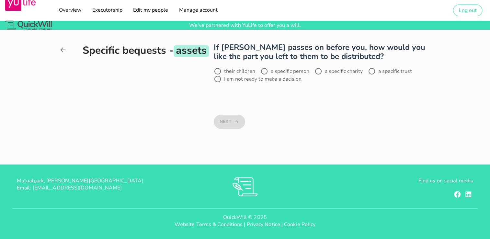
click at [223, 72] on div "their children" at bounding box center [234, 71] width 41 height 8
radio input "true"
click at [224, 119] on button "Next" at bounding box center [229, 122] width 31 height 14
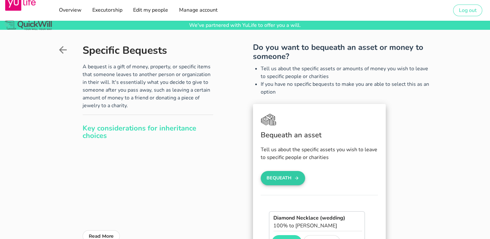
click at [285, 178] on button "Bequeath" at bounding box center [282, 178] width 45 height 14
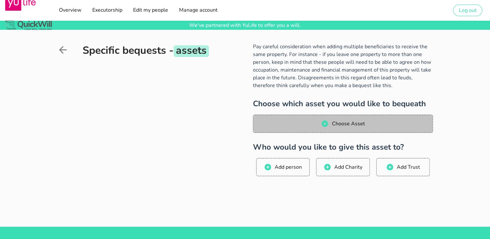
click at [362, 120] on span "Choose Asset" at bounding box center [347, 123] width 33 height 7
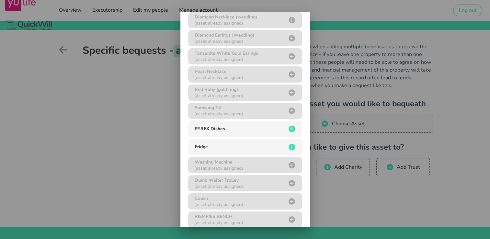
scroll to position [107, 0]
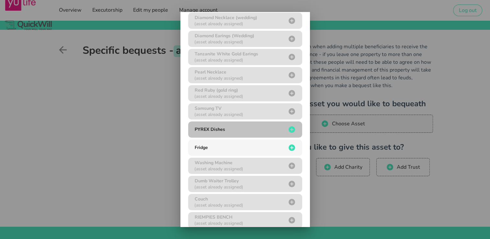
click at [264, 127] on div "PYREX Dishes" at bounding box center [239, 129] width 93 height 6
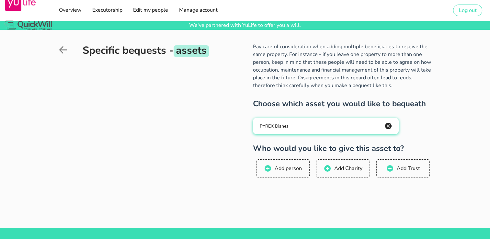
click at [267, 126] on span "PYREX Dishes" at bounding box center [273, 126] width 29 height 6
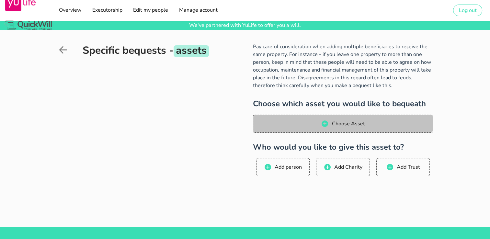
click at [267, 126] on span "Choose Asset" at bounding box center [342, 124] width 167 height 8
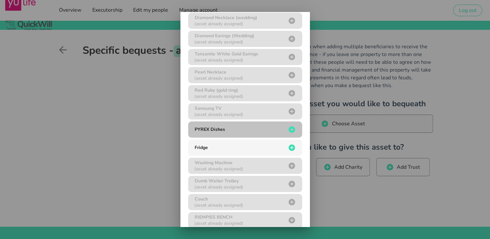
click at [228, 124] on button "PYREX Dishes" at bounding box center [245, 129] width 114 height 16
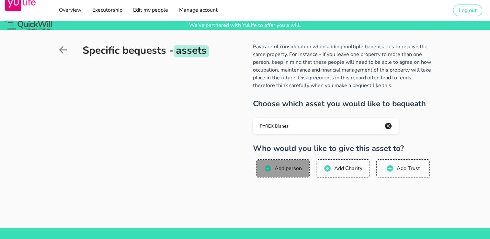
click at [267, 163] on button "Add person" at bounding box center [282, 168] width 53 height 18
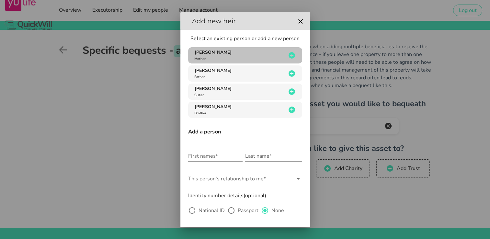
click at [222, 54] on span "[PERSON_NAME]" at bounding box center [212, 52] width 37 height 6
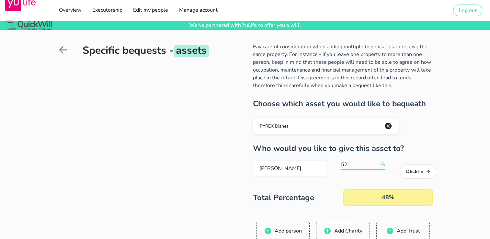
click at [375, 163] on input "52" at bounding box center [360, 164] width 38 height 10
click at [375, 163] on input "59" at bounding box center [360, 164] width 38 height 10
click at [375, 163] on input "60" at bounding box center [360, 164] width 38 height 10
click at [375, 163] on input "61" at bounding box center [360, 164] width 38 height 10
click at [375, 163] on input "74" at bounding box center [360, 164] width 38 height 10
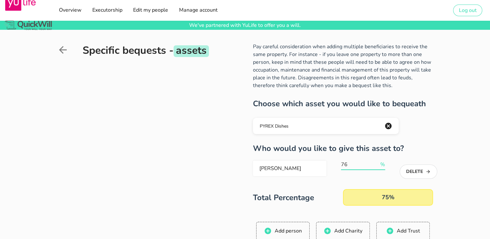
click at [375, 163] on input "76" at bounding box center [360, 164] width 38 height 10
click at [375, 163] on input "77" at bounding box center [360, 164] width 38 height 10
click at [375, 163] on input "78" at bounding box center [360, 164] width 38 height 10
click at [375, 163] on input "79" at bounding box center [360, 164] width 38 height 10
click at [375, 163] on input "80" at bounding box center [360, 164] width 38 height 10
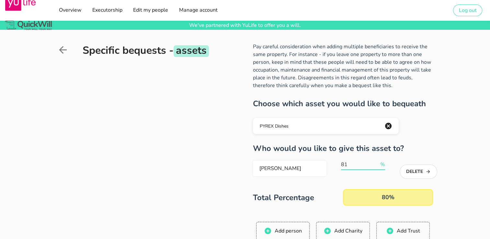
click at [375, 163] on input "81" at bounding box center [360, 164] width 38 height 10
click at [375, 163] on input "82" at bounding box center [360, 164] width 38 height 10
click at [375, 163] on input "83" at bounding box center [360, 164] width 38 height 10
click at [375, 163] on input "84" at bounding box center [360, 164] width 38 height 10
click at [375, 163] on input "85" at bounding box center [360, 164] width 38 height 10
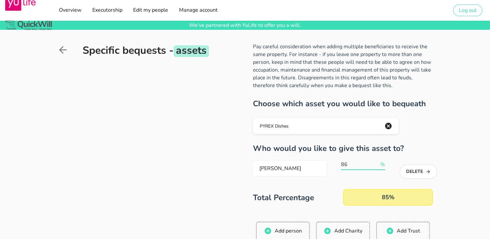
click at [375, 163] on input "86" at bounding box center [360, 164] width 38 height 10
click at [375, 163] on input "87" at bounding box center [360, 164] width 38 height 10
click at [375, 163] on input "88" at bounding box center [360, 164] width 38 height 10
click at [375, 163] on input "89" at bounding box center [360, 164] width 38 height 10
click at [375, 163] on input "90" at bounding box center [360, 164] width 38 height 10
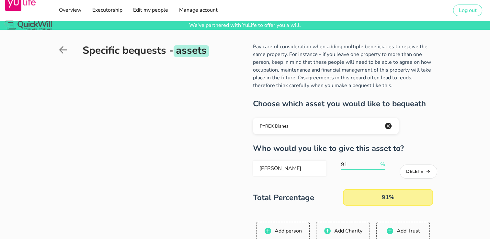
click at [375, 163] on input "91" at bounding box center [360, 164] width 38 height 10
click at [375, 163] on input "96" at bounding box center [360, 164] width 38 height 10
click at [375, 163] on input "97" at bounding box center [360, 164] width 38 height 10
click at [375, 163] on input "98" at bounding box center [360, 164] width 38 height 10
click at [375, 163] on input "99" at bounding box center [360, 164] width 38 height 10
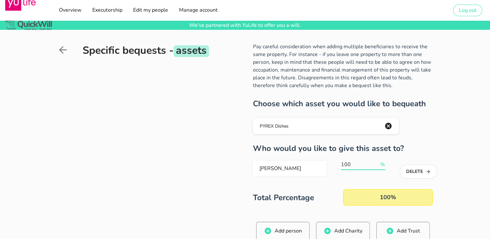
type input "100"
click at [375, 163] on input "100" at bounding box center [360, 164] width 38 height 10
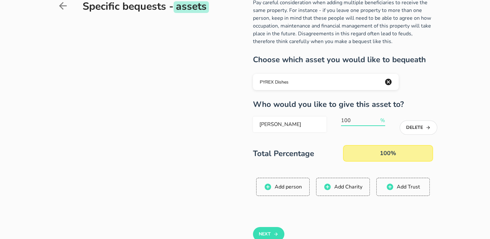
scroll to position [45, 0]
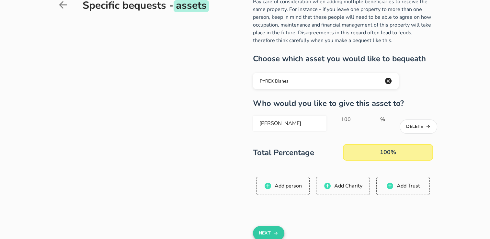
click at [265, 230] on button "Next" at bounding box center [268, 233] width 31 height 14
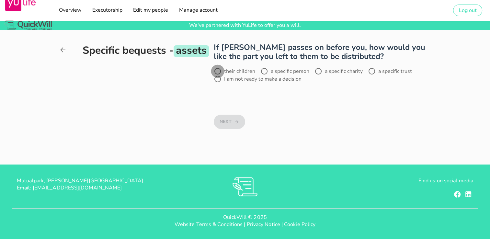
click at [221, 70] on div at bounding box center [217, 71] width 11 height 11
radio input "true"
click at [224, 121] on button "Next" at bounding box center [229, 122] width 31 height 14
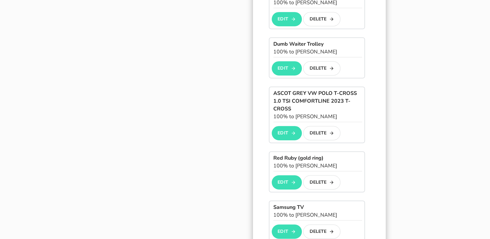
scroll to position [323, 0]
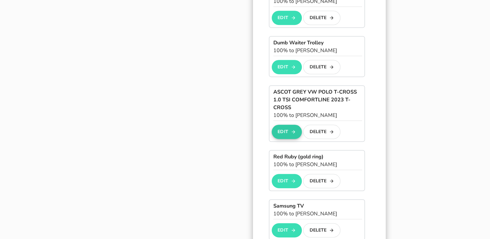
click at [291, 129] on icon "button" at bounding box center [293, 132] width 5 height 8
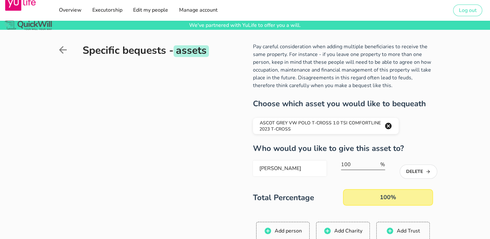
click at [353, 162] on input "100" at bounding box center [360, 164] width 38 height 10
click at [377, 166] on input "77" at bounding box center [360, 164] width 38 height 10
click at [377, 166] on input "68" at bounding box center [360, 164] width 38 height 10
click at [377, 166] on input "67" at bounding box center [360, 164] width 38 height 10
click at [377, 166] on input "66" at bounding box center [360, 164] width 38 height 10
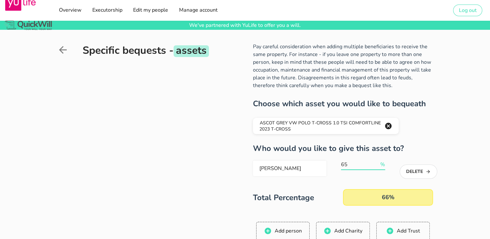
click at [377, 166] on input "65" at bounding box center [360, 164] width 38 height 10
click at [377, 166] on input "63" at bounding box center [360, 164] width 38 height 10
click at [377, 166] on input "62" at bounding box center [360, 164] width 38 height 10
click at [377, 166] on input "61" at bounding box center [360, 164] width 38 height 10
click at [377, 166] on input "60" at bounding box center [360, 164] width 38 height 10
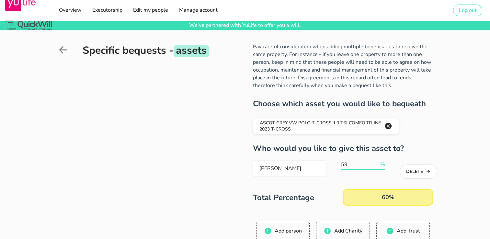
click at [377, 166] on input "59" at bounding box center [360, 164] width 38 height 10
click at [377, 166] on input "58" at bounding box center [360, 164] width 38 height 10
click at [377, 166] on input "57" at bounding box center [360, 164] width 38 height 10
click at [377, 166] on input "56" at bounding box center [360, 164] width 38 height 10
click at [377, 166] on input "55" at bounding box center [360, 164] width 38 height 10
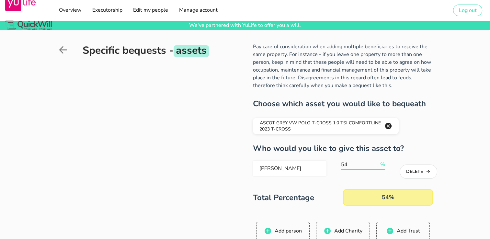
click at [377, 166] on input "54" at bounding box center [360, 164] width 38 height 10
click at [377, 166] on input "53" at bounding box center [360, 164] width 38 height 10
click at [377, 166] on input "52" at bounding box center [360, 164] width 38 height 10
click at [377, 166] on input "51" at bounding box center [360, 164] width 38 height 10
type input "50"
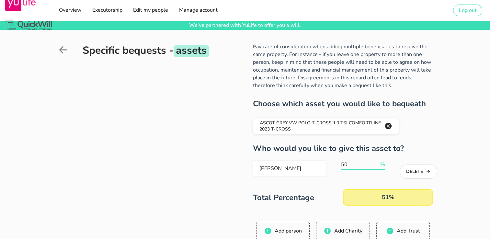
click at [377, 166] on input "50" at bounding box center [360, 164] width 38 height 10
click at [278, 230] on span "Add person" at bounding box center [288, 230] width 28 height 7
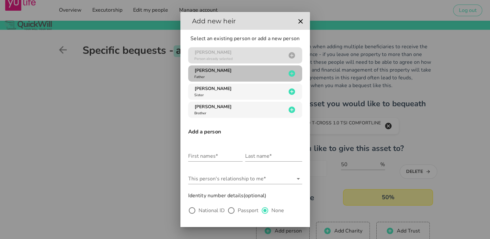
click at [224, 73] on div "[PERSON_NAME] Father" at bounding box center [239, 73] width 93 height 12
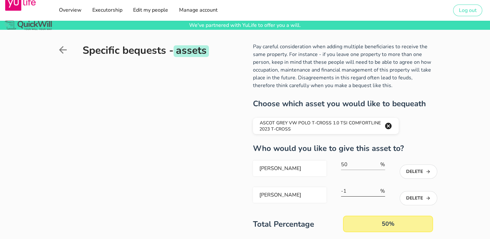
click at [375, 193] on input "-1" at bounding box center [360, 191] width 38 height 10
click at [375, 189] on input "45" at bounding box center [360, 191] width 38 height 10
click at [375, 189] on input "46" at bounding box center [360, 191] width 38 height 10
click at [375, 189] on input "47" at bounding box center [360, 191] width 38 height 10
click at [375, 189] on input "48" at bounding box center [360, 191] width 38 height 10
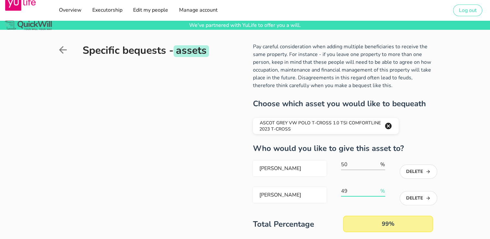
click at [375, 189] on input "49" at bounding box center [360, 191] width 38 height 10
type input "50"
click at [375, 189] on input "50" at bounding box center [360, 191] width 38 height 10
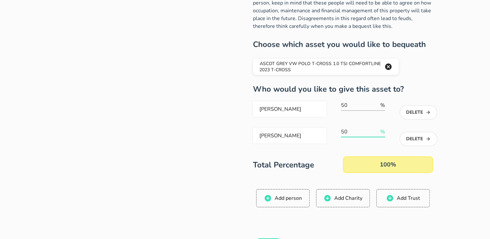
scroll to position [64, 0]
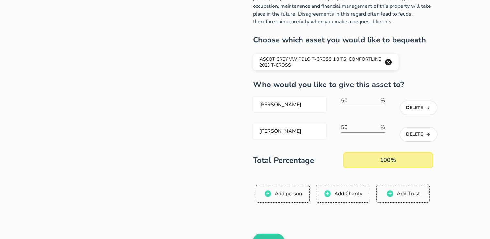
click at [264, 236] on button "Next" at bounding box center [268, 241] width 31 height 14
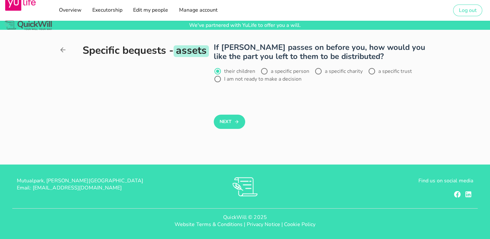
scroll to position [0, 0]
click at [224, 120] on button "Next" at bounding box center [229, 122] width 31 height 14
click at [220, 70] on div at bounding box center [217, 71] width 11 height 11
radio input "true"
click at [227, 118] on button "Next" at bounding box center [229, 122] width 31 height 14
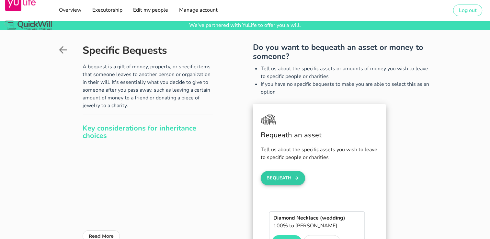
click at [280, 177] on button "Bequeath" at bounding box center [282, 178] width 45 height 14
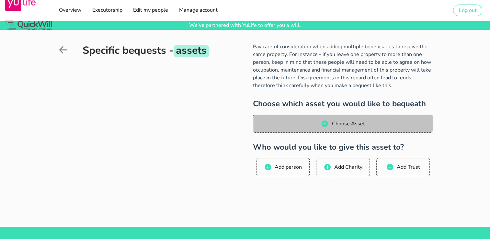
click at [349, 124] on span "Choose Asset" at bounding box center [347, 123] width 33 height 7
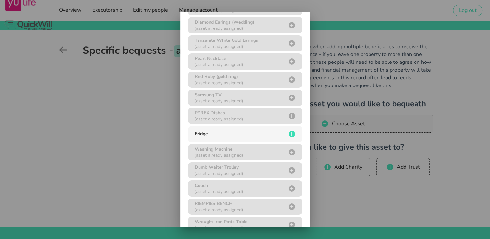
scroll to position [157, 0]
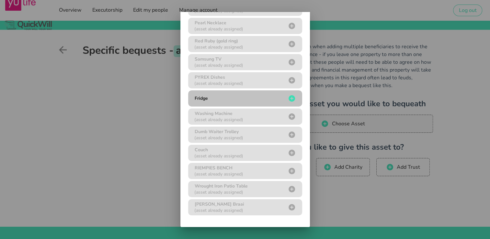
click at [264, 98] on div "Fridge" at bounding box center [239, 98] width 93 height 6
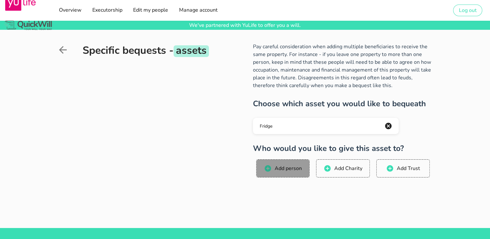
click at [278, 161] on button "Add person" at bounding box center [282, 168] width 53 height 18
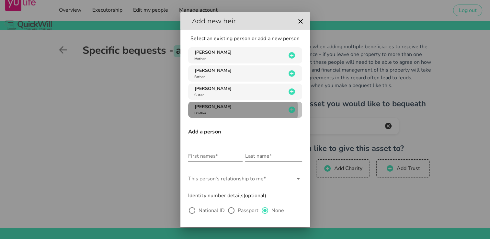
click at [229, 108] on div "[PERSON_NAME] Brother" at bounding box center [239, 110] width 93 height 12
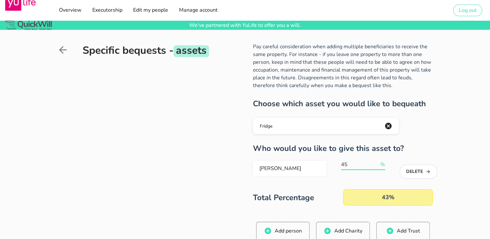
click at [376, 161] on input "45" at bounding box center [360, 164] width 38 height 10
click at [376, 161] on input "56" at bounding box center [360, 164] width 38 height 10
click at [376, 161] on input "63" at bounding box center [360, 164] width 38 height 10
click at [376, 161] on input "64" at bounding box center [360, 164] width 38 height 10
click at [376, 161] on input "65" at bounding box center [360, 164] width 38 height 10
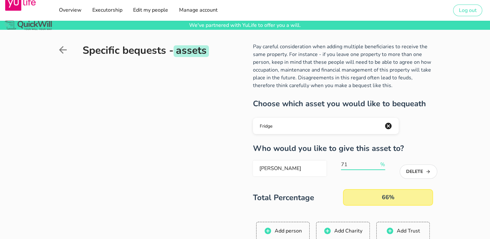
click at [376, 161] on input "71" at bounding box center [360, 164] width 38 height 10
click at [376, 161] on input "72" at bounding box center [360, 164] width 38 height 10
click at [376, 161] on input "73" at bounding box center [360, 164] width 38 height 10
click at [376, 161] on input "78" at bounding box center [360, 164] width 38 height 10
click at [376, 161] on input "79" at bounding box center [360, 164] width 38 height 10
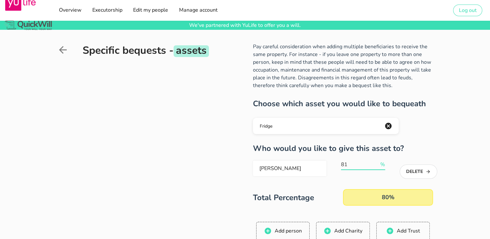
click at [376, 161] on input "81" at bounding box center [360, 164] width 38 height 10
click at [376, 161] on input "82" at bounding box center [360, 164] width 38 height 10
click at [376, 161] on input "83" at bounding box center [360, 164] width 38 height 10
click at [376, 161] on input "85" at bounding box center [360, 164] width 38 height 10
click at [376, 161] on input "86" at bounding box center [360, 164] width 38 height 10
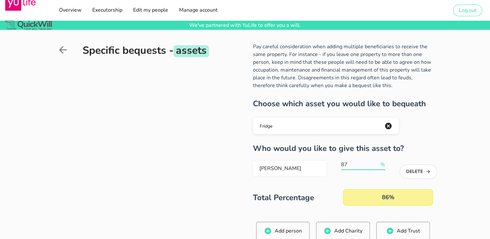
click at [376, 161] on input "87" at bounding box center [360, 164] width 38 height 10
click at [376, 161] on input "88" at bounding box center [360, 164] width 38 height 10
click at [376, 161] on input "89" at bounding box center [360, 164] width 38 height 10
click at [376, 161] on input "90" at bounding box center [360, 164] width 38 height 10
click at [376, 161] on input "91" at bounding box center [360, 164] width 38 height 10
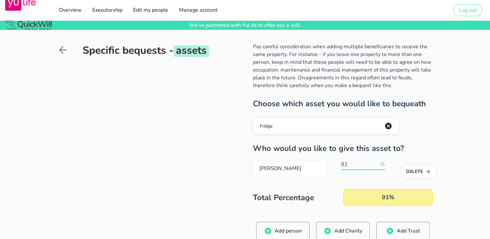
click at [376, 161] on input "92" at bounding box center [360, 164] width 38 height 10
click at [376, 161] on input "93" at bounding box center [360, 164] width 38 height 10
click at [376, 161] on input "94" at bounding box center [360, 164] width 38 height 10
click at [376, 161] on input "96" at bounding box center [360, 164] width 38 height 10
click at [376, 161] on input "97" at bounding box center [360, 164] width 38 height 10
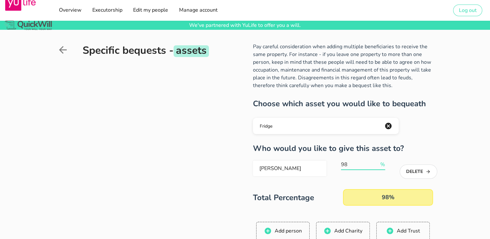
click at [376, 161] on input "98" at bounding box center [360, 164] width 38 height 10
click at [376, 161] on input "99" at bounding box center [360, 164] width 38 height 10
type input "100"
click at [376, 161] on input "100" at bounding box center [360, 164] width 38 height 10
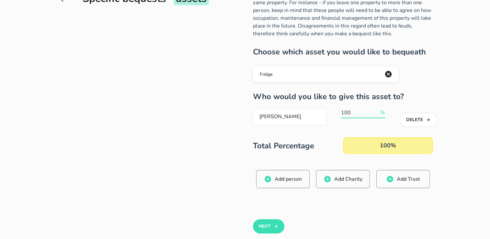
scroll to position [53, 0]
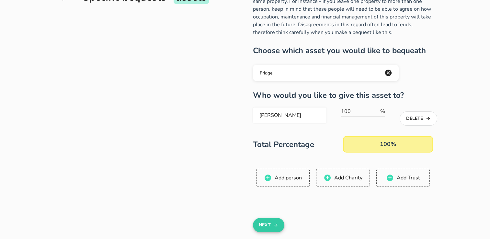
click at [271, 221] on button "Next" at bounding box center [268, 225] width 31 height 14
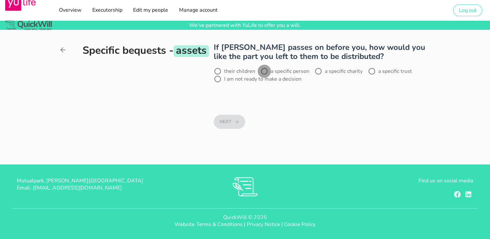
click at [264, 70] on div at bounding box center [264, 71] width 11 height 11
radio input "true"
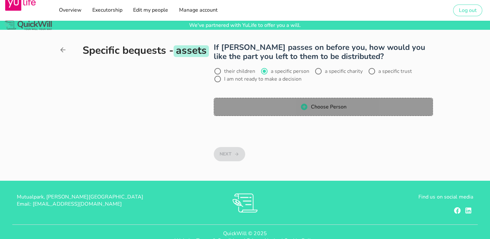
click at [282, 108] on span "Choose Person" at bounding box center [323, 107] width 206 height 8
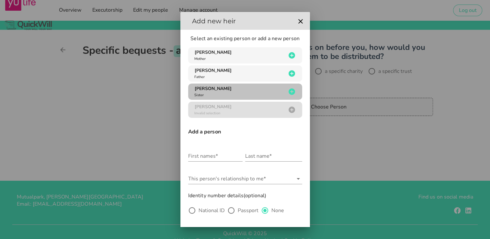
click at [230, 91] on div "[PERSON_NAME] Sister" at bounding box center [239, 91] width 93 height 12
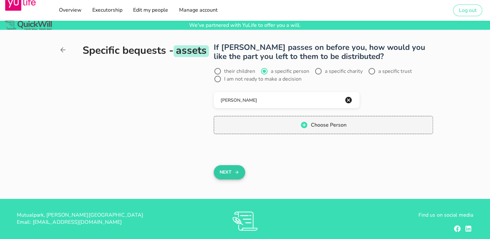
click at [219, 171] on button "Next" at bounding box center [229, 172] width 31 height 14
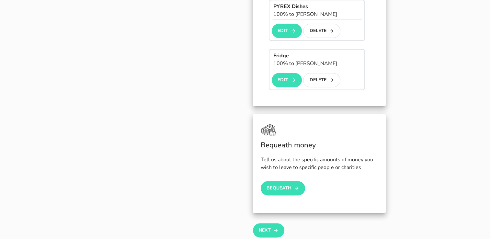
scroll to position [879, 0]
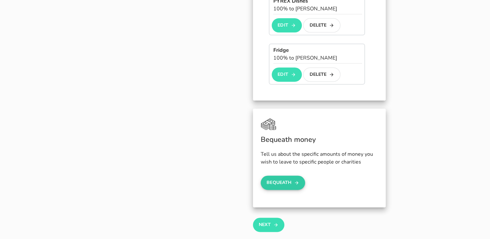
click at [293, 180] on button "Bequeath" at bounding box center [282, 182] width 45 height 14
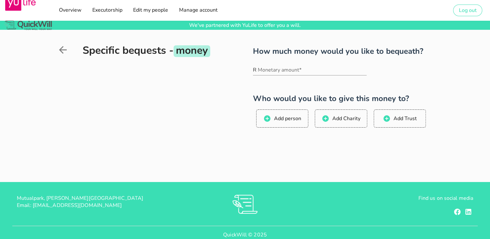
click at [61, 47] on icon at bounding box center [63, 50] width 12 height 12
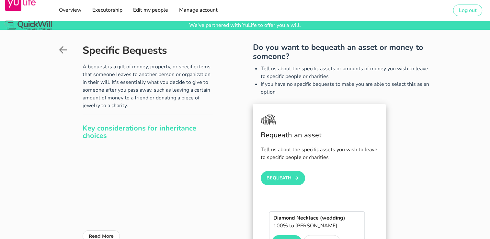
click at [63, 48] on icon at bounding box center [63, 50] width 12 height 12
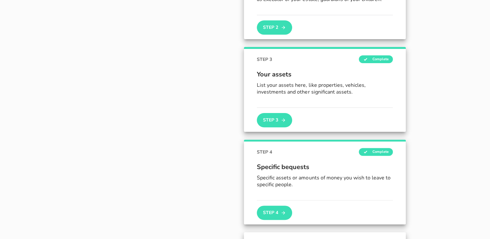
scroll to position [236, 0]
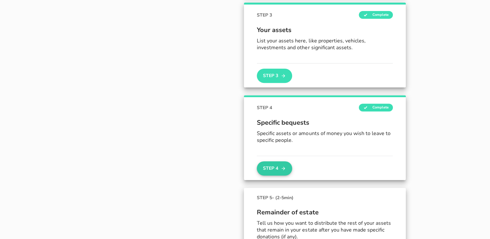
click at [271, 168] on button "Step 4" at bounding box center [274, 168] width 35 height 14
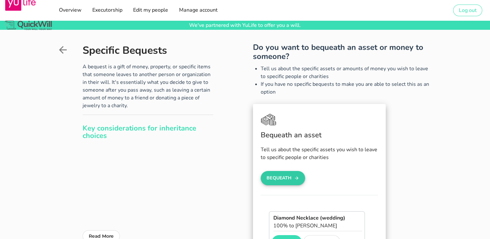
click at [289, 177] on button "Bequeath" at bounding box center [282, 178] width 45 height 14
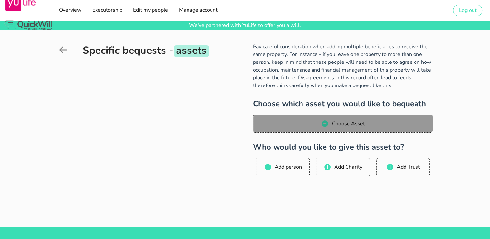
click at [333, 119] on button "Choose Asset" at bounding box center [343, 124] width 180 height 18
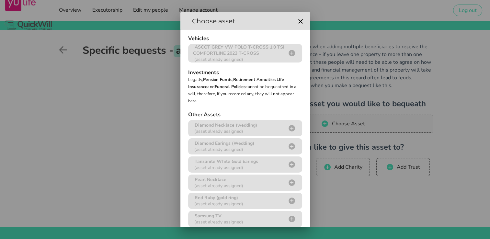
click at [92, 65] on div at bounding box center [245, 119] width 490 height 239
click at [62, 49] on div at bounding box center [245, 119] width 490 height 239
click at [296, 20] on icon "button" at bounding box center [300, 21] width 8 height 8
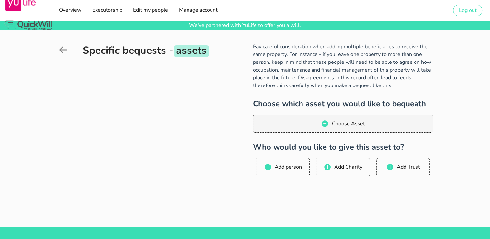
click at [62, 50] on icon at bounding box center [63, 50] width 12 height 12
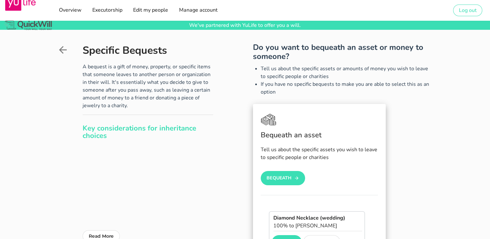
click at [62, 50] on icon at bounding box center [63, 50] width 12 height 12
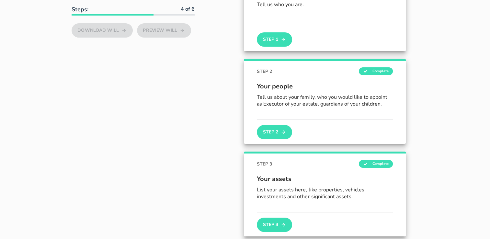
scroll to position [102, 0]
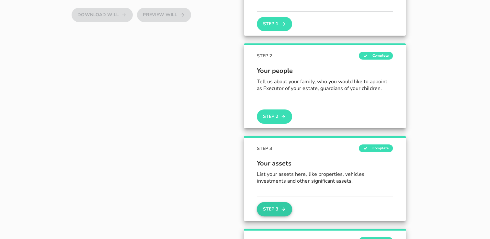
click at [269, 207] on button "Step 3" at bounding box center [274, 209] width 35 height 14
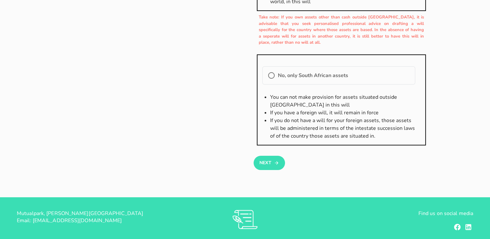
scroll to position [128, 0]
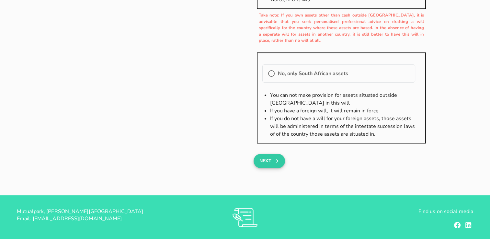
click at [269, 159] on button "Next" at bounding box center [268, 161] width 31 height 14
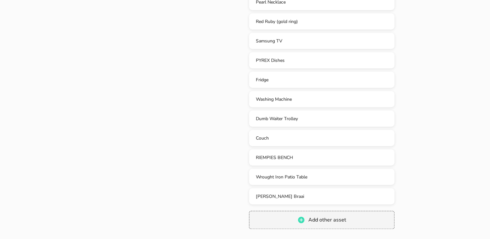
scroll to position [538, 0]
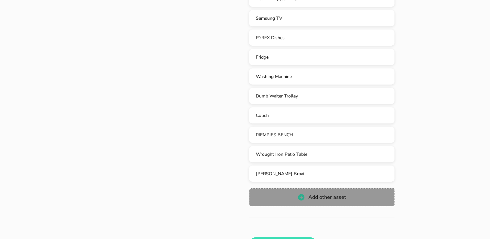
click at [329, 199] on span "Add other asset" at bounding box center [326, 197] width 38 height 7
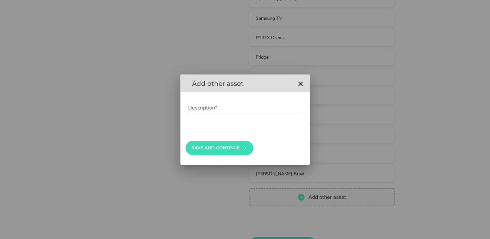
click at [221, 108] on input "Description*" at bounding box center [245, 108] width 114 height 10
type input "o"
click at [209, 108] on input "Description*" at bounding box center [245, 108] width 114 height 10
type input "Painting (sheep)"
click at [208, 146] on button "Save And Continue" at bounding box center [219, 148] width 68 height 14
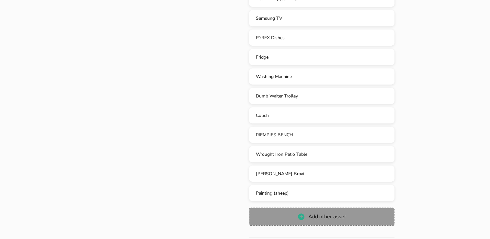
click at [277, 219] on span "Add other asset" at bounding box center [321, 217] width 132 height 8
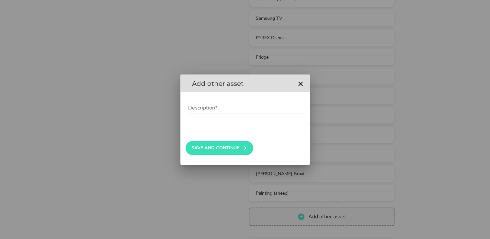
click at [217, 106] on input "Description*" at bounding box center [245, 108] width 114 height 10
type input "S"
click at [188, 106] on input "Description*" at bounding box center [245, 108] width 114 height 10
type input "C"
type input "c"
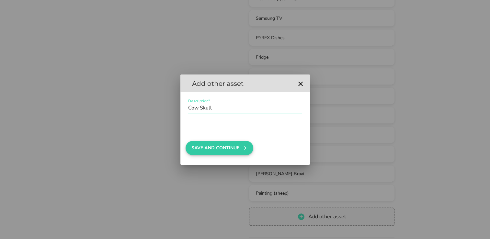
type input "Cow Skull"
click at [205, 142] on button "Save And Continue" at bounding box center [219, 148] width 68 height 14
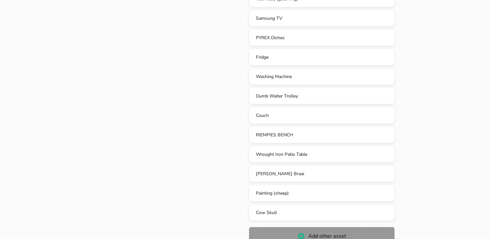
click at [270, 228] on button "Add other asset" at bounding box center [322, 236] width 146 height 18
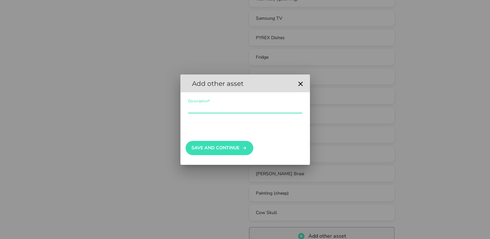
click at [204, 105] on div "Description*" at bounding box center [245, 108] width 114 height 10
type input "h"
click at [202, 147] on button "Save And Continue" at bounding box center [219, 148] width 68 height 14
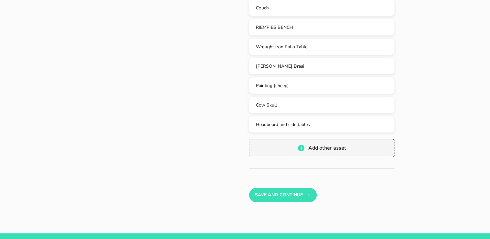
scroll to position [655, 0]
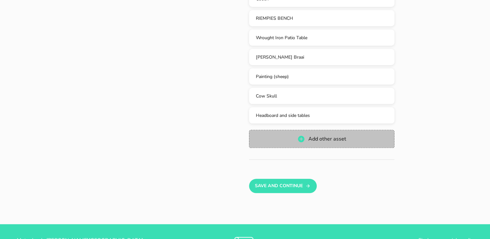
click at [338, 142] on span "Add other asset" at bounding box center [326, 138] width 38 height 7
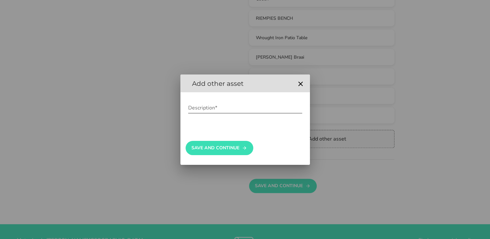
click at [223, 110] on input "Description*" at bounding box center [245, 108] width 114 height 10
click at [199, 109] on input "Description*" at bounding box center [245, 108] width 114 height 10
click at [206, 144] on button "Save And Continue" at bounding box center [219, 148] width 68 height 14
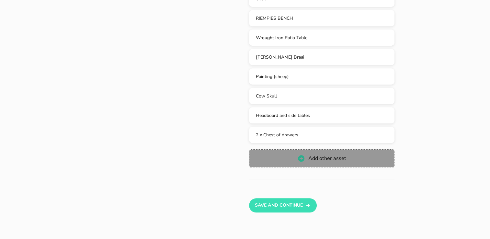
click at [257, 155] on span "Add other asset" at bounding box center [321, 158] width 132 height 8
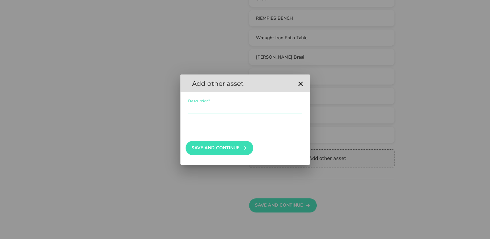
click at [221, 109] on input "Description*" at bounding box center [245, 108] width 114 height 10
type input "d"
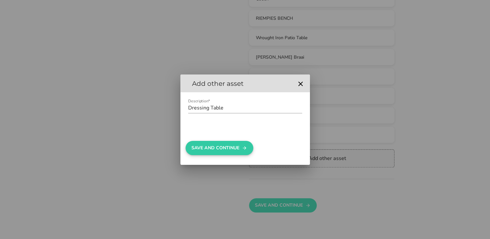
click at [215, 148] on button "Save And Continue" at bounding box center [219, 148] width 68 height 14
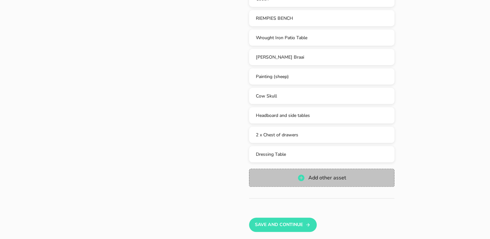
click at [264, 174] on span "Add other asset" at bounding box center [321, 178] width 132 height 8
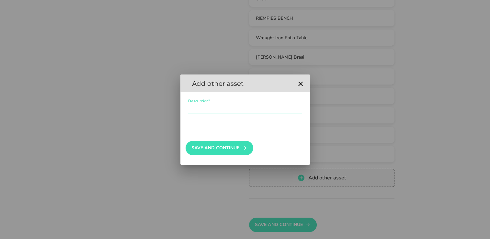
click at [220, 104] on input "Description*" at bounding box center [245, 108] width 114 height 10
type input "o"
type input "O"
type input "o"
type input "Other Jewellery"
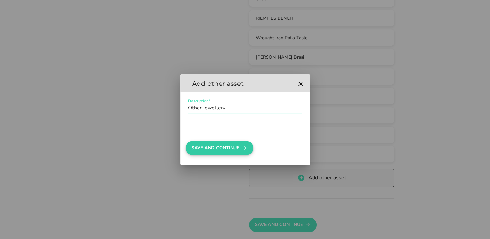
click at [211, 146] on button "Save And Continue" at bounding box center [219, 148] width 68 height 14
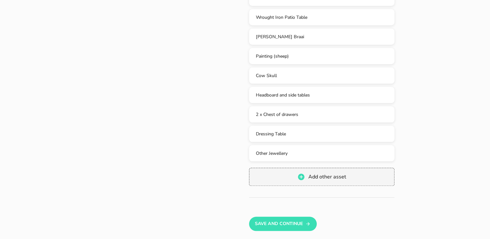
scroll to position [700, 0]
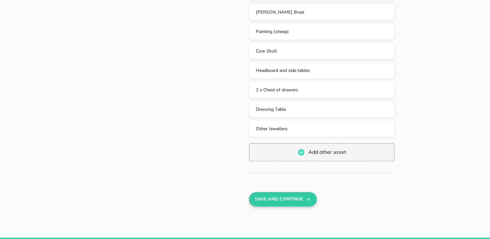
click at [286, 196] on button "Save And Continue" at bounding box center [283, 199] width 68 height 14
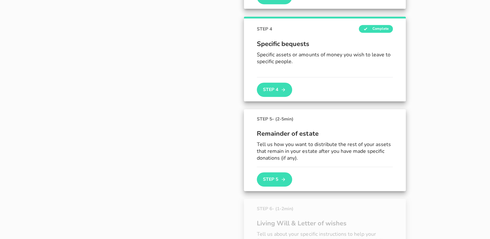
scroll to position [317, 0]
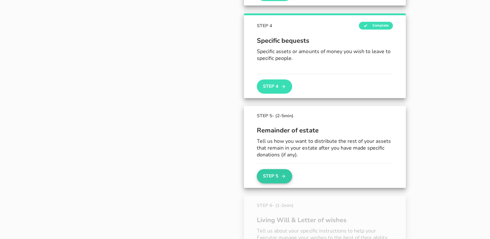
click at [272, 174] on button "Step 5" at bounding box center [274, 176] width 35 height 14
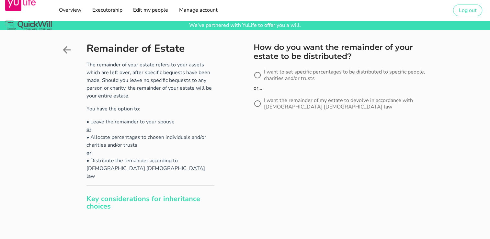
click at [67, 50] on icon at bounding box center [67, 50] width 12 height 12
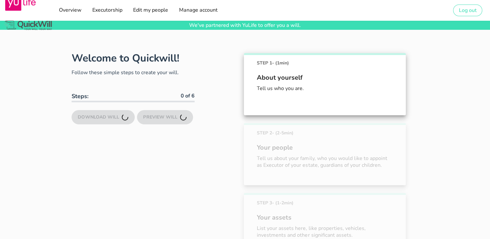
scroll to position [325, 0]
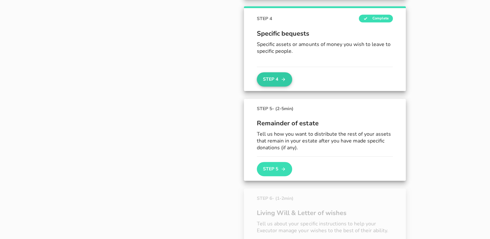
click at [276, 77] on button "Step 4" at bounding box center [274, 79] width 35 height 14
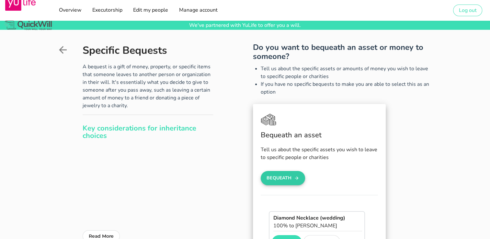
click at [294, 177] on icon "button" at bounding box center [296, 178] width 5 height 8
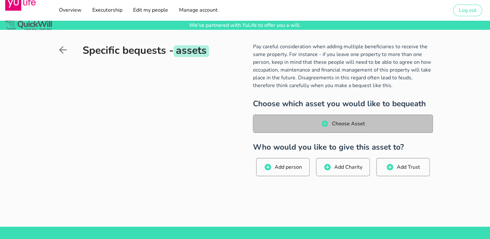
click at [302, 125] on span "Choose Asset" at bounding box center [342, 124] width 167 height 8
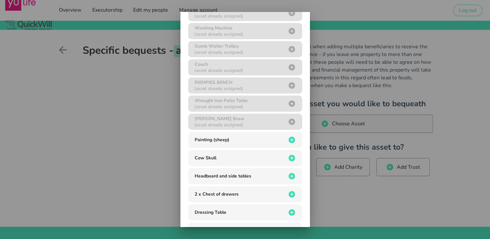
scroll to position [257, 0]
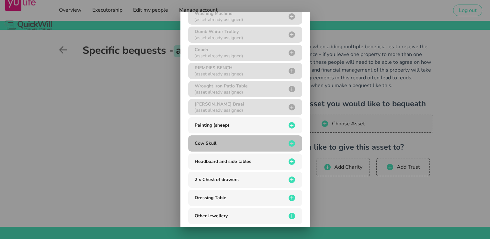
click at [242, 140] on div "Cow Skull" at bounding box center [239, 143] width 93 height 6
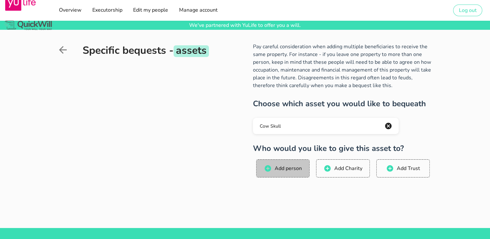
click at [269, 163] on button "Add person" at bounding box center [282, 168] width 53 height 18
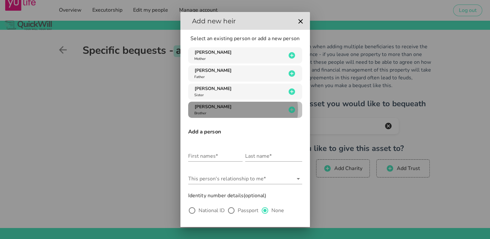
click at [209, 109] on span "[PERSON_NAME]" at bounding box center [212, 107] width 37 height 6
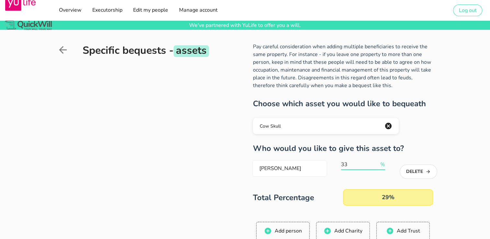
click at [376, 162] on input "33" at bounding box center [360, 164] width 38 height 10
click at [376, 162] on input "42" at bounding box center [360, 164] width 38 height 10
click at [376, 162] on input "43" at bounding box center [360, 164] width 38 height 10
click at [376, 162] on input "45" at bounding box center [360, 164] width 38 height 10
click at [376, 162] on input "46" at bounding box center [360, 164] width 38 height 10
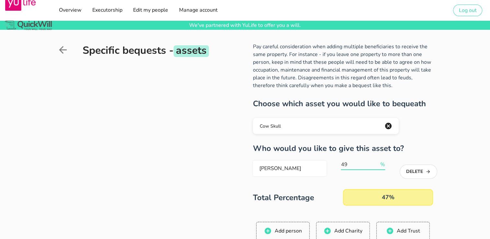
click at [376, 162] on input "49" at bounding box center [360, 164] width 38 height 10
click at [376, 162] on input "50" at bounding box center [360, 164] width 38 height 10
click at [376, 162] on input "51" at bounding box center [360, 164] width 38 height 10
click at [376, 162] on input "52" at bounding box center [360, 164] width 38 height 10
click at [376, 162] on input "53" at bounding box center [360, 164] width 38 height 10
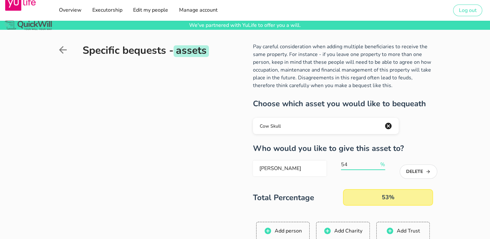
click at [376, 162] on input "54" at bounding box center [360, 164] width 38 height 10
click at [376, 162] on input "55" at bounding box center [360, 164] width 38 height 10
click at [376, 162] on input "56" at bounding box center [360, 164] width 38 height 10
click at [376, 162] on input "57" at bounding box center [360, 164] width 38 height 10
click at [376, 162] on input "58" at bounding box center [360, 164] width 38 height 10
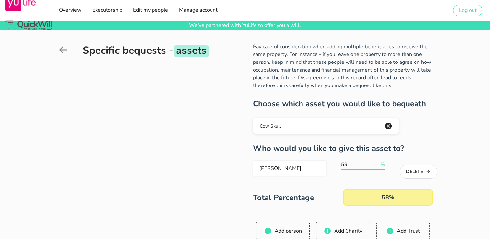
click at [376, 162] on input "59" at bounding box center [360, 164] width 38 height 10
click at [376, 162] on input "60" at bounding box center [360, 164] width 38 height 10
click at [376, 162] on input "61" at bounding box center [360, 164] width 38 height 10
click at [376, 162] on input "62" at bounding box center [360, 164] width 38 height 10
click at [376, 162] on input "63" at bounding box center [360, 164] width 38 height 10
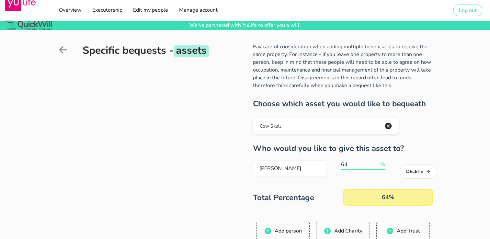
click at [376, 162] on input "64" at bounding box center [360, 164] width 38 height 10
click at [376, 162] on input "65" at bounding box center [360, 164] width 38 height 10
click at [376, 162] on input "66" at bounding box center [360, 164] width 38 height 10
click at [376, 162] on input "67" at bounding box center [360, 164] width 38 height 10
click at [376, 162] on input "68" at bounding box center [360, 164] width 38 height 10
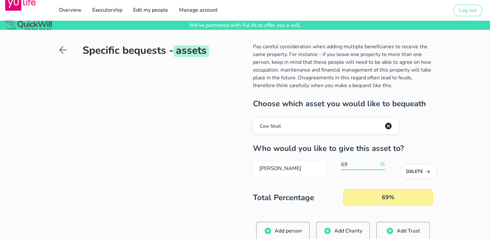
click at [376, 162] on input "69" at bounding box center [360, 164] width 38 height 10
click at [376, 162] on input "70" at bounding box center [360, 164] width 38 height 10
click at [376, 162] on input "71" at bounding box center [360, 164] width 38 height 10
click at [376, 162] on input "72" at bounding box center [360, 164] width 38 height 10
click at [376, 162] on input "73" at bounding box center [360, 164] width 38 height 10
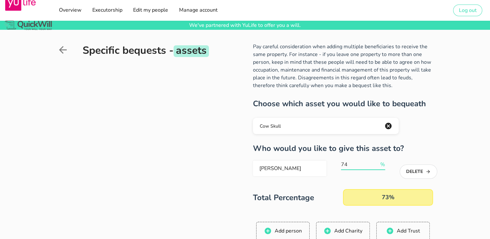
click at [376, 162] on input "74" at bounding box center [360, 164] width 38 height 10
click at [376, 162] on input "75" at bounding box center [360, 164] width 38 height 10
click at [376, 162] on input "76" at bounding box center [360, 164] width 38 height 10
click at [376, 162] on input "77" at bounding box center [360, 164] width 38 height 10
click at [376, 162] on input "78" at bounding box center [360, 164] width 38 height 10
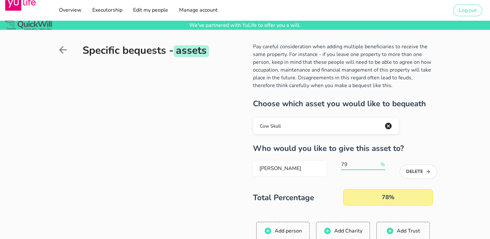
click at [376, 162] on input "79" at bounding box center [360, 164] width 38 height 10
click at [376, 162] on input "80" at bounding box center [360, 164] width 38 height 10
click at [376, 162] on input "81" at bounding box center [360, 164] width 38 height 10
click at [376, 162] on input "82" at bounding box center [360, 164] width 38 height 10
click at [376, 162] on input "83" at bounding box center [360, 164] width 38 height 10
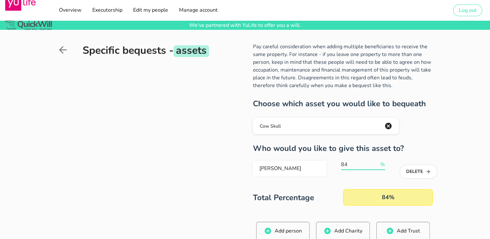
click at [376, 162] on input "84" at bounding box center [360, 164] width 38 height 10
click at [376, 162] on input "85" at bounding box center [360, 164] width 38 height 10
click at [376, 162] on input "86" at bounding box center [360, 164] width 38 height 10
click at [376, 162] on input "87" at bounding box center [360, 164] width 38 height 10
click at [376, 162] on input "88" at bounding box center [360, 164] width 38 height 10
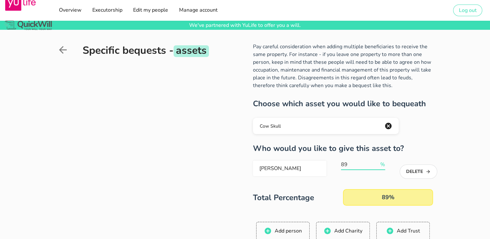
click at [376, 162] on input "89" at bounding box center [360, 164] width 38 height 10
click at [376, 162] on input "90" at bounding box center [360, 164] width 38 height 10
click at [376, 162] on input "91" at bounding box center [360, 164] width 38 height 10
click at [376, 162] on input "92" at bounding box center [360, 164] width 38 height 10
click at [376, 162] on input "93" at bounding box center [360, 164] width 38 height 10
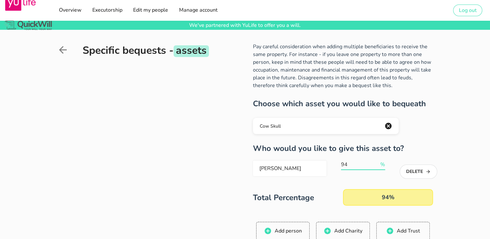
click at [376, 162] on input "94" at bounding box center [360, 164] width 38 height 10
click at [376, 162] on input "95" at bounding box center [360, 164] width 38 height 10
click at [376, 162] on input "96" at bounding box center [360, 164] width 38 height 10
click at [376, 162] on input "97" at bounding box center [360, 164] width 38 height 10
click at [376, 162] on input "98" at bounding box center [360, 164] width 38 height 10
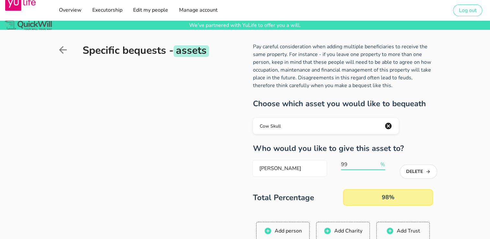
click at [376, 162] on input "99" at bounding box center [360, 164] width 38 height 10
type input "100"
click at [376, 162] on input "100" at bounding box center [360, 164] width 38 height 10
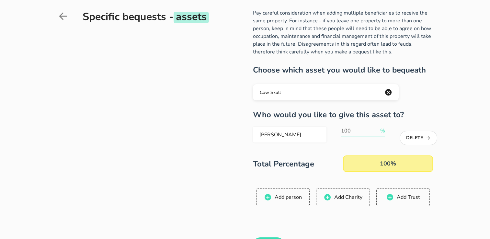
scroll to position [58, 0]
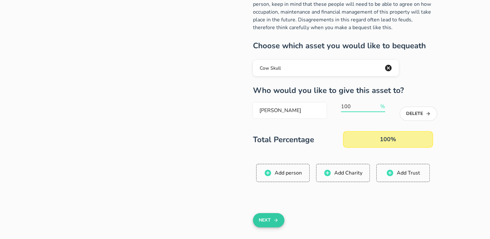
click at [265, 215] on button "Next" at bounding box center [268, 220] width 31 height 14
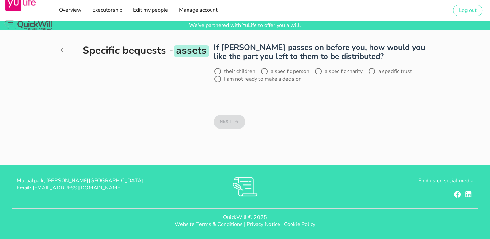
scroll to position [0, 0]
click at [264, 70] on div at bounding box center [264, 71] width 11 height 11
radio input "true"
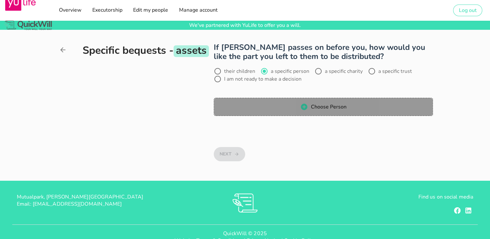
click at [264, 98] on button "Choose Person" at bounding box center [323, 107] width 219 height 18
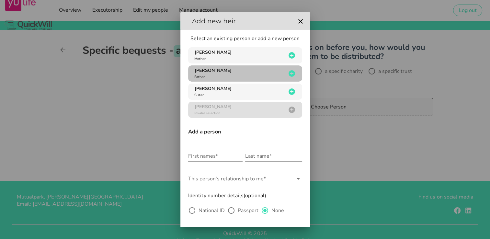
click at [217, 76] on div "[PERSON_NAME] Father" at bounding box center [239, 73] width 93 height 12
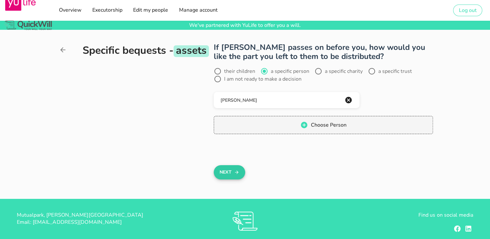
click at [224, 172] on button "Next" at bounding box center [229, 172] width 31 height 14
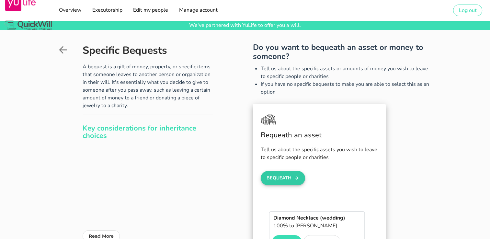
click at [291, 175] on button "Bequeath" at bounding box center [282, 178] width 45 height 14
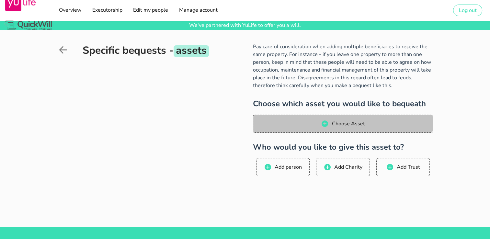
click at [368, 121] on span "Choose Asset" at bounding box center [342, 124] width 167 height 8
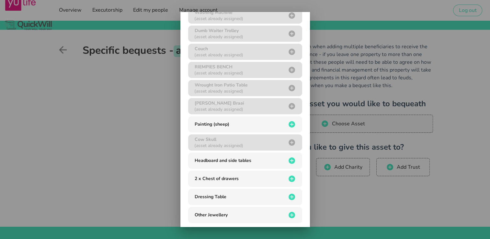
scroll to position [265, 0]
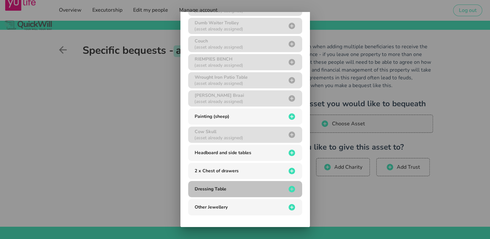
click at [237, 189] on div "Dressing Table" at bounding box center [239, 189] width 93 height 6
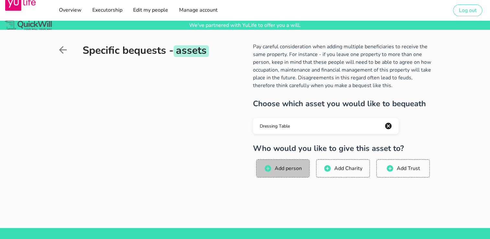
click at [270, 171] on icon "button" at bounding box center [268, 168] width 8 height 8
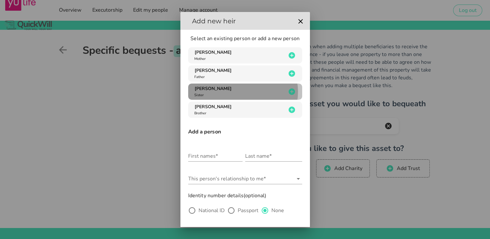
click at [218, 92] on div "[PERSON_NAME] Sister" at bounding box center [239, 91] width 93 height 12
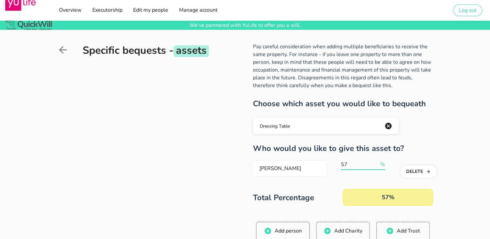
click at [375, 162] on input "57" at bounding box center [360, 164] width 38 height 10
click at [375, 162] on input "67" at bounding box center [360, 164] width 38 height 10
click at [375, 162] on input "68" at bounding box center [360, 164] width 38 height 10
click at [375, 162] on input "69" at bounding box center [360, 164] width 38 height 10
click at [375, 162] on input "72" at bounding box center [360, 164] width 38 height 10
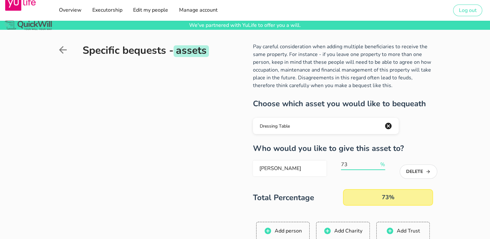
click at [375, 162] on input "73" at bounding box center [360, 164] width 38 height 10
click at [375, 162] on input "74" at bounding box center [360, 164] width 38 height 10
click at [375, 162] on input "75" at bounding box center [360, 164] width 38 height 10
click at [375, 162] on input "76" at bounding box center [360, 164] width 38 height 10
click at [375, 162] on input "77" at bounding box center [360, 164] width 38 height 10
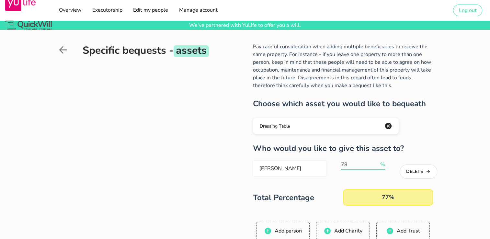
click at [375, 162] on input "78" at bounding box center [360, 164] width 38 height 10
click at [375, 162] on input "79" at bounding box center [360, 164] width 38 height 10
click at [375, 162] on input "80" at bounding box center [360, 164] width 38 height 10
click at [375, 162] on input "81" at bounding box center [360, 164] width 38 height 10
click at [375, 162] on input "82" at bounding box center [360, 164] width 38 height 10
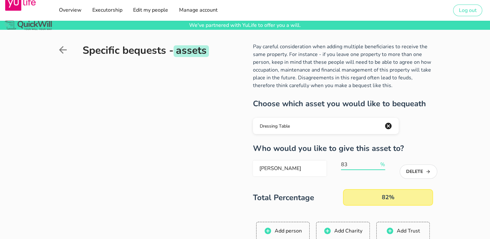
click at [375, 162] on input "83" at bounding box center [360, 164] width 38 height 10
click at [375, 162] on input "84" at bounding box center [360, 164] width 38 height 10
click at [375, 162] on input "85" at bounding box center [360, 164] width 38 height 10
click
type input "100"
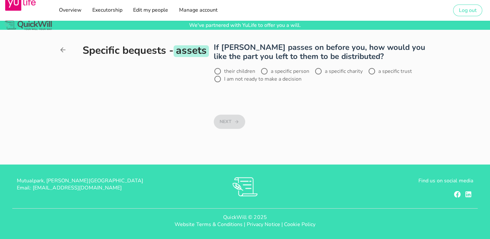
scroll to position [0, 0]
radio input "true"
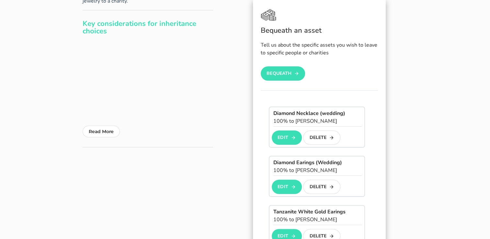
scroll to position [103, 0]
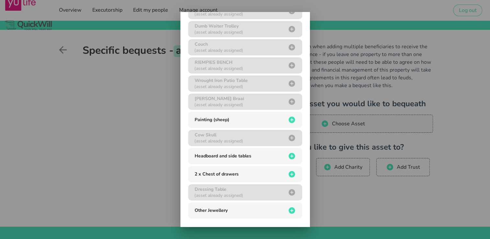
scroll to position [265, 0]
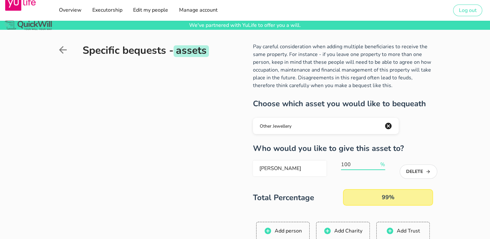
type input "100"
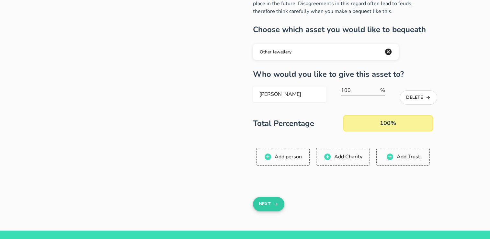
scroll to position [0, 0]
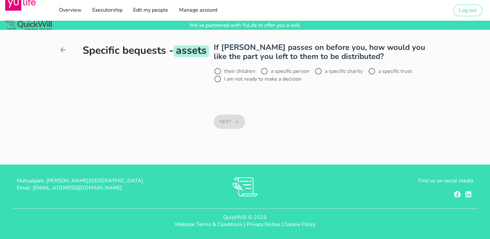
radio input "true"
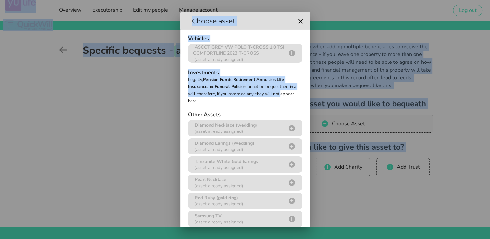
drag, startPoint x: 312, startPoint y: 125, endPoint x: 307, endPoint y: 97, distance: 28.0
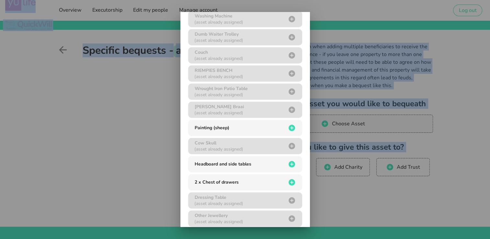
scroll to position [265, 0]
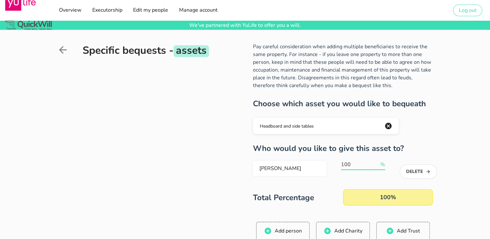
type input "100"
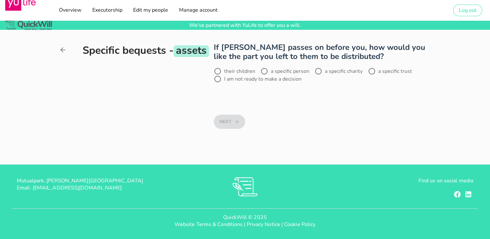
scroll to position [0, 0]
radio input "true"
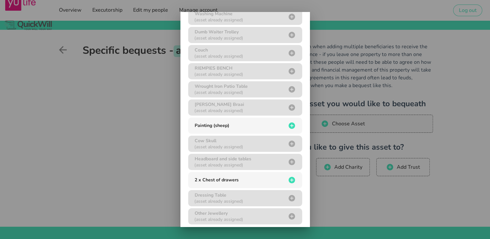
scroll to position [258, 0]
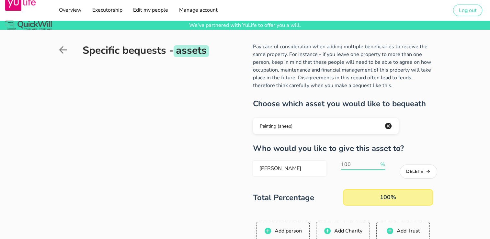
type input "100"
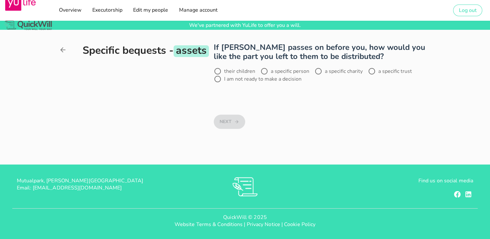
scroll to position [0, 0]
radio input "true"
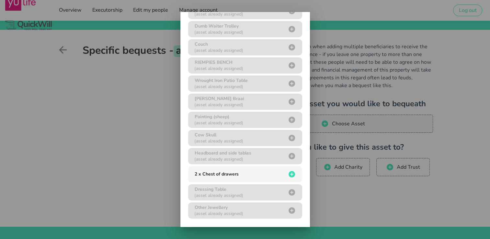
scroll to position [265, 0]
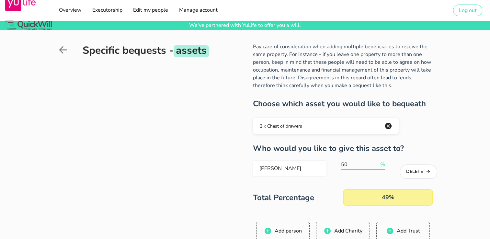
type input "50"
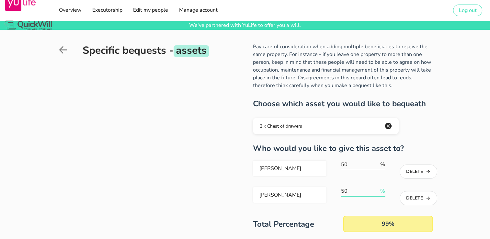
type input "50"
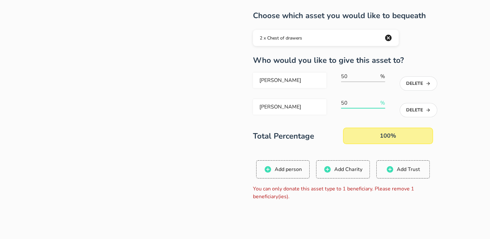
scroll to position [87, 0]
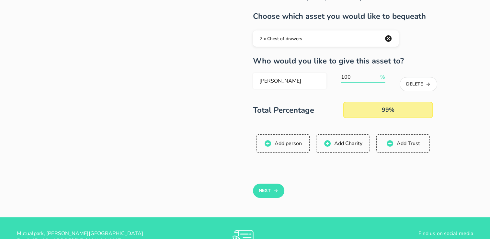
type input "100"
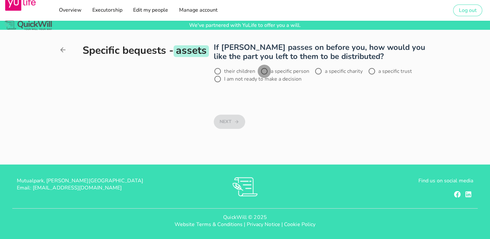
radio input "true"
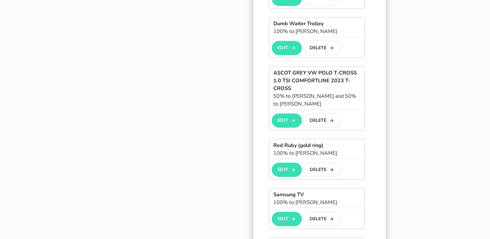
scroll to position [340, 0]
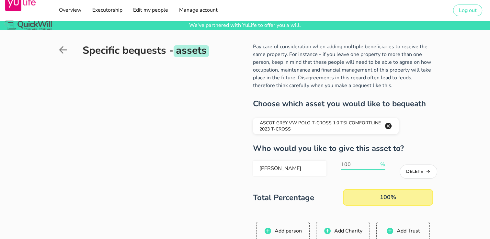
type input "100"
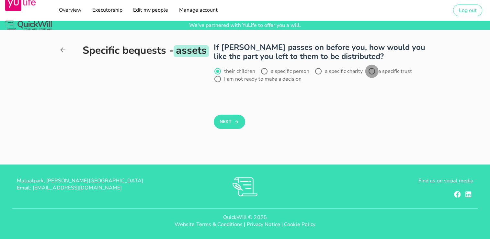
radio input "false"
radio input "true"
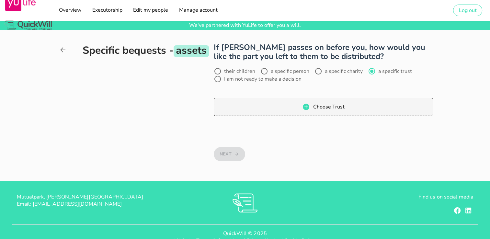
radio input "true"
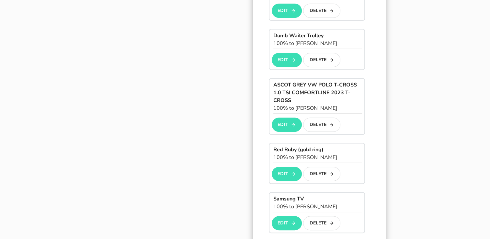
scroll to position [325, 0]
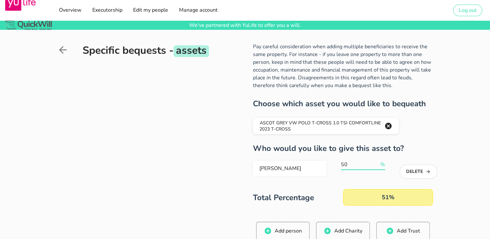
type input "50"
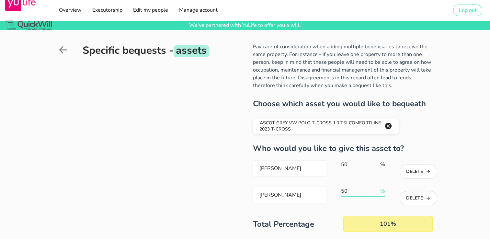
type input "50"
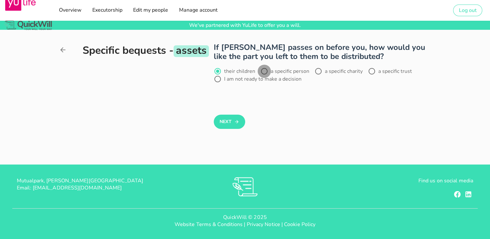
radio input "false"
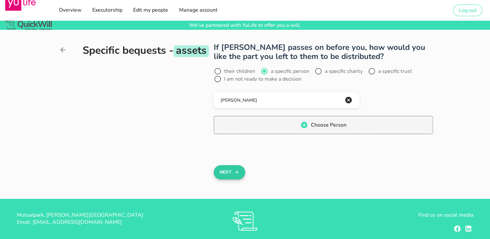
radio input "false"
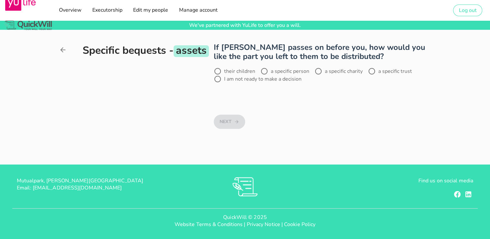
radio input "true"
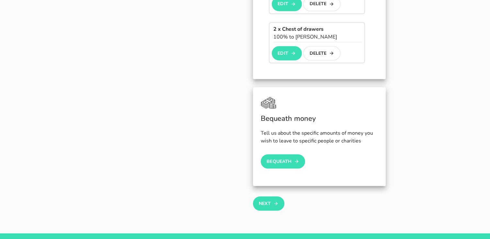
scroll to position [1243, 0]
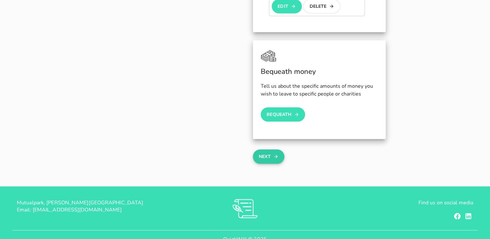
scroll to position [255, 0]
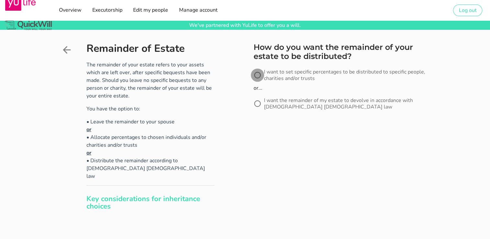
radio input "true"
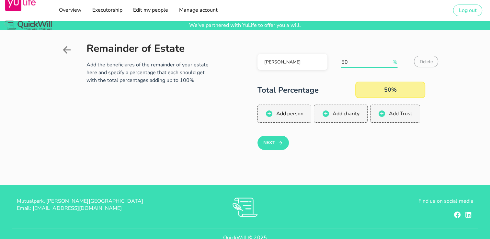
type input "50"
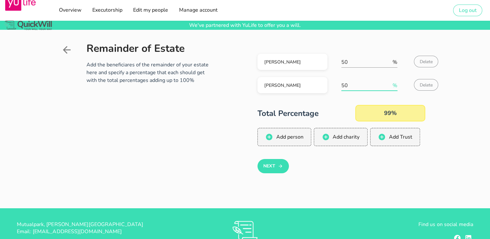
type input "50"
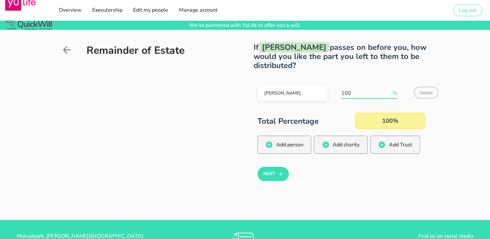
type input "100"
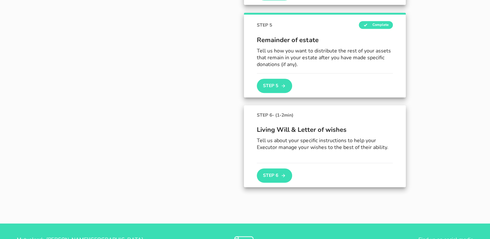
scroll to position [412, 0]
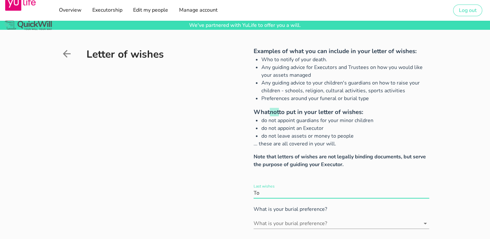
type input "T"
type input "s"
type input "S"
type input "i"
type input "I"
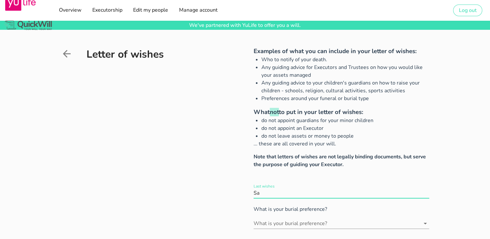
type input "S"
type input "e"
type input "E"
type input "s"
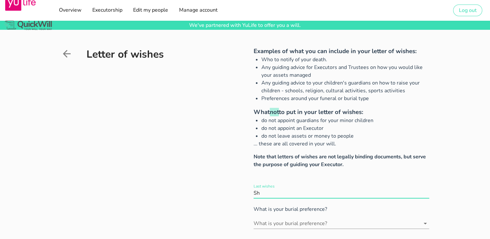
type input "S"
type input "E"
type input "f"
type input "F"
type input "m"
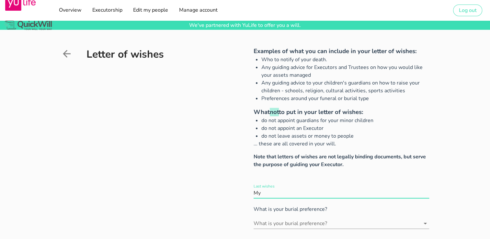
type input "M"
type input "r"
click at [339, 223] on input "What is your burial preference?" at bounding box center [336, 223] width 166 height 10
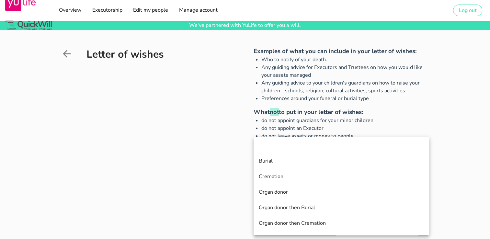
scroll to position [2, 0]
click at [317, 177] on div "Cremation" at bounding box center [341, 176] width 165 height 6
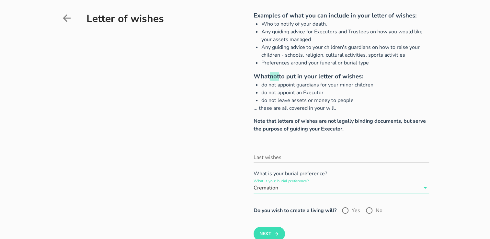
scroll to position [38, 0]
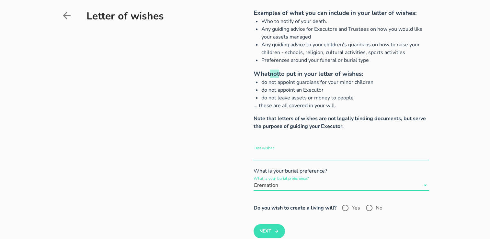
click at [309, 152] on input "Last wishes" at bounding box center [340, 154] width 175 height 10
type input "s"
click at [335, 153] on input "Last wishes" at bounding box center [340, 154] width 175 height 10
click at [307, 155] on input "Last wishes" at bounding box center [340, 154] width 175 height 10
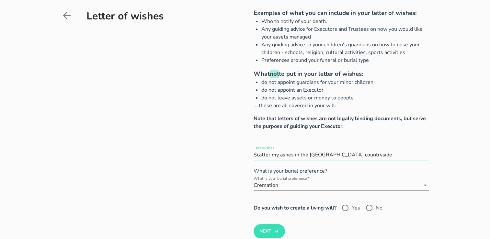
click at [354, 154] on input "Last wishes" at bounding box center [340, 154] width 175 height 10
type input "Scatter my ashes in the [GEOGRAPHIC_DATA] countryside"
click at [344, 207] on div at bounding box center [344, 207] width 11 height 11
radio input "true"
click at [278, 233] on icon "submit" at bounding box center [276, 231] width 5 height 8
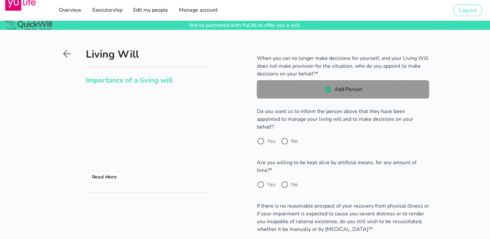
click at [325, 90] on icon "button" at bounding box center [327, 89] width 6 height 6
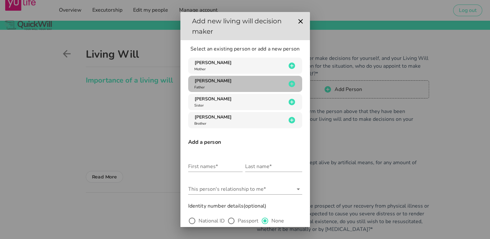
click at [230, 78] on div "[PERSON_NAME] Father" at bounding box center [239, 84] width 93 height 12
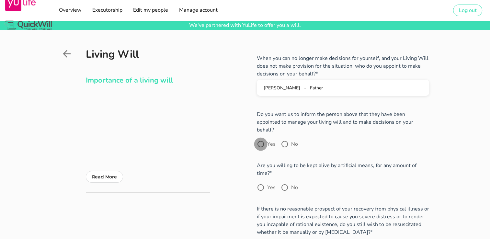
click at [259, 138] on div at bounding box center [260, 143] width 11 height 11
radio input "true"
click at [285, 182] on div at bounding box center [284, 187] width 11 height 11
radio input "true"
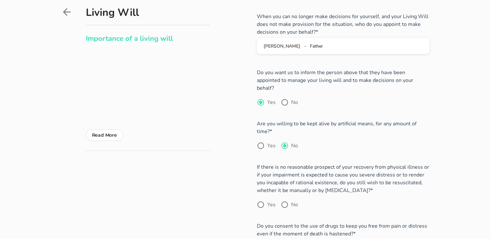
scroll to position [43, 0]
click at [282, 198] on div at bounding box center [284, 203] width 11 height 11
radio input "true"
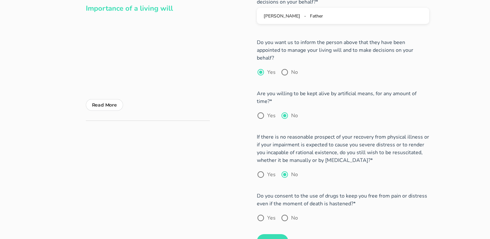
scroll to position [75, 0]
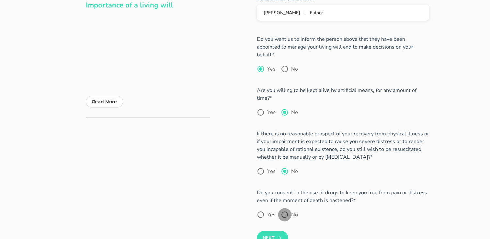
click at [286, 209] on div at bounding box center [284, 214] width 11 height 11
radio input "true"
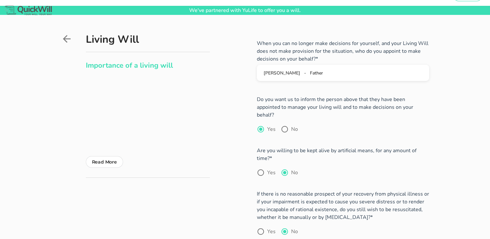
scroll to position [10, 0]
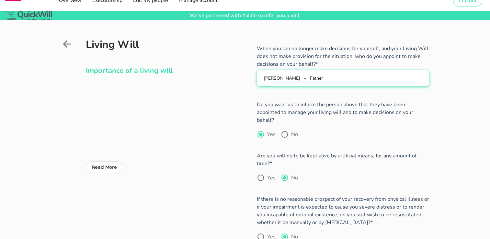
click at [335, 83] on button "[PERSON_NAME] - Father" at bounding box center [343, 78] width 172 height 16
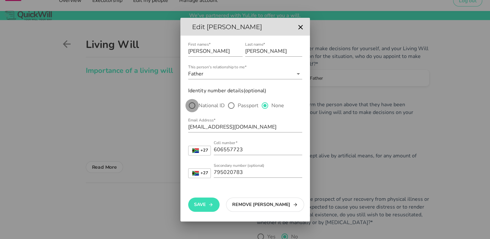
click at [193, 105] on div at bounding box center [191, 105] width 11 height 11
radio input "true"
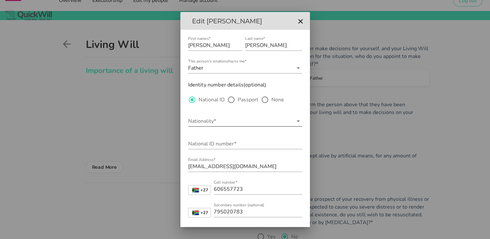
click at [199, 122] on input "Nationality*" at bounding box center [240, 121] width 105 height 10
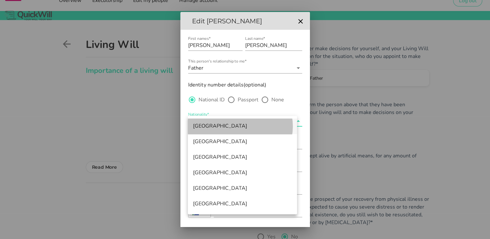
click at [199, 127] on div "[GEOGRAPHIC_DATA]" at bounding box center [242, 126] width 99 height 6
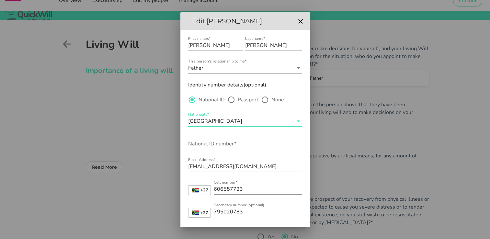
click at [195, 143] on input "National ID number*" at bounding box center [245, 143] width 114 height 10
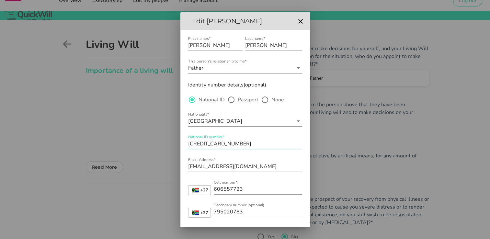
type input "[CREDIT_CARD_NUMBER]"
drag, startPoint x: 252, startPoint y: 165, endPoint x: 182, endPoint y: 154, distance: 71.1
click at [182, 154] on div "First names* [PERSON_NAME] Last name* [PERSON_NAME] This person's relationship …" at bounding box center [244, 145] width 129 height 231
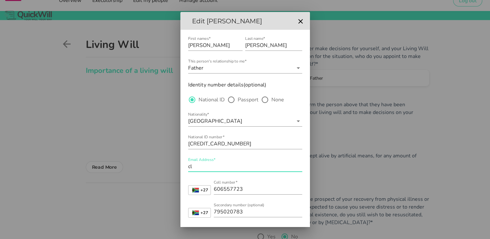
type input "[EMAIL_ADDRESS][DOMAIN_NAME]"
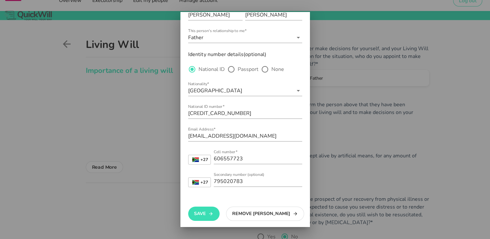
scroll to position [34, 0]
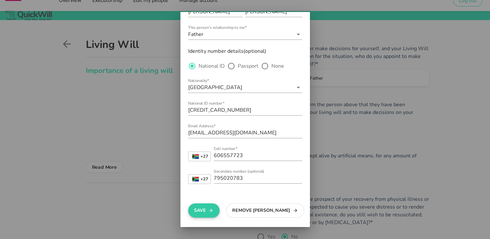
click at [204, 209] on button "Save" at bounding box center [203, 210] width 31 height 14
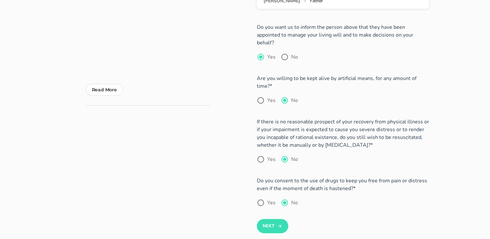
scroll to position [94, 0]
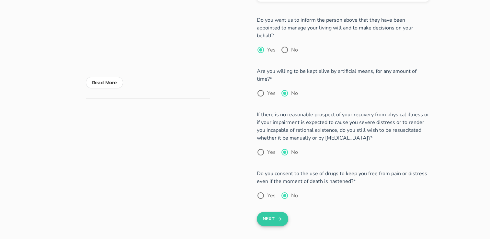
click at [274, 212] on button "Next" at bounding box center [272, 219] width 31 height 14
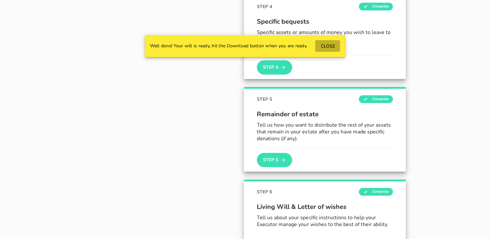
click at [328, 47] on span "CLOSE" at bounding box center [327, 46] width 15 height 6
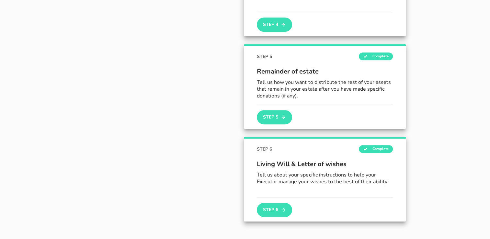
scroll to position [381, 0]
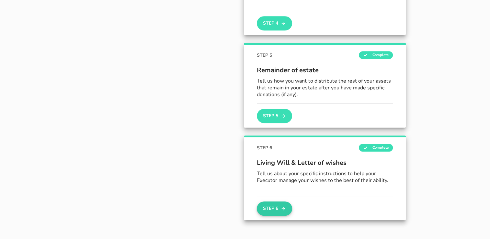
click at [277, 204] on button "Step 6" at bounding box center [274, 208] width 35 height 14
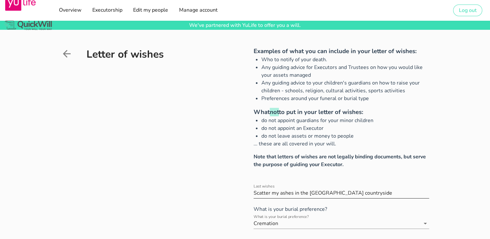
click at [356, 191] on input "Last wishes" at bounding box center [340, 193] width 175 height 10
click at [66, 52] on icon at bounding box center [67, 54] width 12 height 12
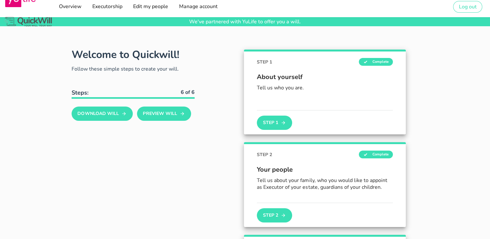
scroll to position [2, 0]
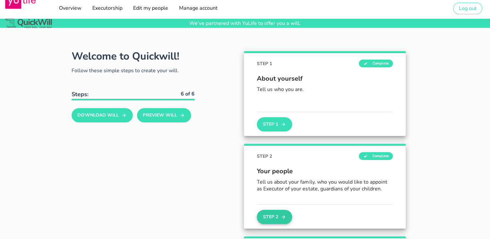
click at [272, 216] on button "Step 2" at bounding box center [274, 217] width 35 height 14
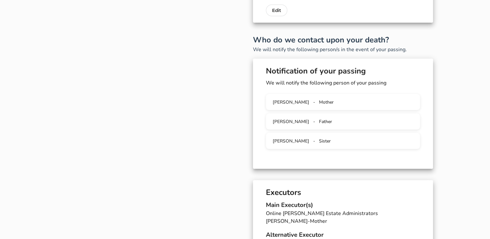
scroll to position [152, 0]
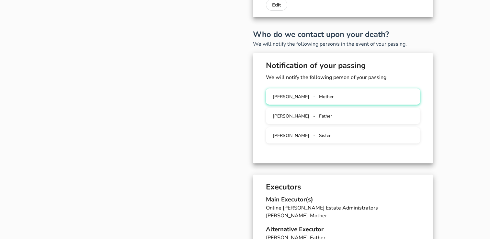
click at [337, 98] on div "[PERSON_NAME] - Mother" at bounding box center [343, 97] width 144 height 6
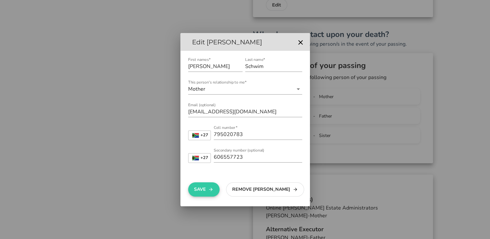
click at [201, 190] on button "Save" at bounding box center [203, 189] width 31 height 14
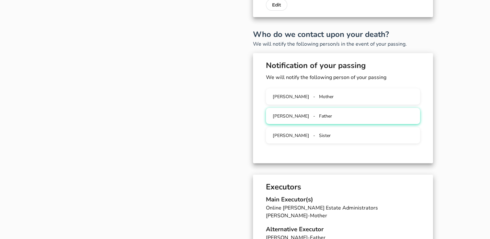
click at [319, 117] on div "[PERSON_NAME] - Father" at bounding box center [343, 116] width 144 height 6
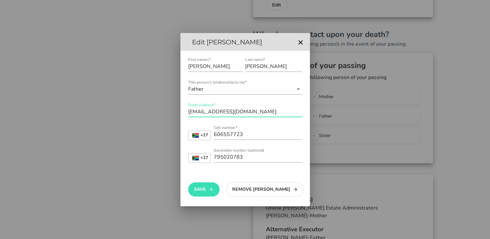
drag, startPoint x: 255, startPoint y: 110, endPoint x: 164, endPoint y: 108, distance: 90.6
type input "j"
type input "[PERSON_NAME][EMAIL_ADDRESS][PERSON_NAME][DOMAIN_NAME]"
click at [203, 189] on button "Save" at bounding box center [203, 189] width 31 height 14
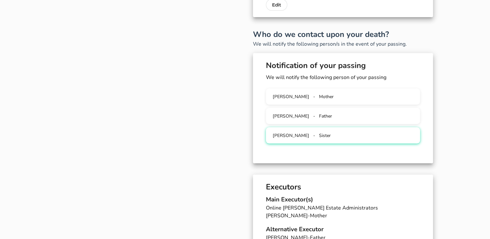
click at [285, 137] on span "[PERSON_NAME]" at bounding box center [290, 135] width 37 height 6
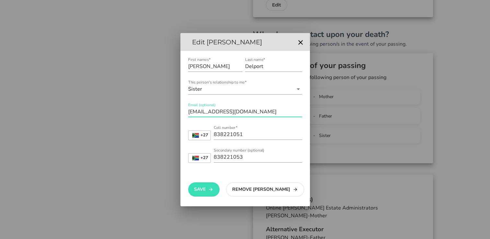
drag, startPoint x: 258, startPoint y: 113, endPoint x: 160, endPoint y: 108, distance: 98.1
type input "[EMAIL_ADDRESS][DOMAIN_NAME]"
click at [195, 187] on button "Save" at bounding box center [203, 189] width 31 height 14
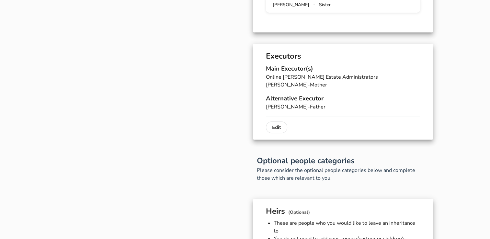
scroll to position [0, 0]
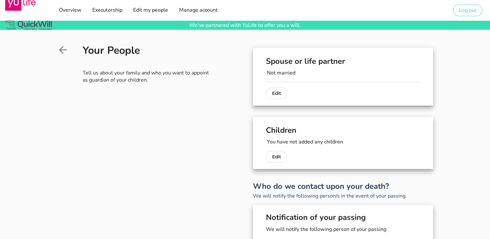
click at [62, 47] on icon at bounding box center [63, 50] width 8 height 8
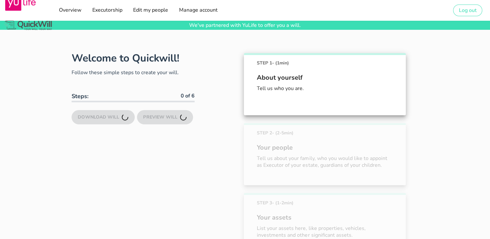
scroll to position [115, 0]
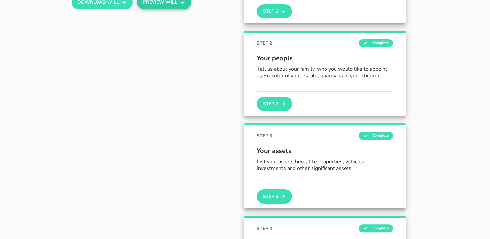
click at [158, 2] on button "Preview Will" at bounding box center [164, 2] width 54 height 14
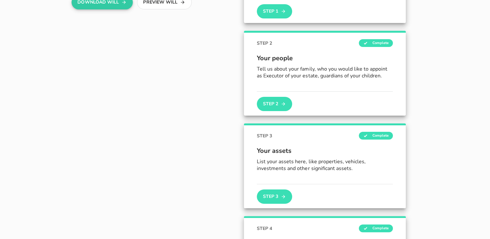
click at [114, 6] on button "Download Will" at bounding box center [102, 2] width 61 height 14
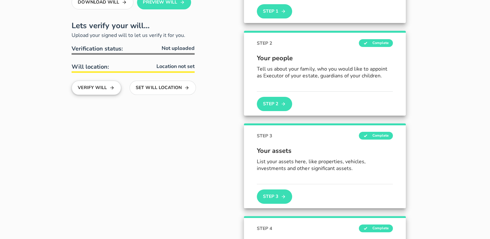
click at [103, 90] on button "Verify Will" at bounding box center [97, 88] width 50 height 14
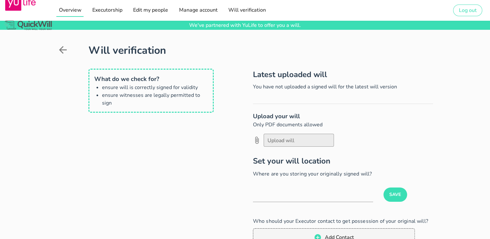
click at [67, 7] on span "Overview" at bounding box center [69, 9] width 23 height 7
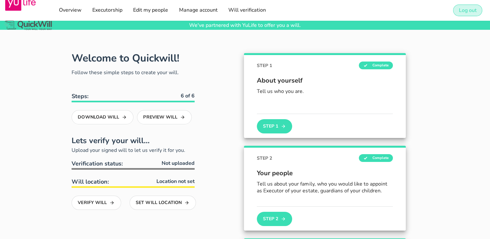
click at [462, 14] on button "Log out" at bounding box center [467, 11] width 29 height 12
